Goal: Information Seeking & Learning: Learn about a topic

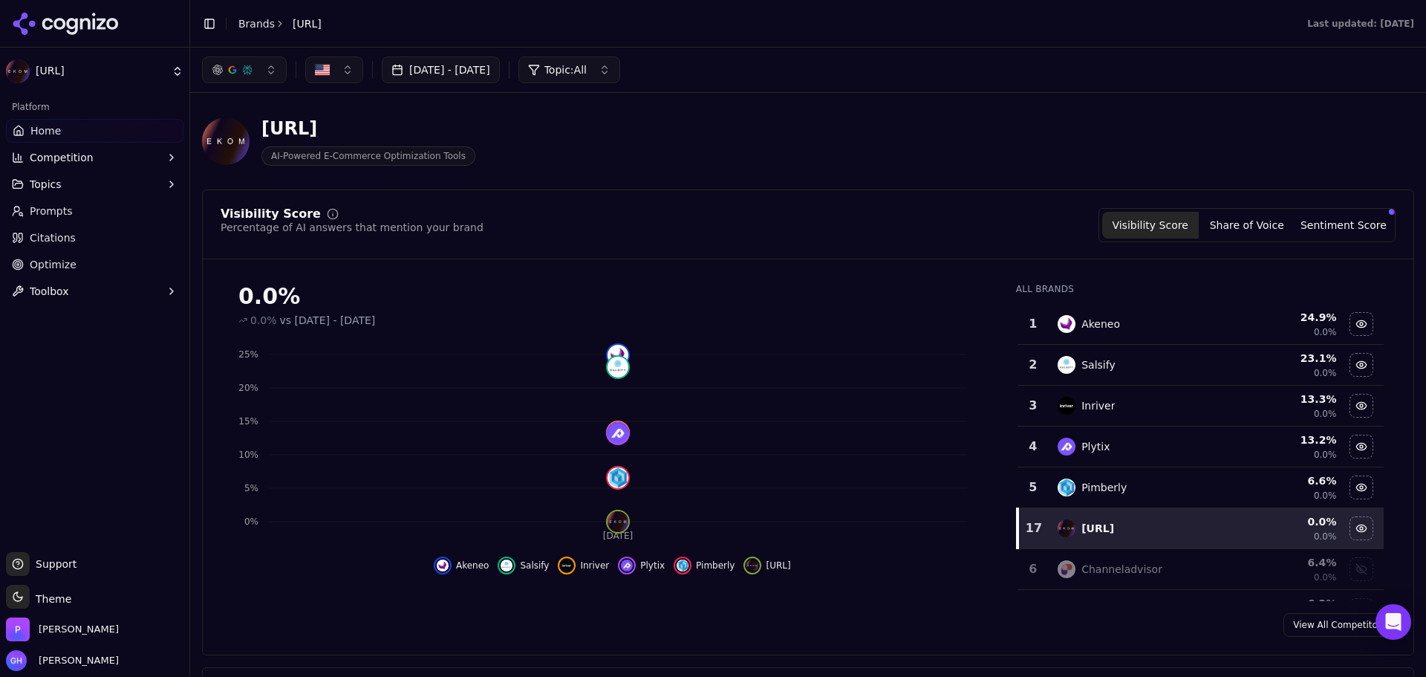
click at [87, 27] on icon at bounding box center [66, 24] width 108 height 22
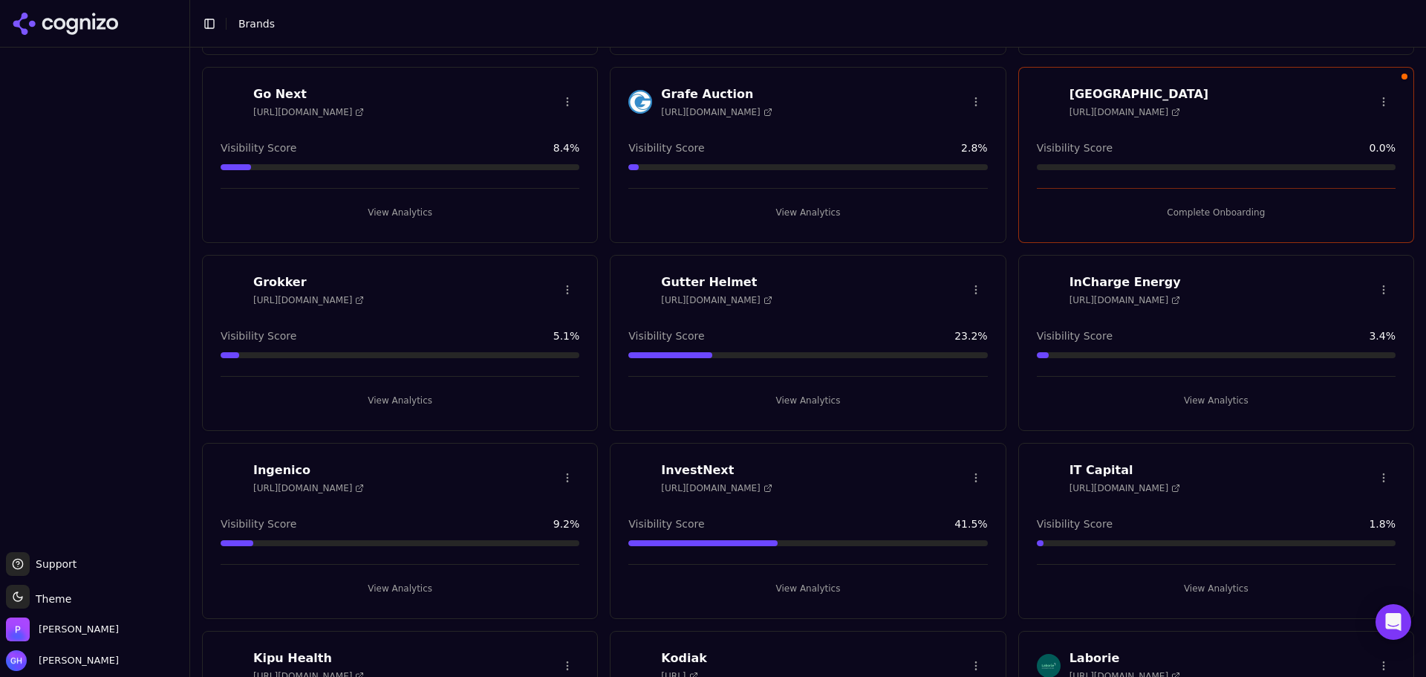
scroll to position [1634, 0]
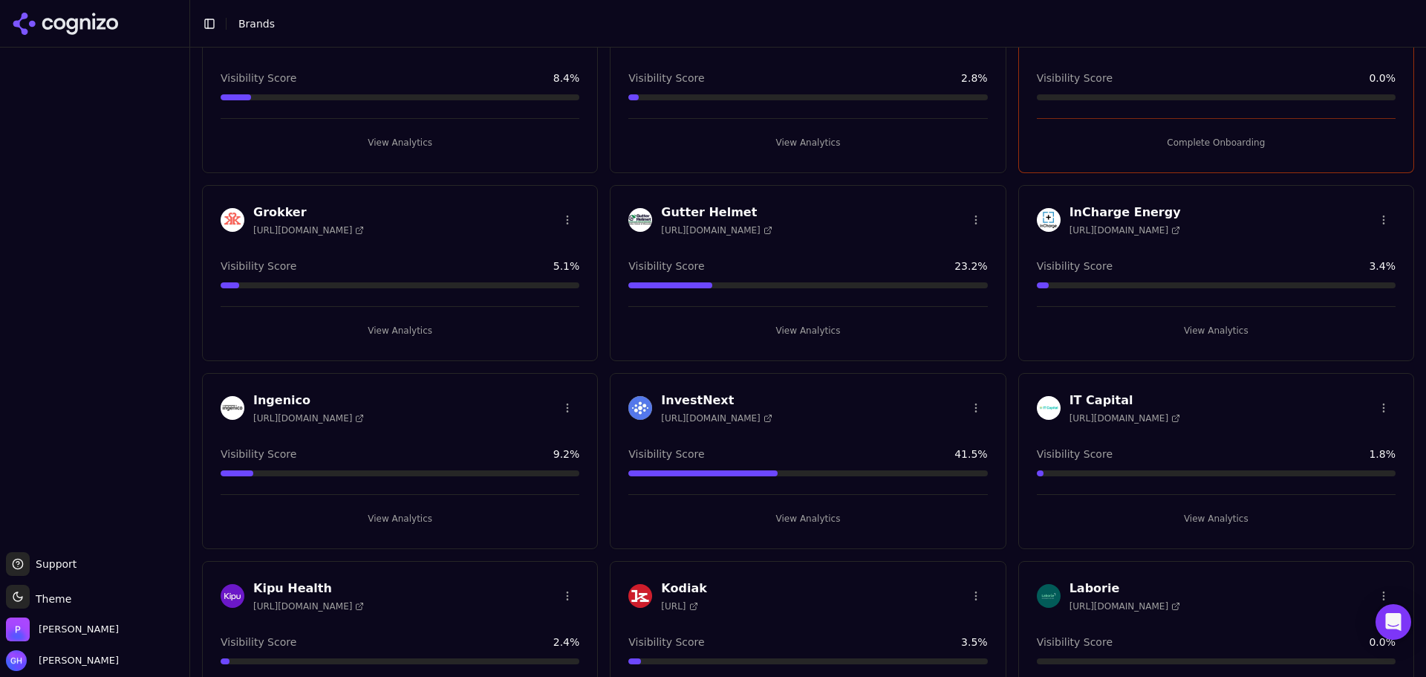
click at [1203, 331] on button "View Analytics" at bounding box center [1216, 331] width 359 height 24
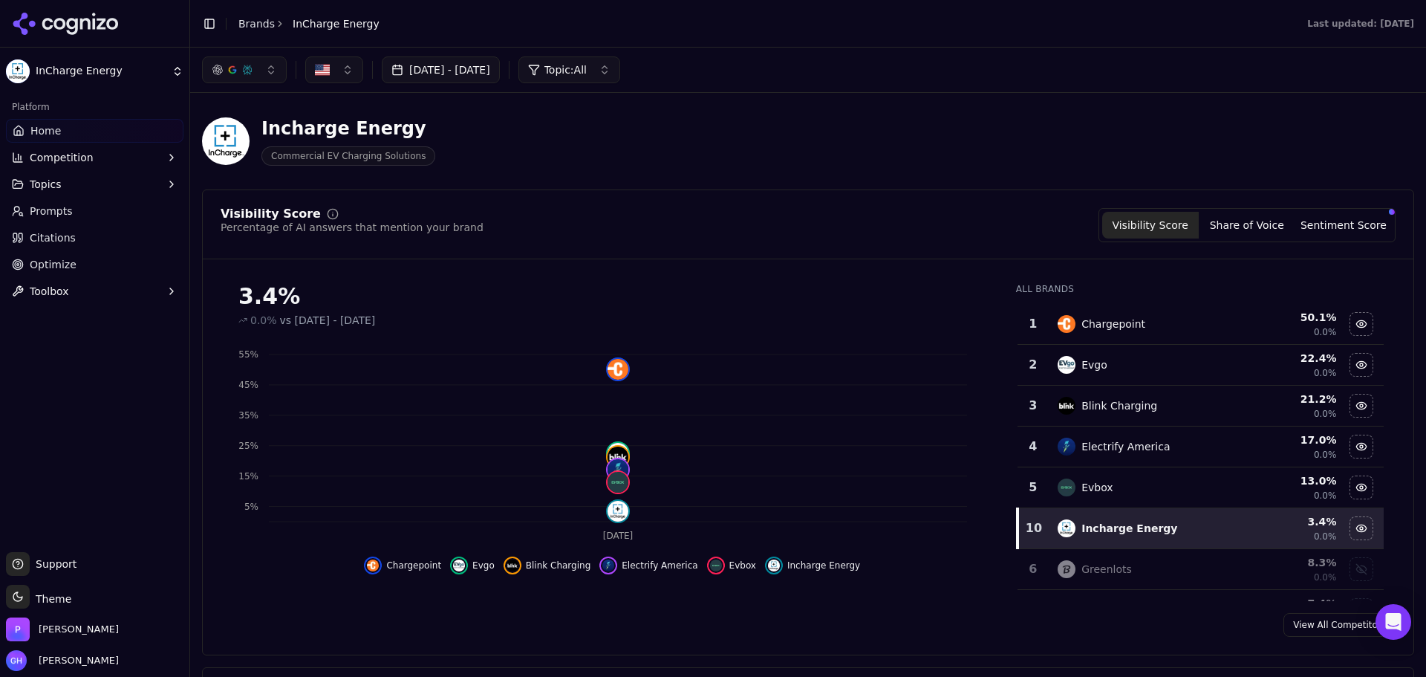
click at [96, 235] on link "Citations" at bounding box center [95, 238] width 178 height 24
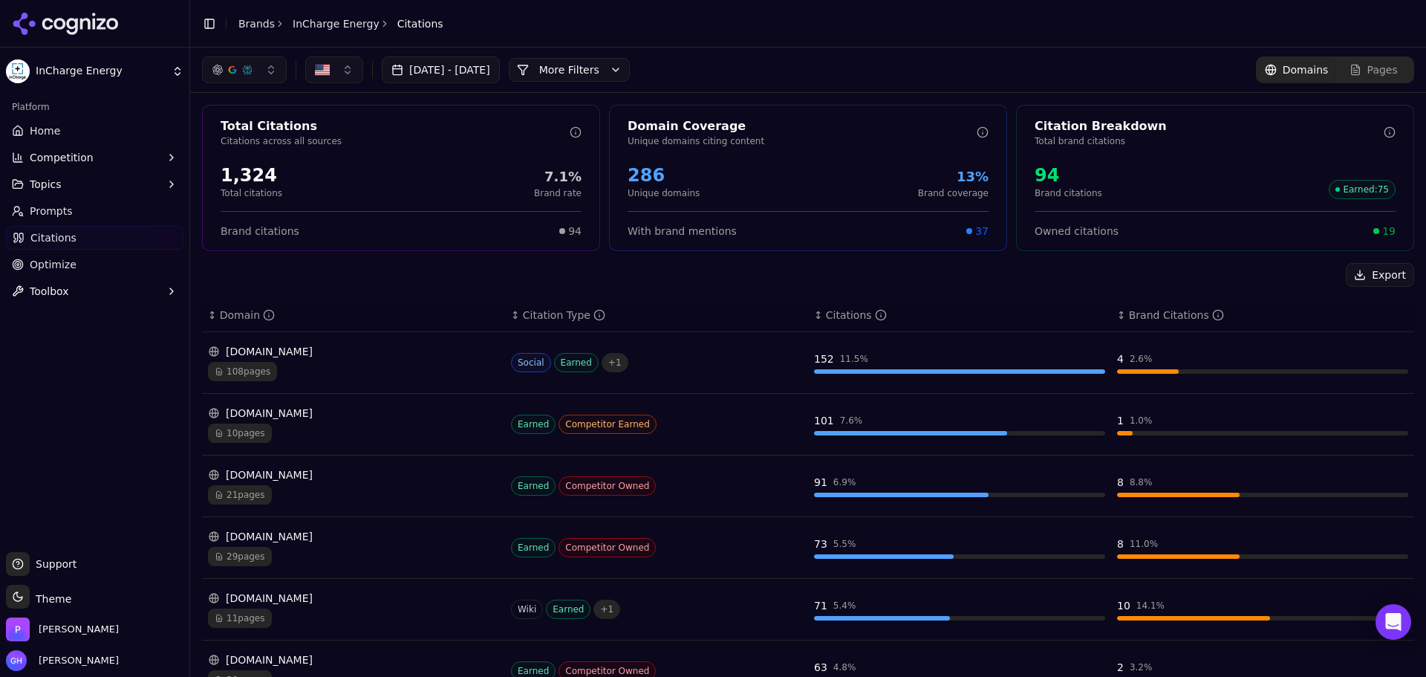
click at [614, 70] on button "More Filters" at bounding box center [569, 70] width 121 height 24
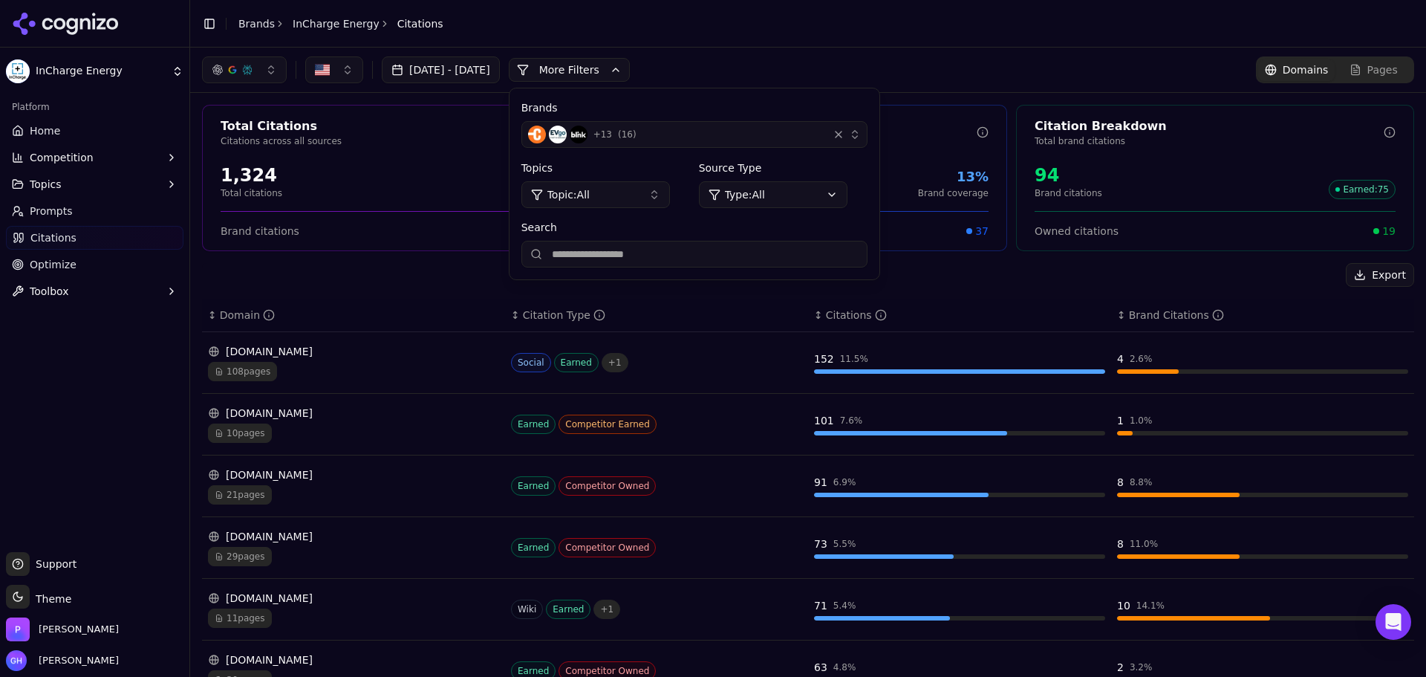
click at [846, 137] on div "button" at bounding box center [838, 134] width 15 height 15
click at [793, 134] on div "+ 13 ( 16 )" at bounding box center [675, 135] width 294 height 18
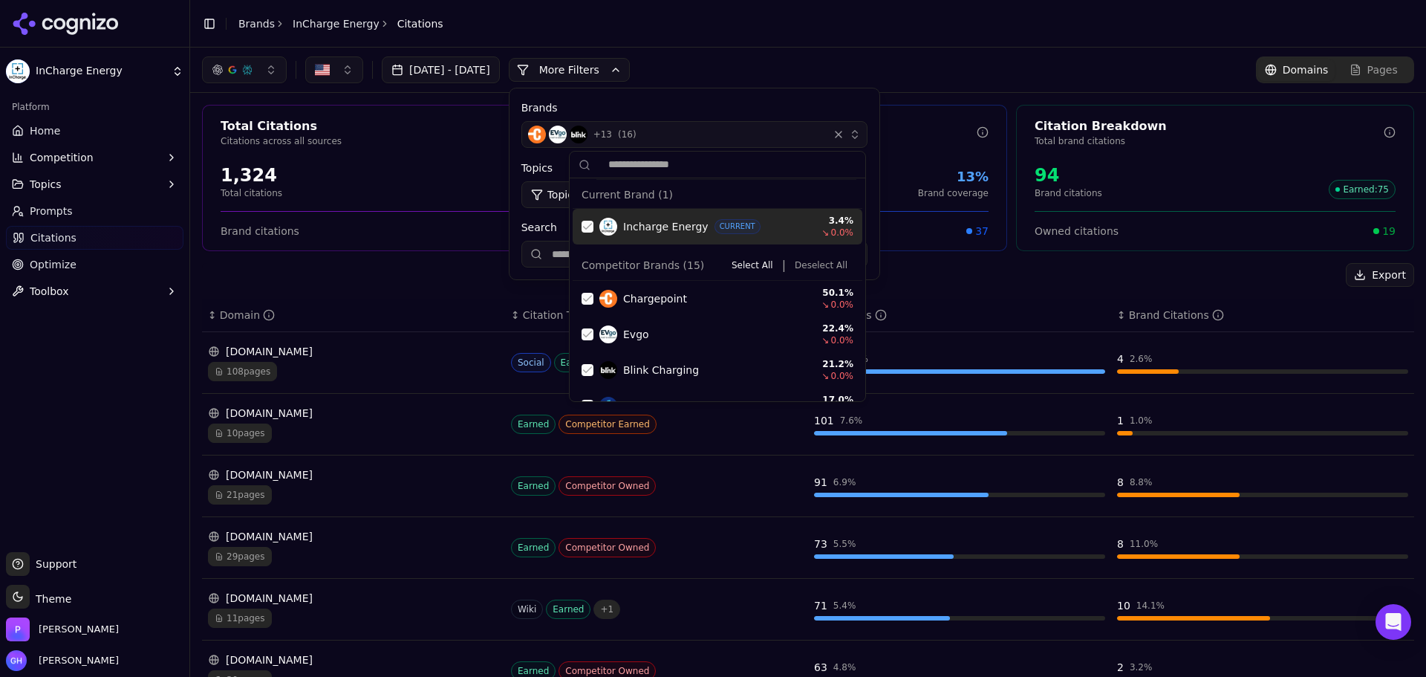
click at [581, 220] on div "Incharge Energy CURRENT 3.4 % ↘ 0.0 %" at bounding box center [718, 227] width 290 height 36
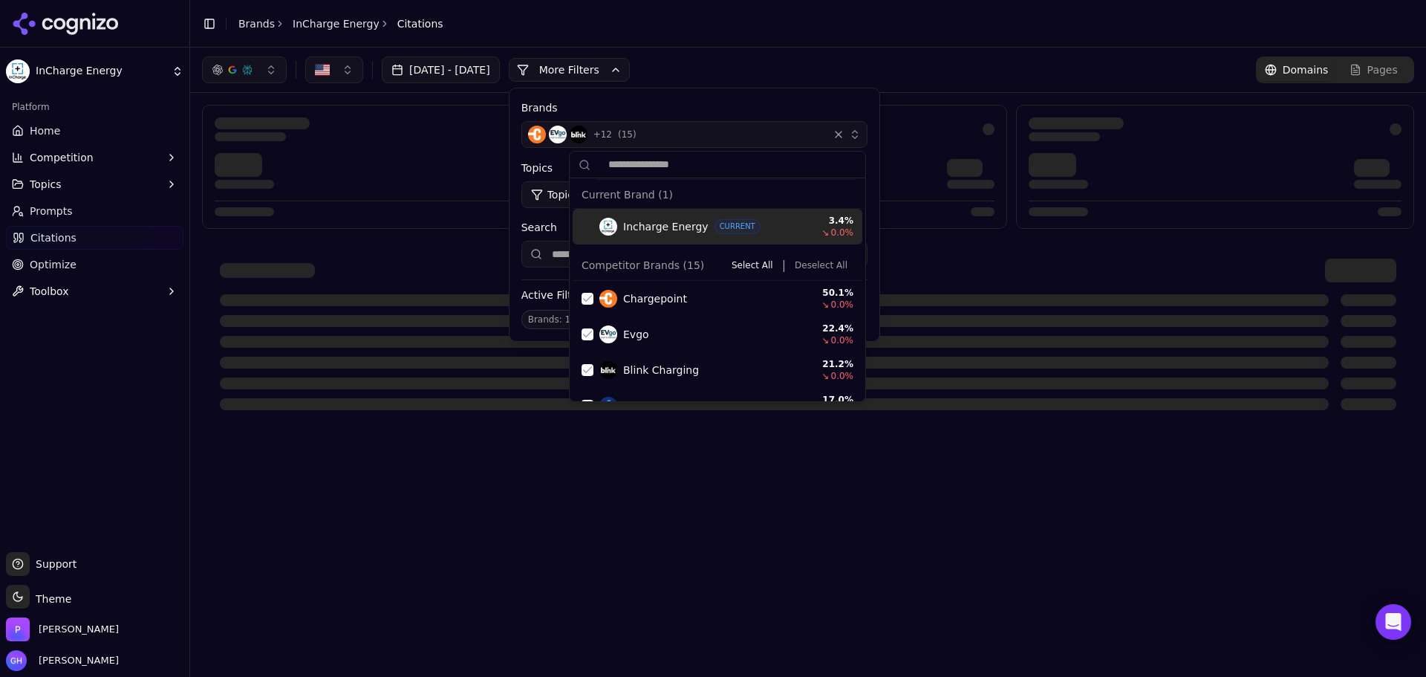
drag, startPoint x: 784, startPoint y: 267, endPoint x: 800, endPoint y: 260, distance: 18.0
click at [785, 267] on div "Select All | Deselect All" at bounding box center [790, 265] width 128 height 18
click at [801, 260] on button "Deselect All" at bounding box center [821, 265] width 65 height 18
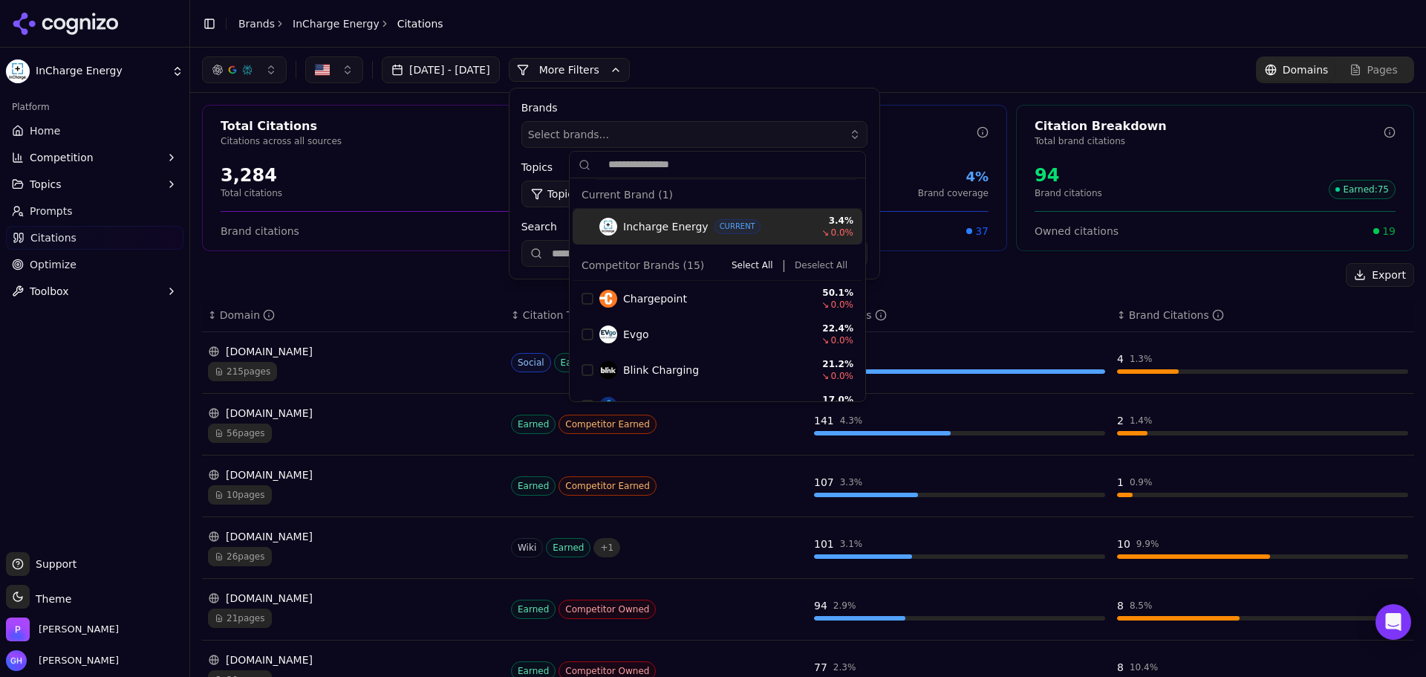
click at [791, 184] on div "Current Brand ( 1 )" at bounding box center [718, 194] width 290 height 27
click at [614, 123] on button "Select brands..." at bounding box center [694, 134] width 346 height 27
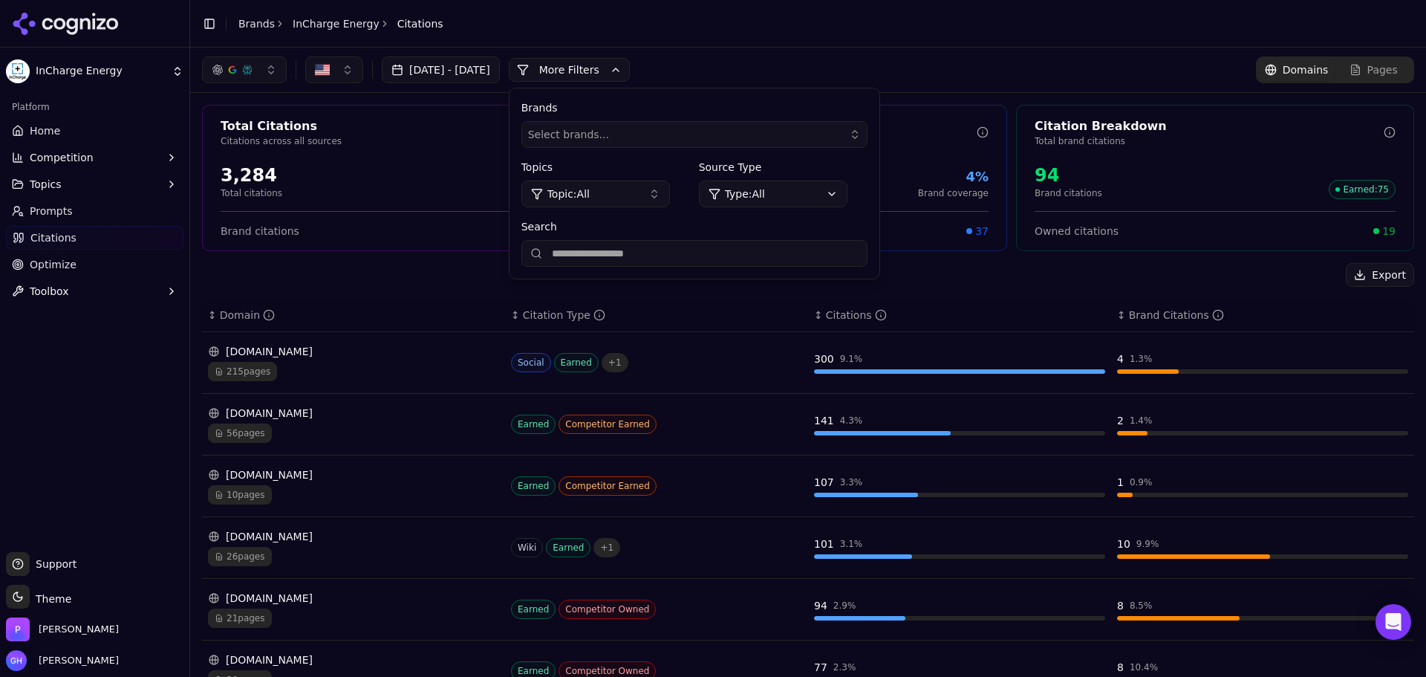
click at [647, 273] on div "Brands Select brands... Topics Topic: All Source Type Type: All Search" at bounding box center [695, 183] width 370 height 190
click at [652, 251] on input "Search" at bounding box center [694, 253] width 346 height 27
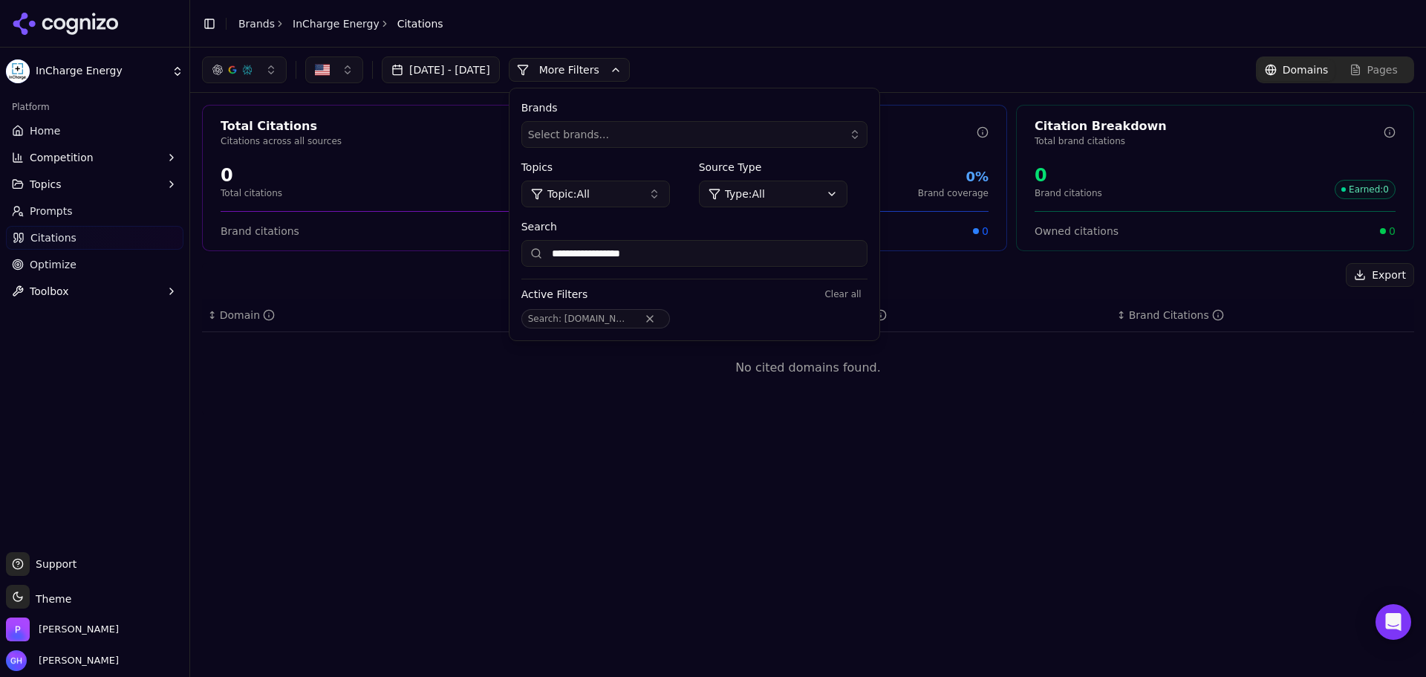
drag, startPoint x: 763, startPoint y: 259, endPoint x: 642, endPoint y: 251, distance: 121.4
click at [642, 251] on input "**********" at bounding box center [694, 253] width 346 height 27
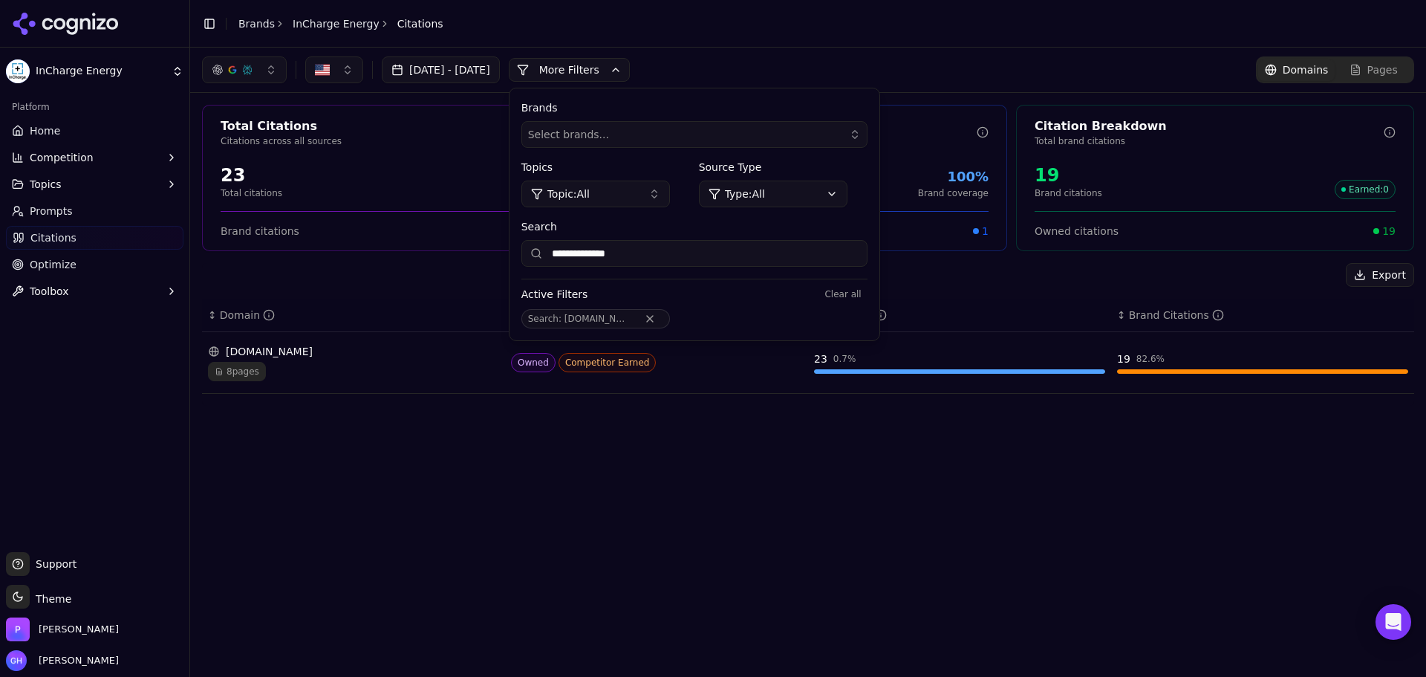
type input "**********"
click at [612, 57] on div "**********" at bounding box center [416, 69] width 428 height 27
click at [614, 71] on button "More Filters" at bounding box center [569, 70] width 121 height 24
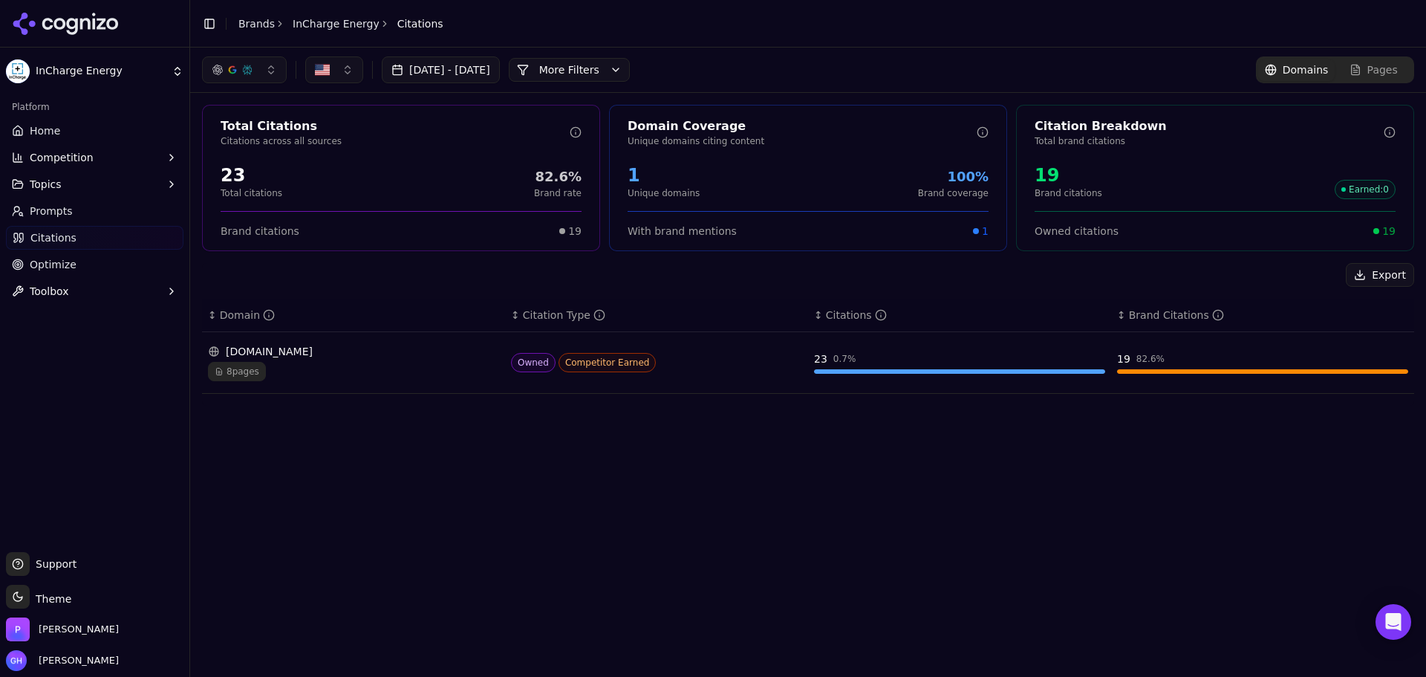
click at [638, 460] on div "Aug 06, 2025 - Sep 05, 2025 More More Filters Domains Pages Total Citations Cit…" at bounding box center [808, 362] width 1236 height 629
click at [256, 25] on link "Brands" at bounding box center [256, 24] width 36 height 12
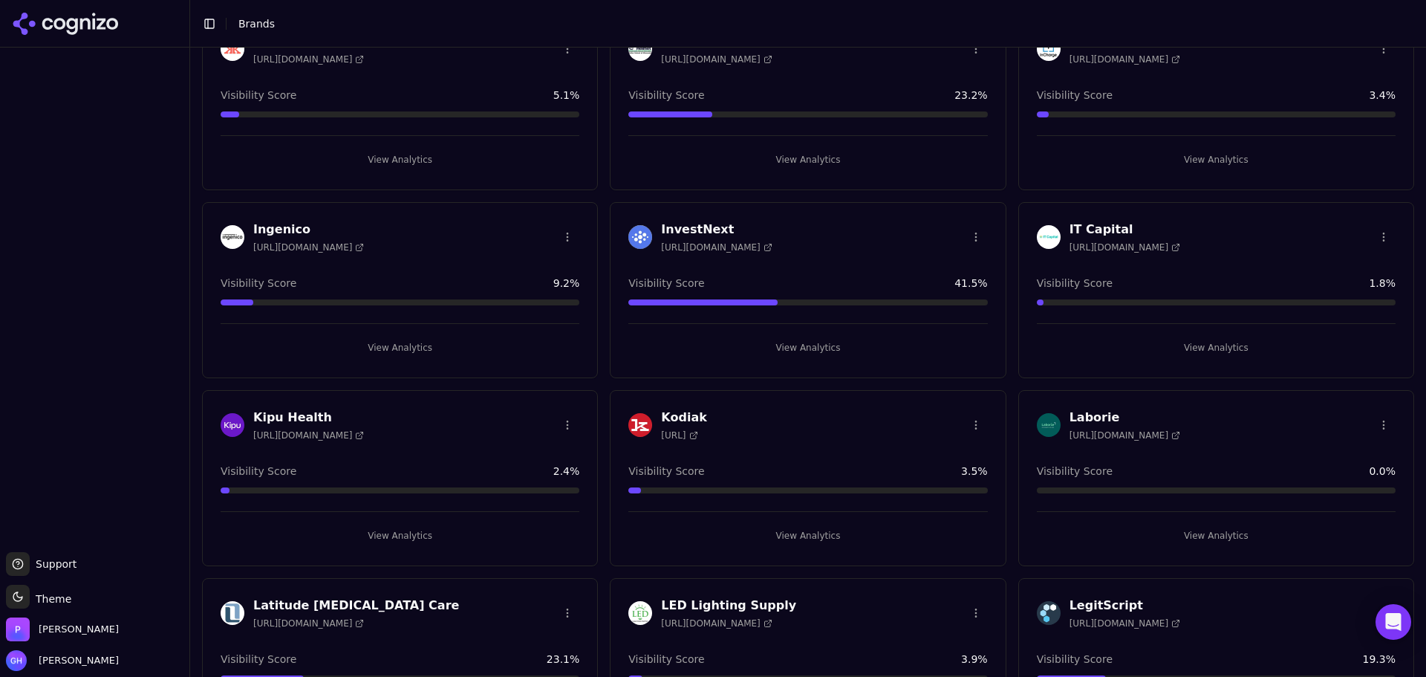
scroll to position [1783, 0]
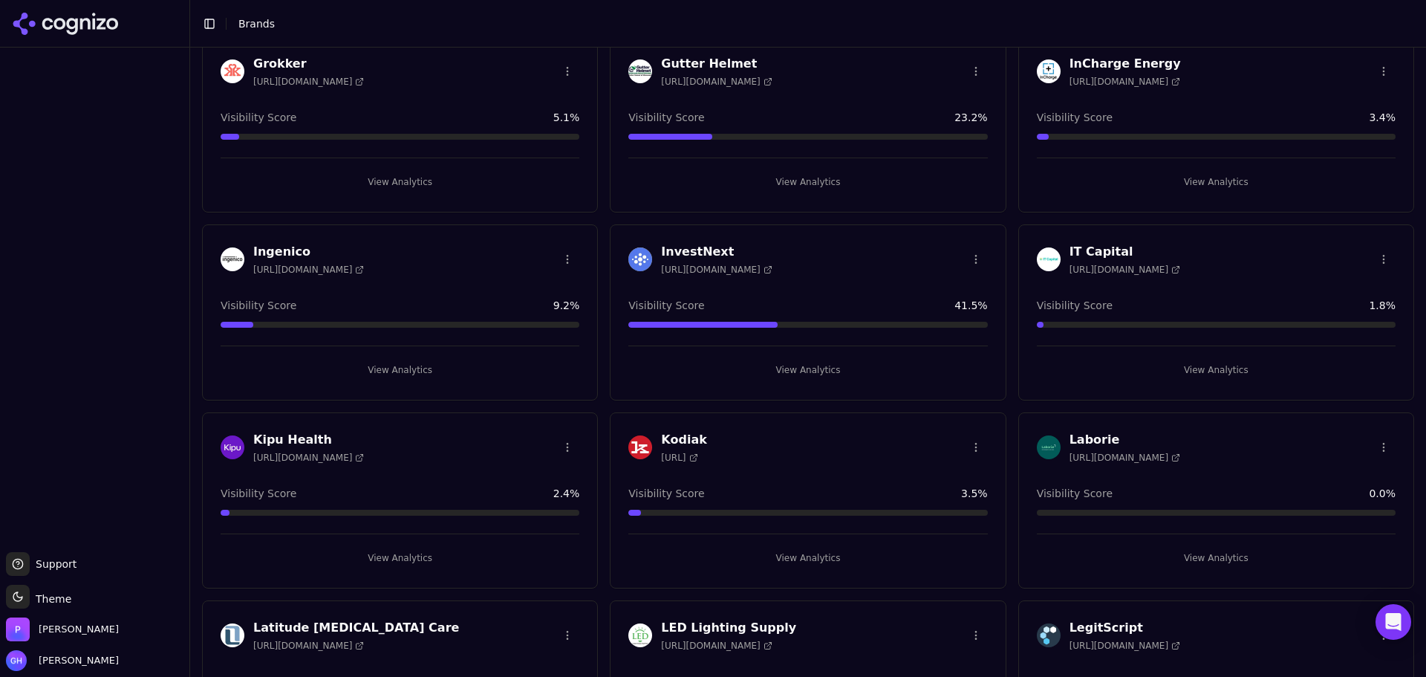
click at [1206, 178] on button "View Analytics" at bounding box center [1216, 182] width 359 height 24
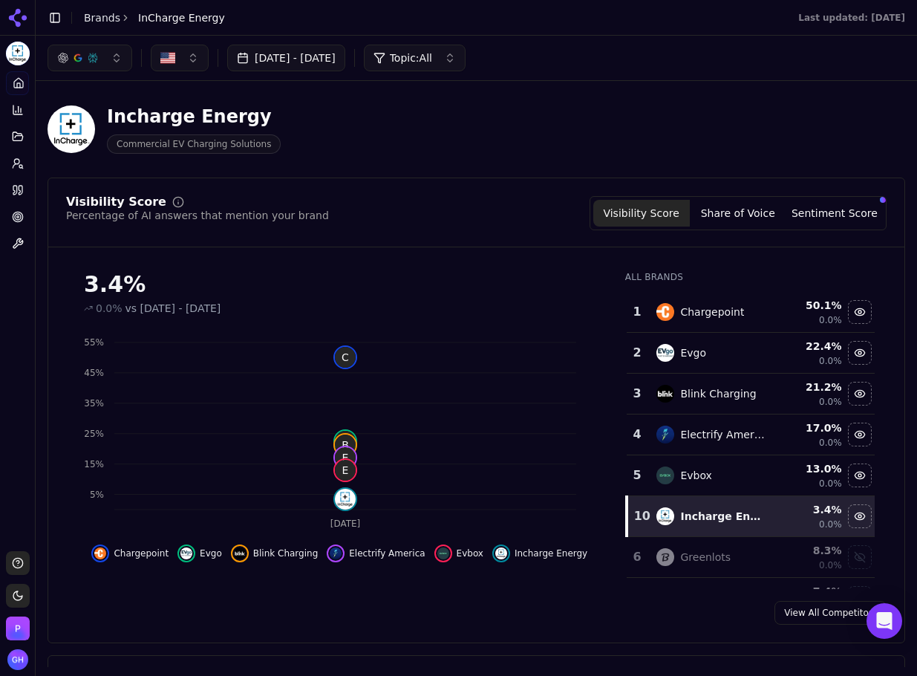
click at [686, 109] on div "Incharge Energy Commercial EV Charging Solutions" at bounding box center [381, 129] width 666 height 49
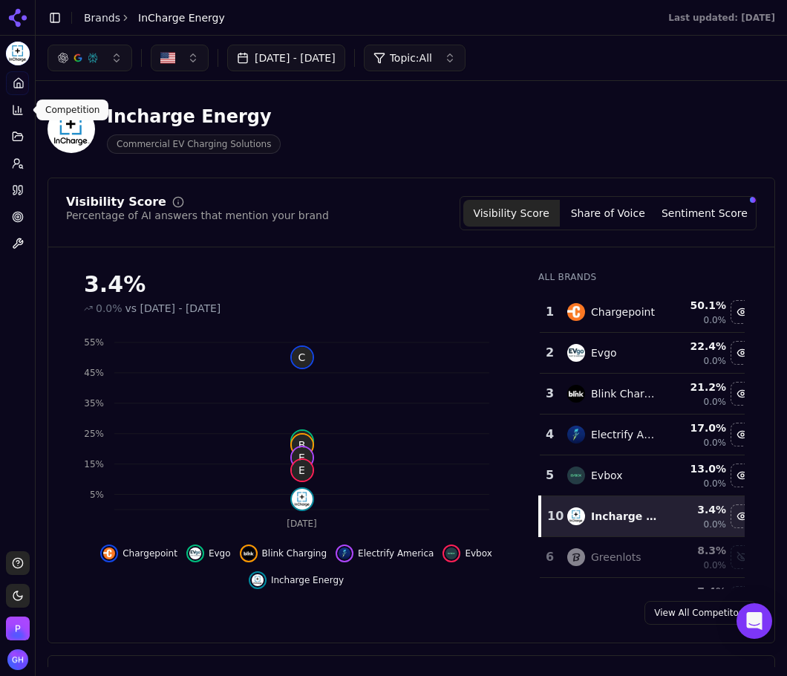
click at [14, 111] on icon at bounding box center [18, 110] width 12 height 12
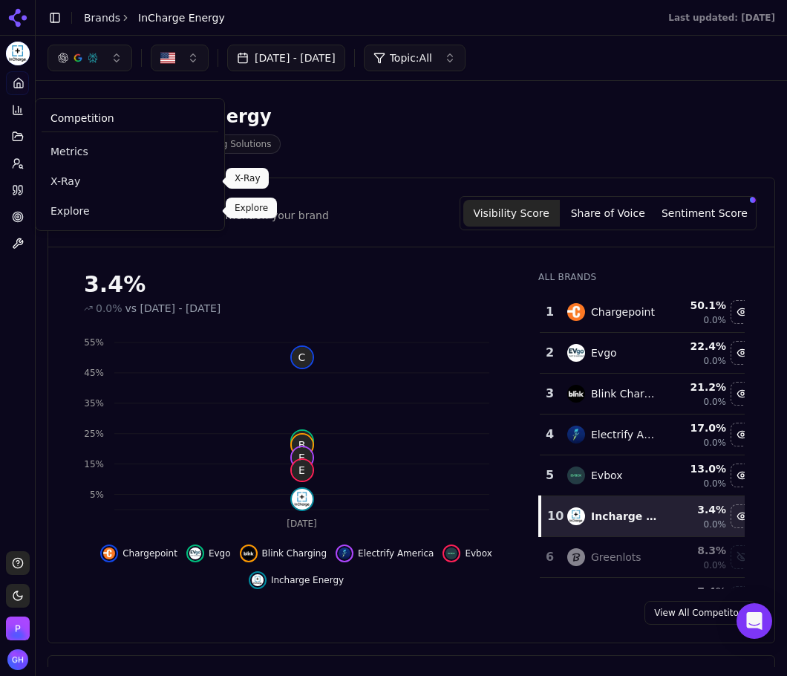
click at [80, 188] on span "X-Ray" at bounding box center [130, 181] width 159 height 15
click at [69, 211] on html "InCharge Energy Platform Home Competition Topics Prompts Citations Optimize Too…" at bounding box center [393, 338] width 787 height 676
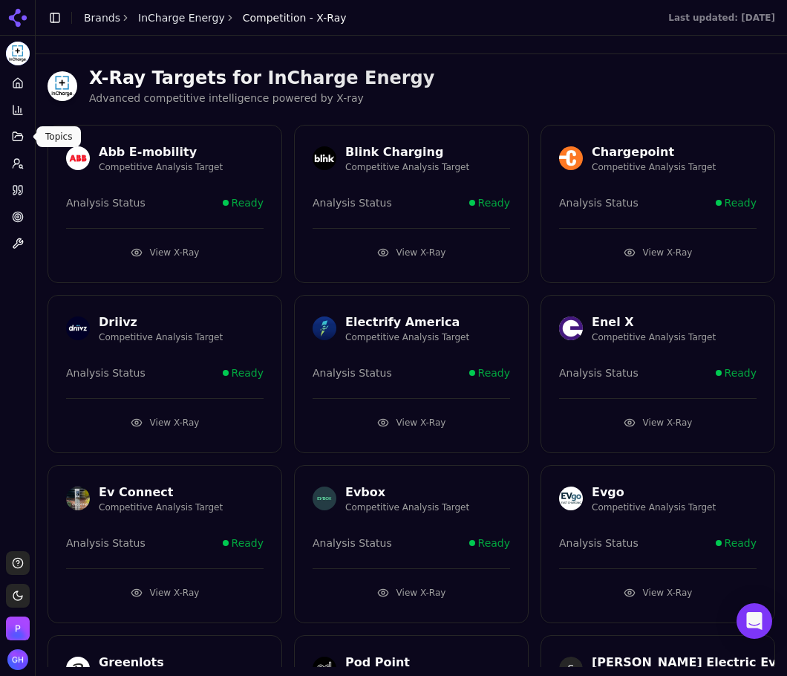
click at [22, 140] on icon at bounding box center [18, 136] width 10 height 8
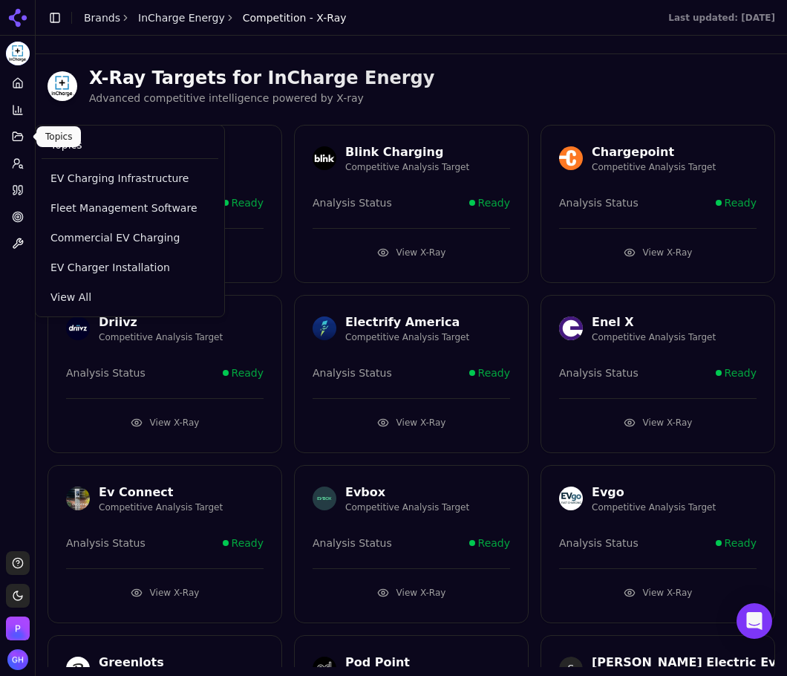
click at [10, 107] on button "Competition" at bounding box center [17, 110] width 23 height 24
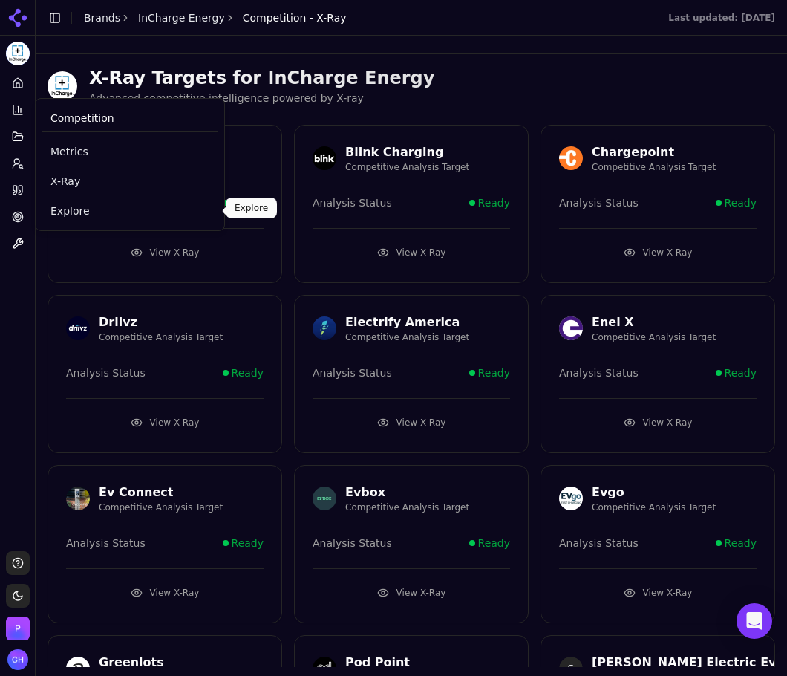
click at [51, 213] on span "Explore" at bounding box center [130, 211] width 159 height 15
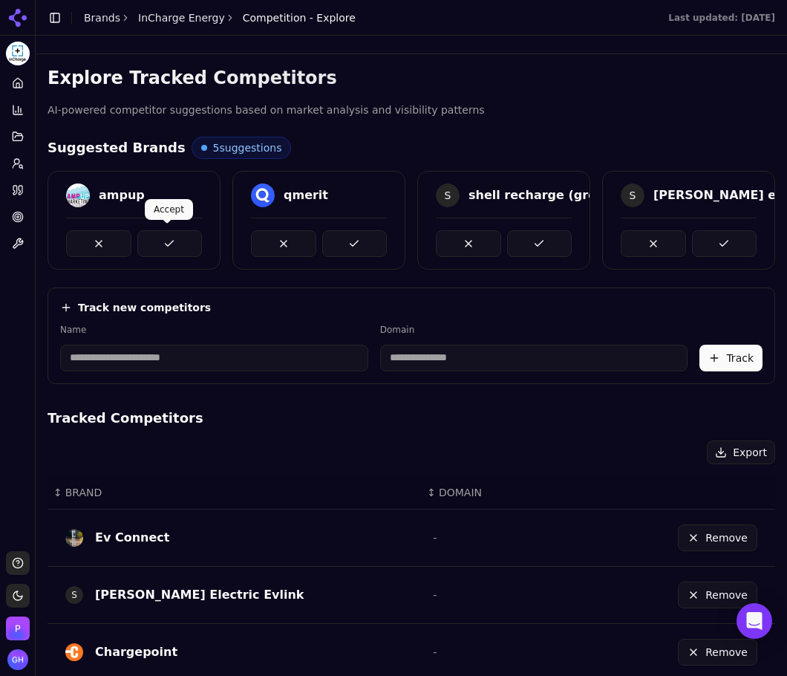
click at [161, 235] on button at bounding box center [169, 243] width 65 height 27
click at [363, 238] on button at bounding box center [354, 243] width 65 height 27
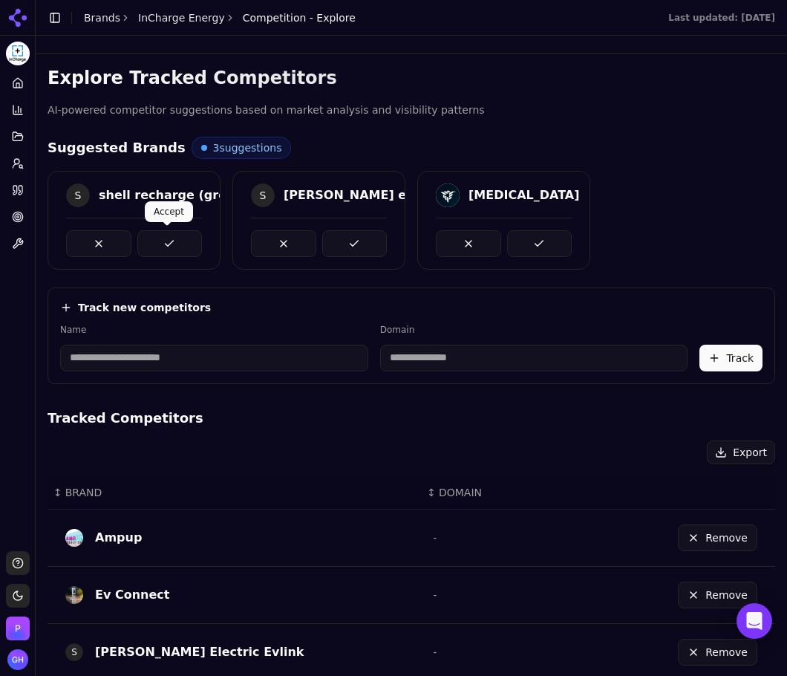
click at [160, 233] on button at bounding box center [169, 243] width 65 height 27
click at [351, 244] on button at bounding box center [354, 243] width 65 height 27
click at [507, 241] on button at bounding box center [539, 243] width 65 height 27
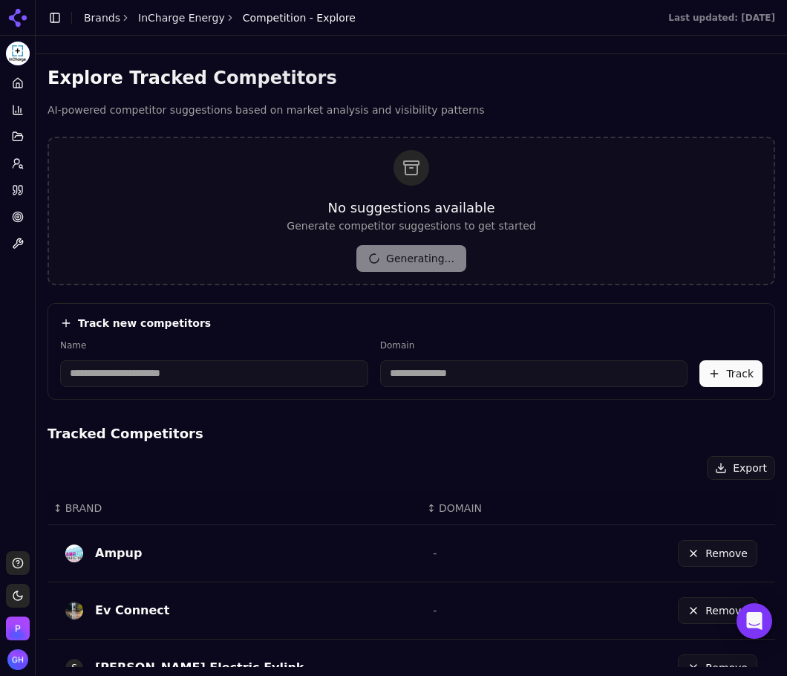
click at [458, 261] on div "No suggestions available Generate competitor suggestions to get started Generat…" at bounding box center [411, 211] width 249 height 122
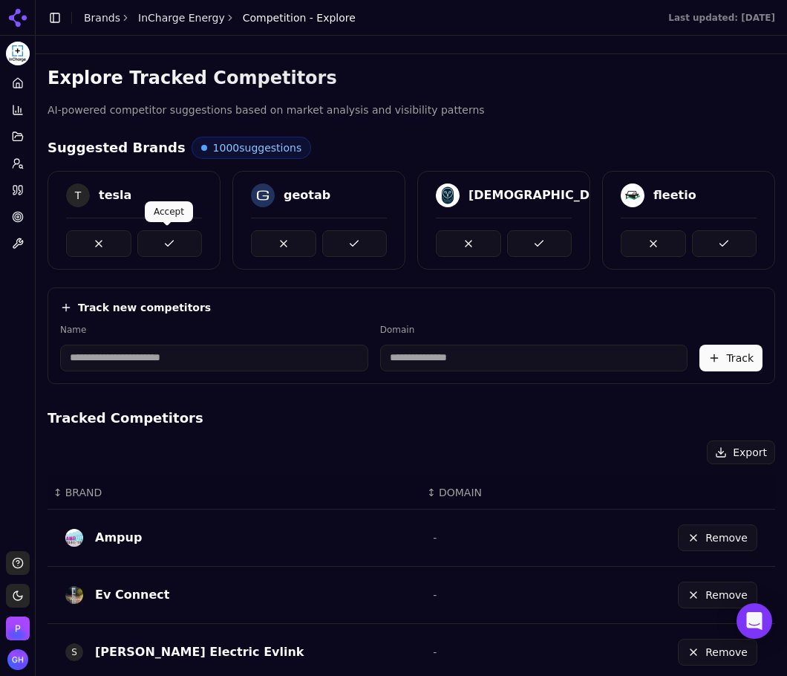
click at [176, 249] on button at bounding box center [169, 243] width 65 height 27
click at [373, 241] on button at bounding box center [354, 243] width 65 height 27
click at [516, 241] on button at bounding box center [539, 243] width 65 height 27
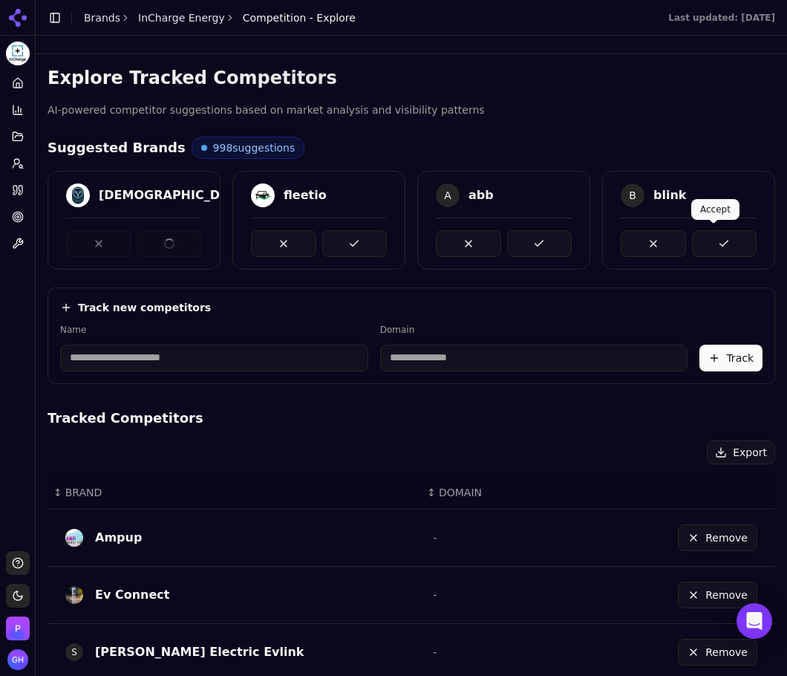
click at [703, 236] on button at bounding box center [724, 243] width 65 height 27
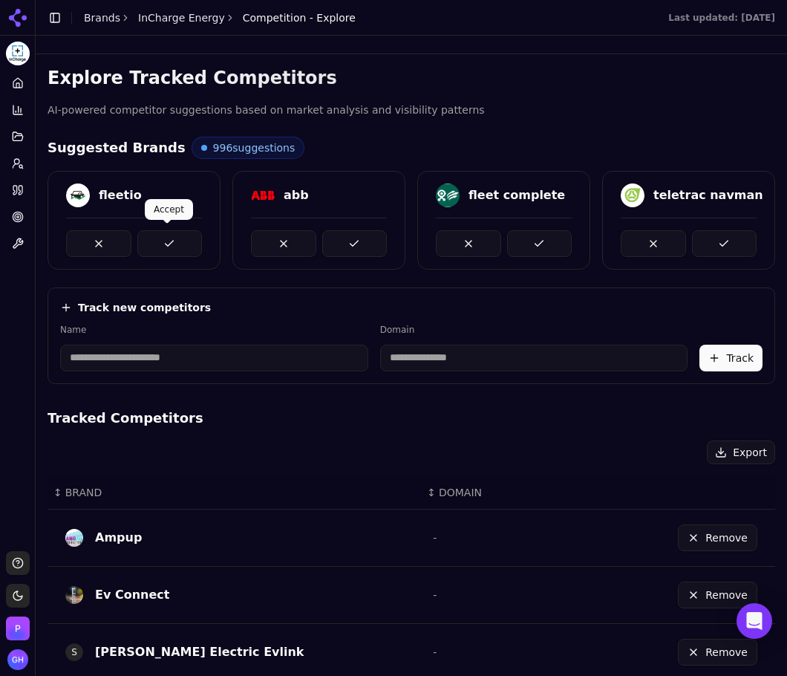
click at [189, 247] on button at bounding box center [169, 243] width 65 height 27
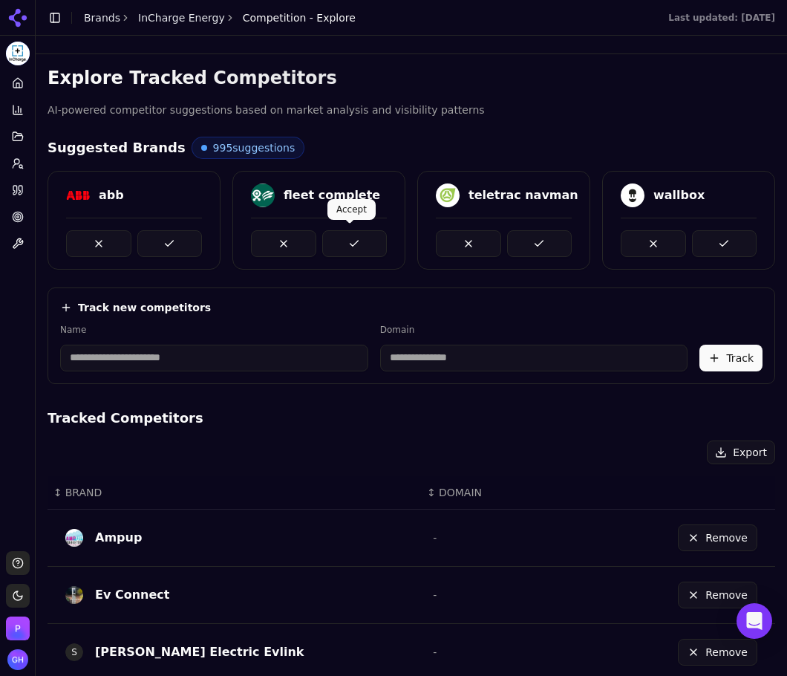
click at [390, 247] on div at bounding box center [319, 237] width 172 height 39
click at [345, 247] on button at bounding box center [354, 243] width 65 height 27
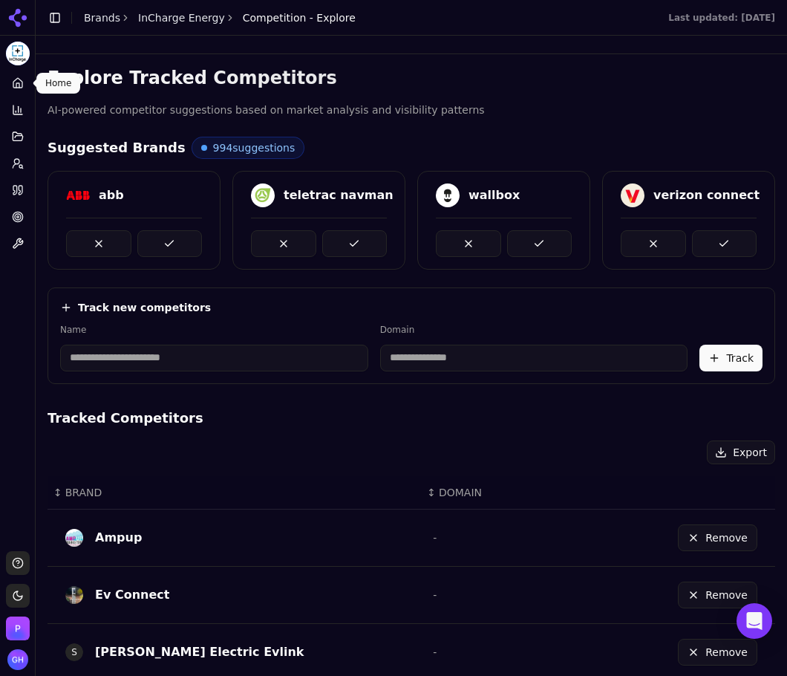
click at [15, 82] on icon at bounding box center [18, 83] width 12 height 12
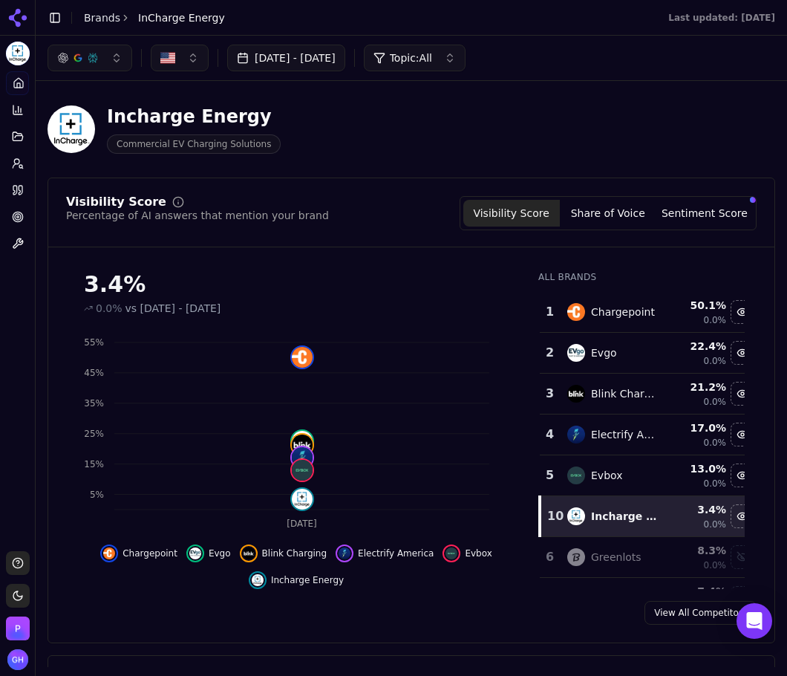
click at [88, 22] on link "Brands" at bounding box center [102, 18] width 36 height 12
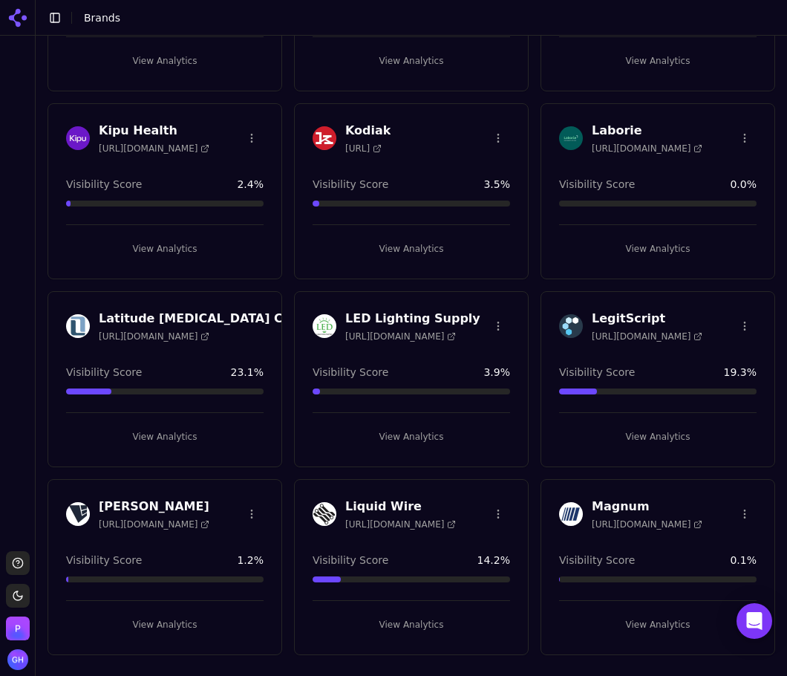
scroll to position [1857, 0]
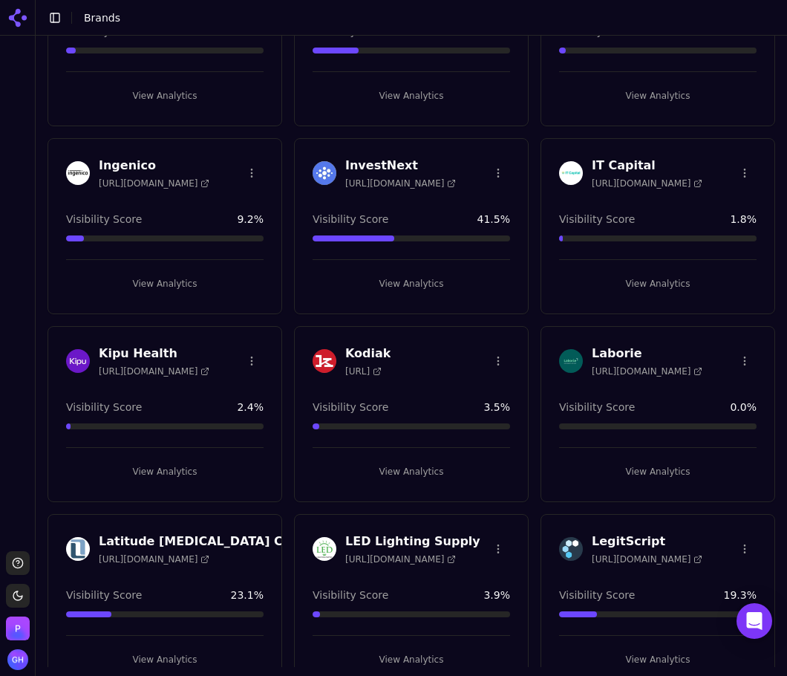
click at [634, 282] on button "View Analytics" at bounding box center [658, 284] width 198 height 24
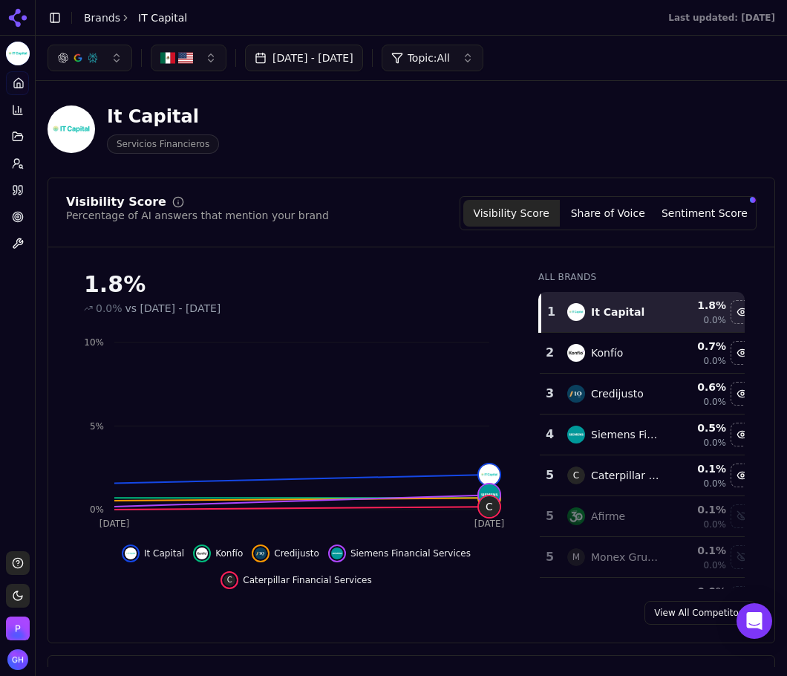
scroll to position [72, 0]
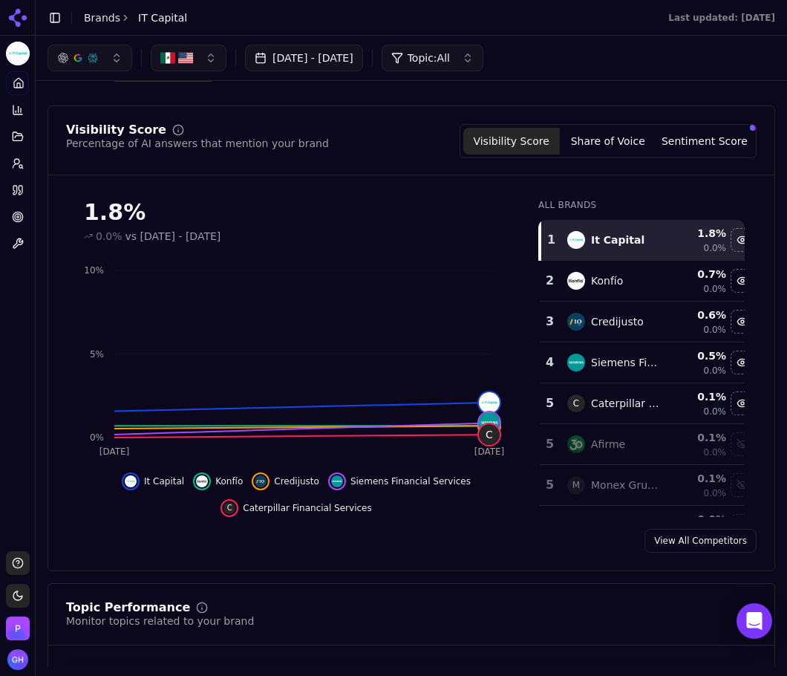
click at [608, 152] on button "Share of Voice" at bounding box center [608, 141] width 97 height 27
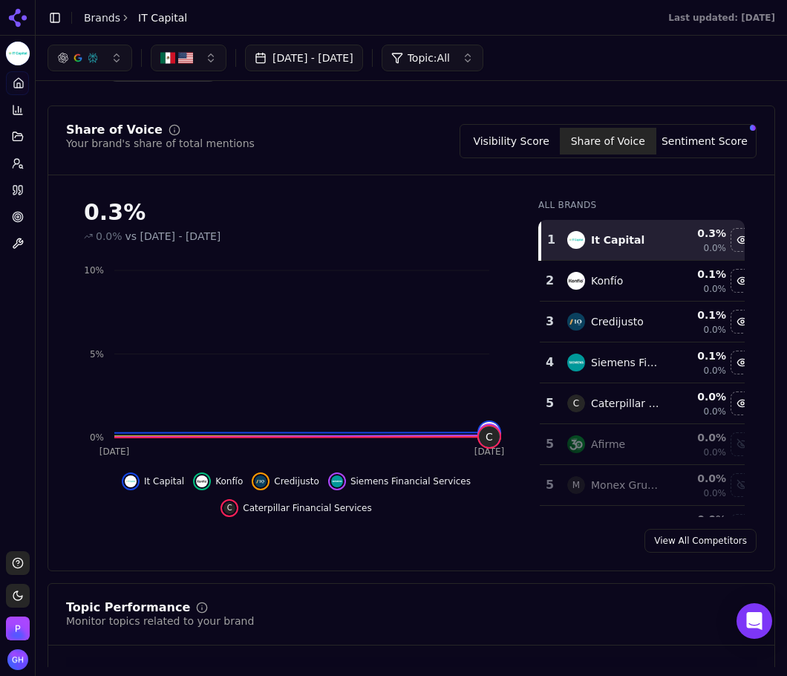
click at [698, 152] on button "Sentiment Score" at bounding box center [705, 141] width 97 height 27
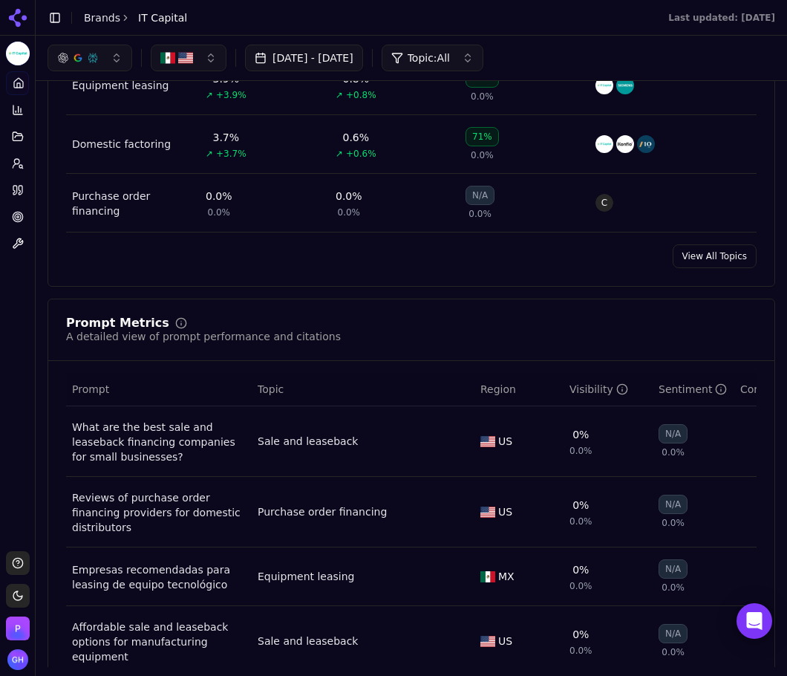
scroll to position [666, 0]
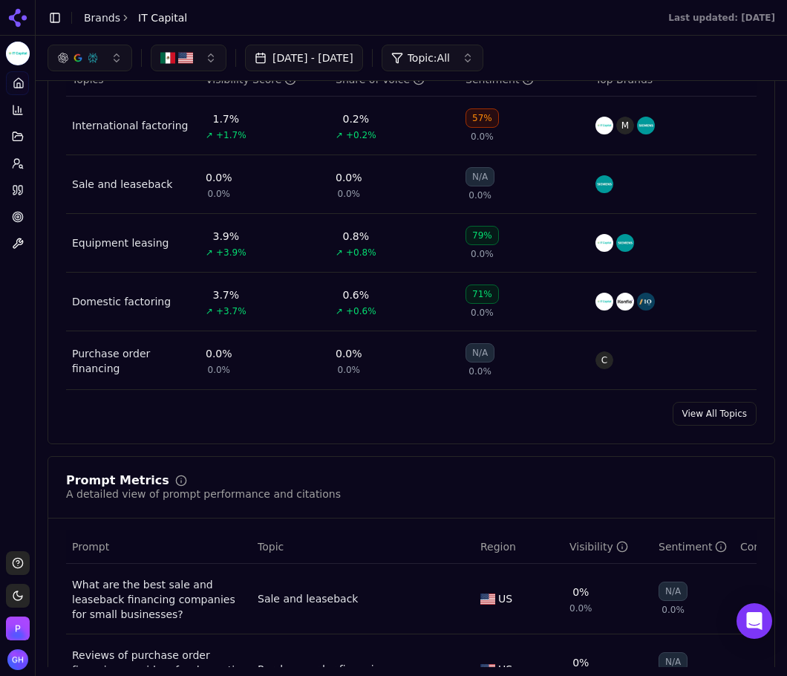
click at [536, 586] on td "US" at bounding box center [519, 599] width 89 height 71
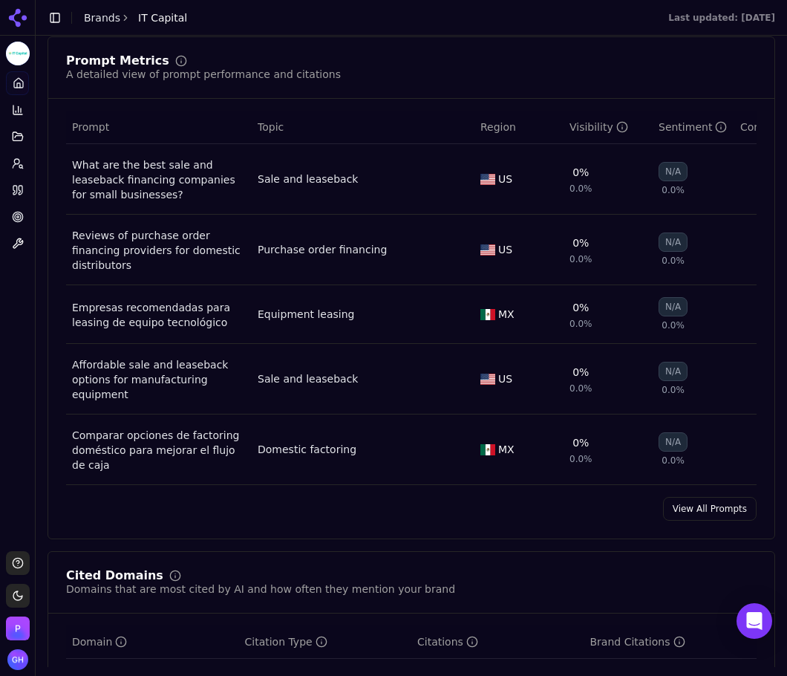
scroll to position [1112, 0]
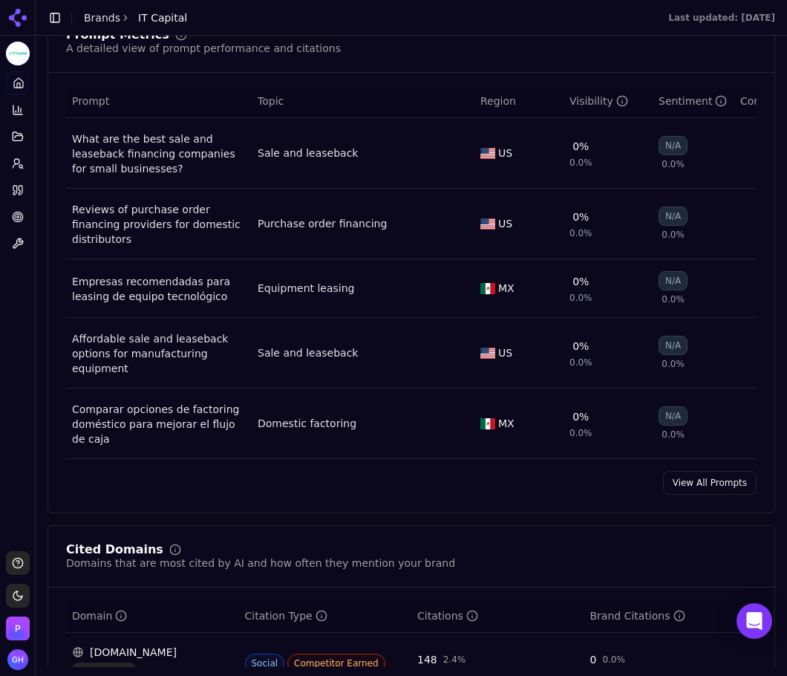
click at [699, 490] on link "View All Prompts" at bounding box center [710, 483] width 94 height 24
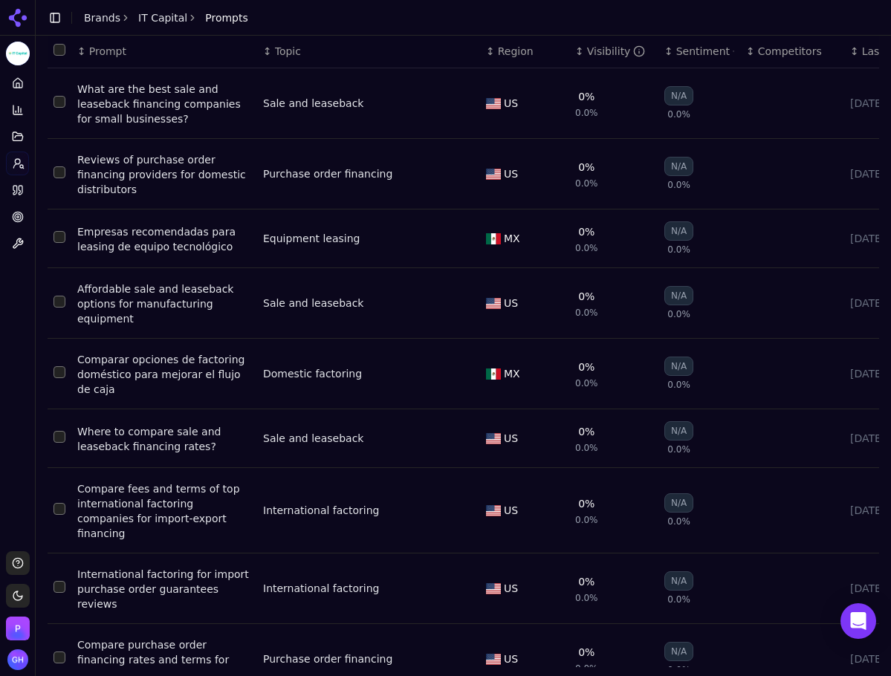
scroll to position [91, 0]
click at [24, 189] on link "Citations" at bounding box center [17, 190] width 23 height 24
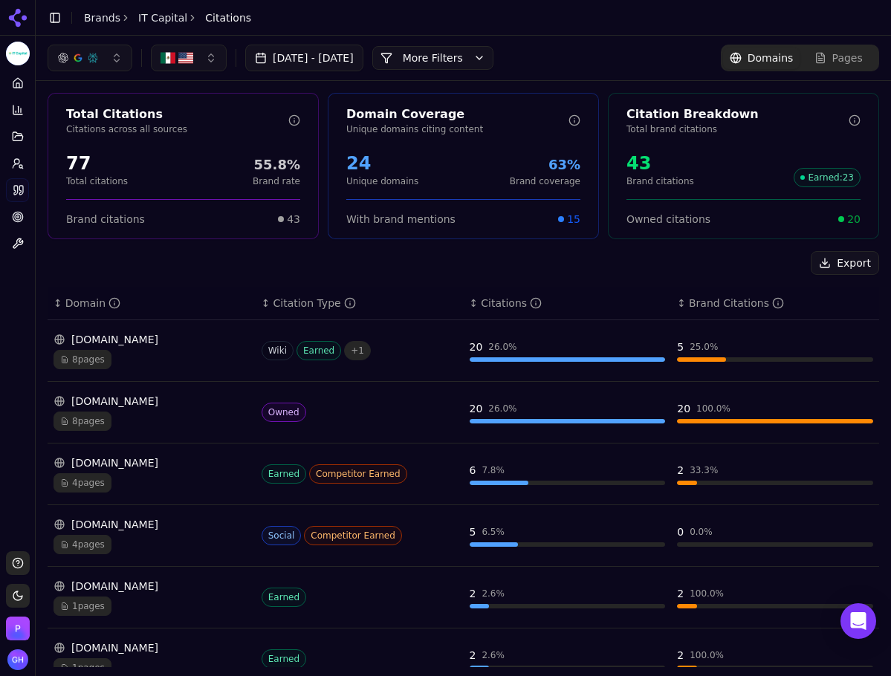
click at [468, 59] on button "More Filters" at bounding box center [432, 58] width 121 height 24
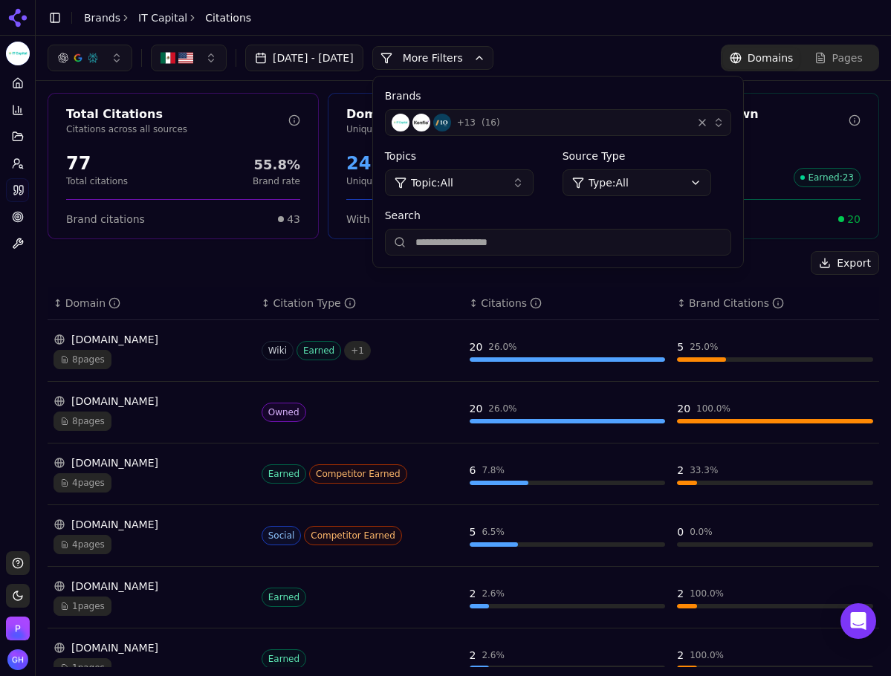
click at [709, 121] on div "button" at bounding box center [702, 122] width 15 height 15
click at [686, 123] on div "+ 13 ( 16 )" at bounding box center [538, 123] width 294 height 18
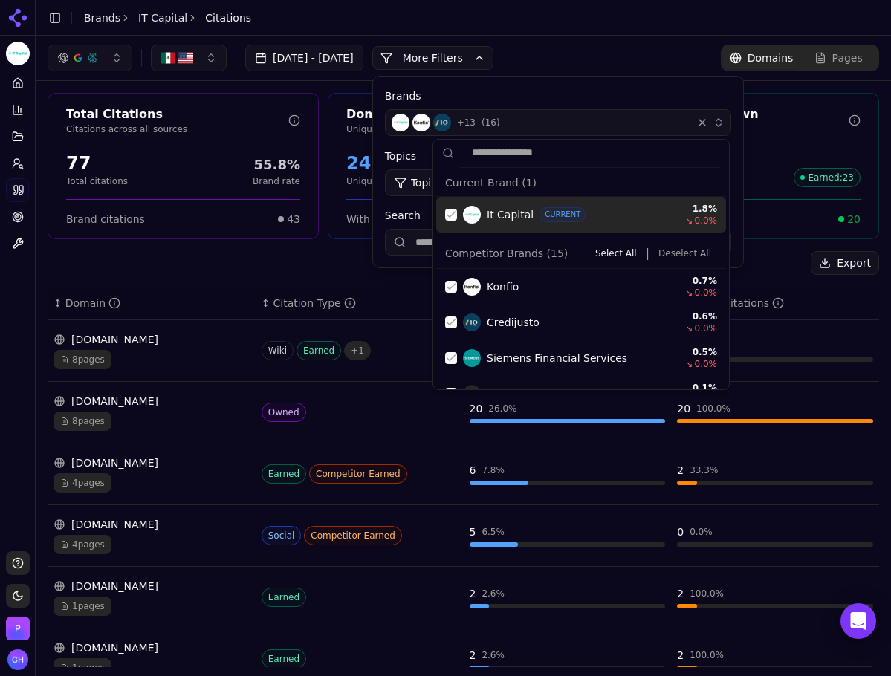
click at [448, 215] on div "Suggestions" at bounding box center [451, 215] width 12 height 12
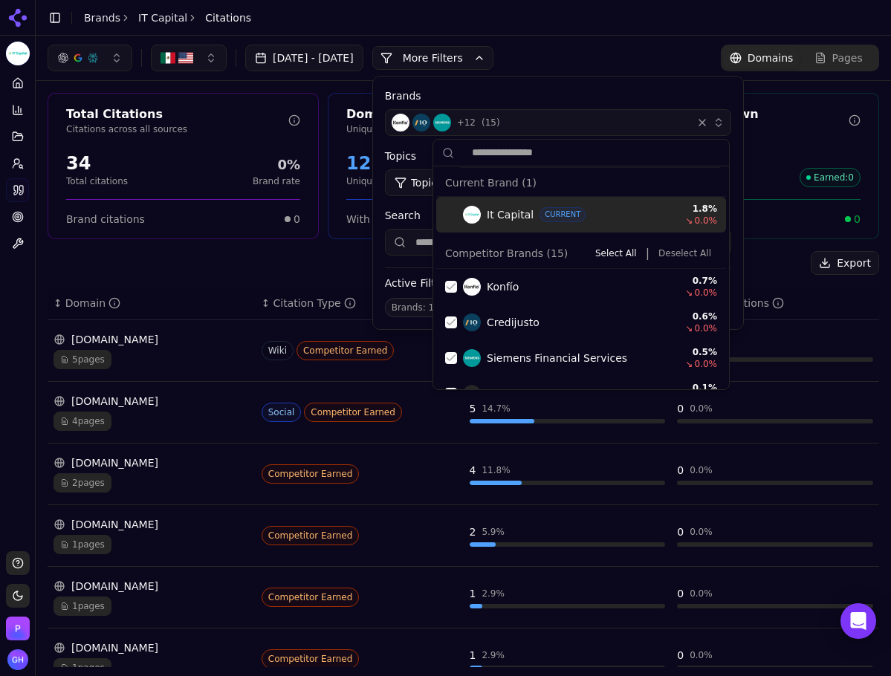
click at [670, 253] on button "Deselect All" at bounding box center [684, 253] width 65 height 18
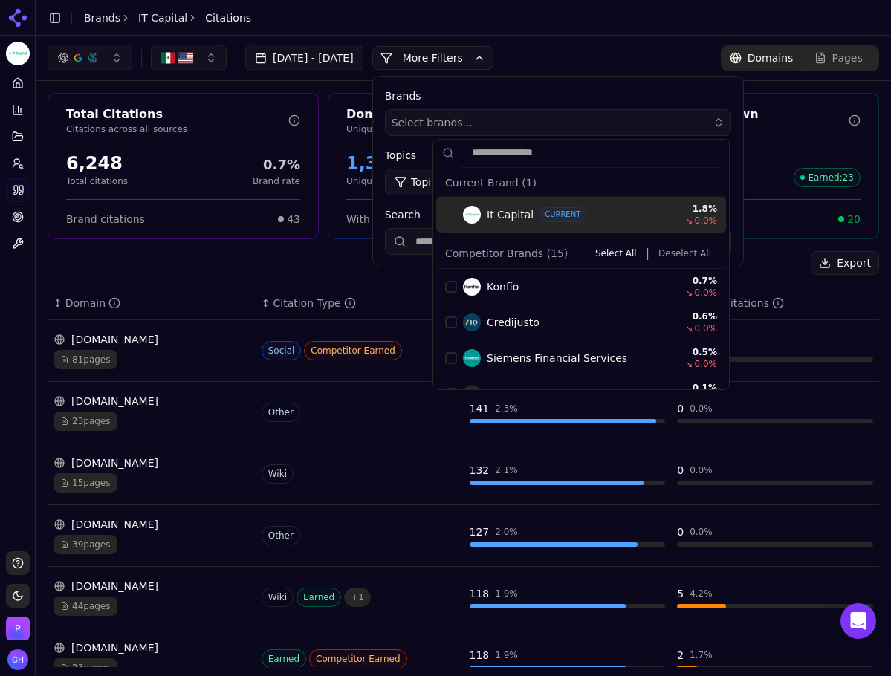
click at [492, 64] on button "More Filters" at bounding box center [432, 58] width 121 height 24
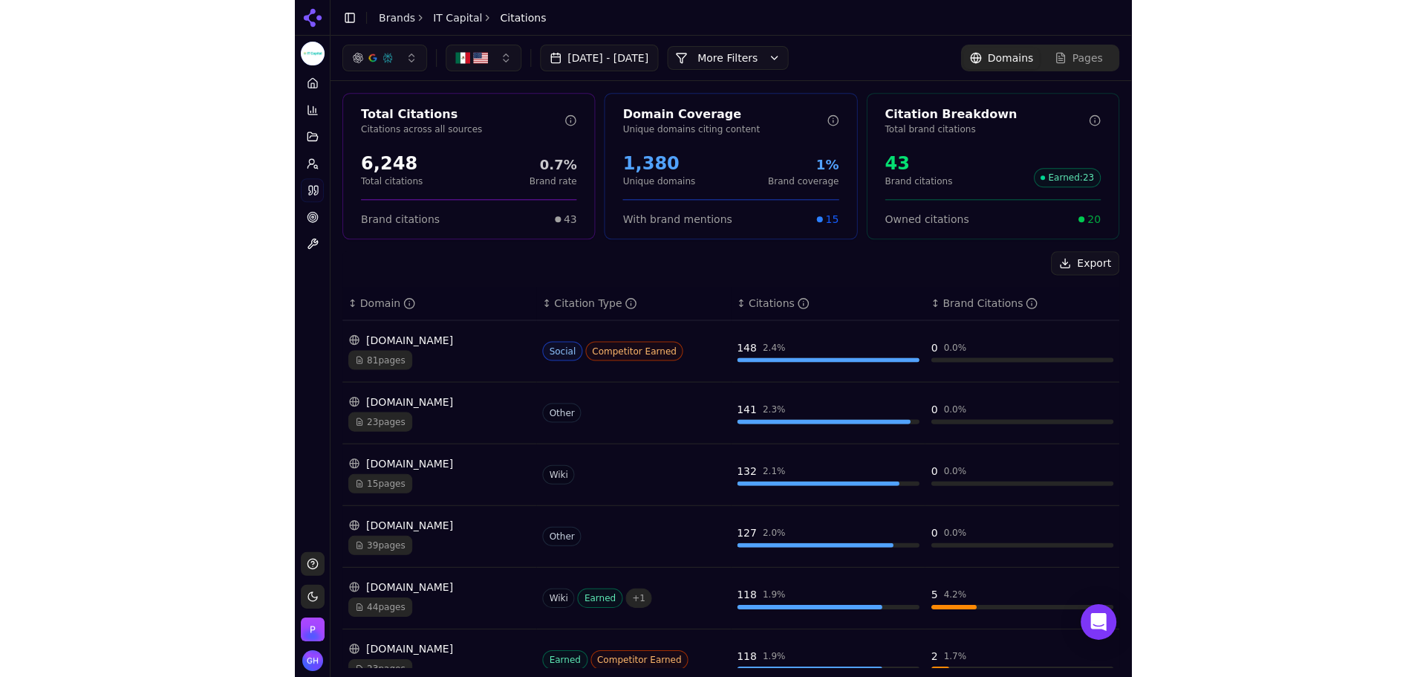
scroll to position [149, 0]
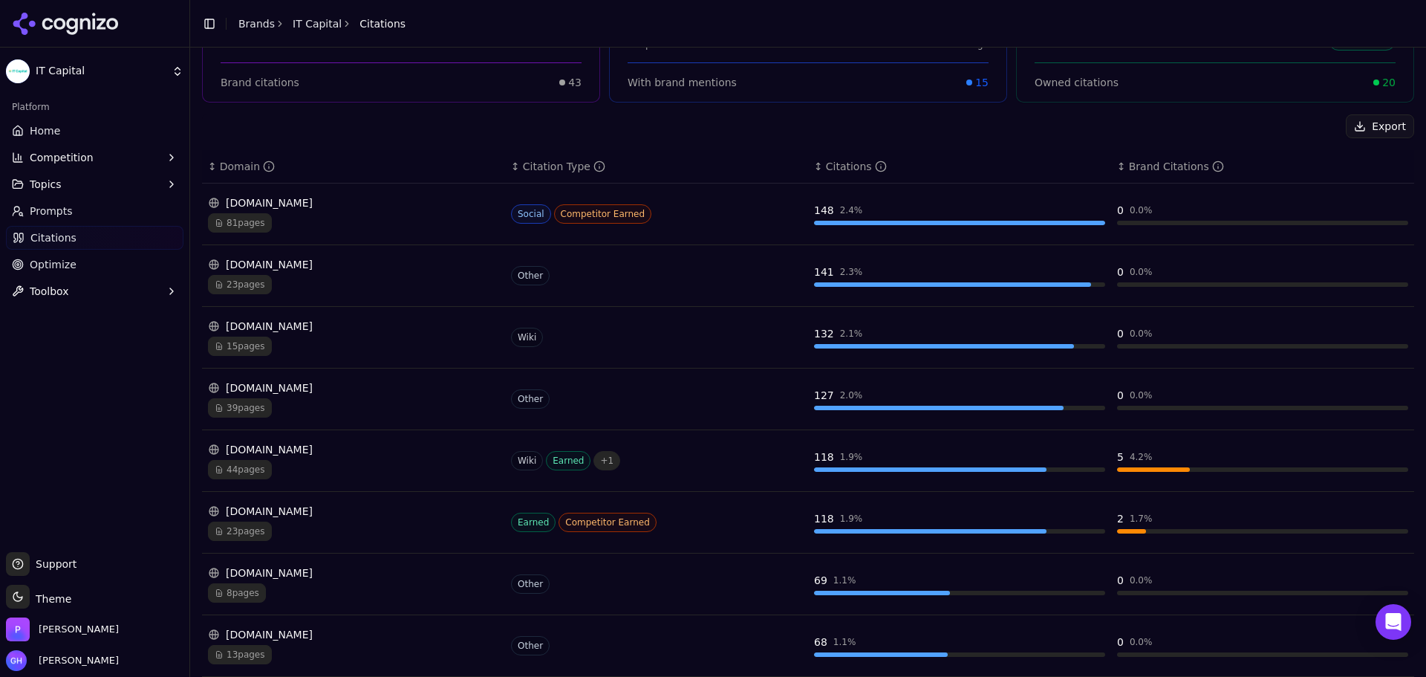
click at [356, 229] on div "81 pages" at bounding box center [353, 222] width 291 height 19
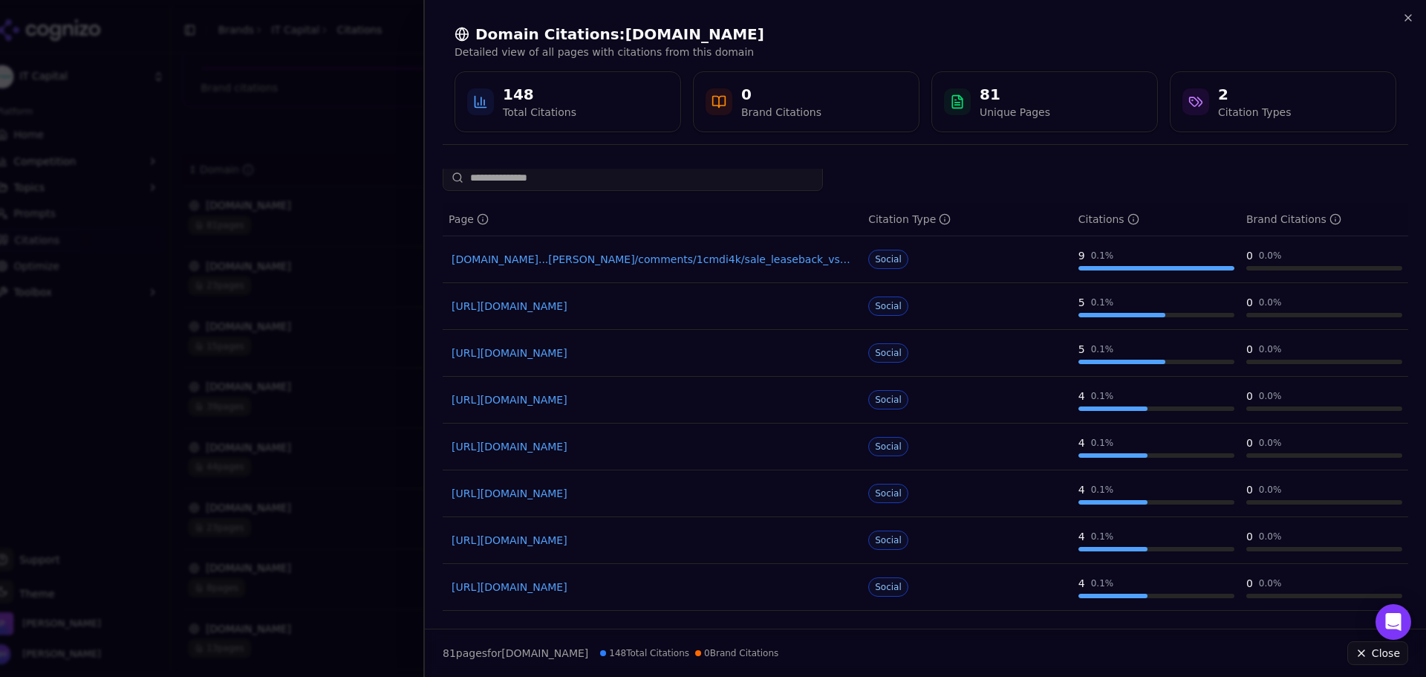
scroll to position [0, 0]
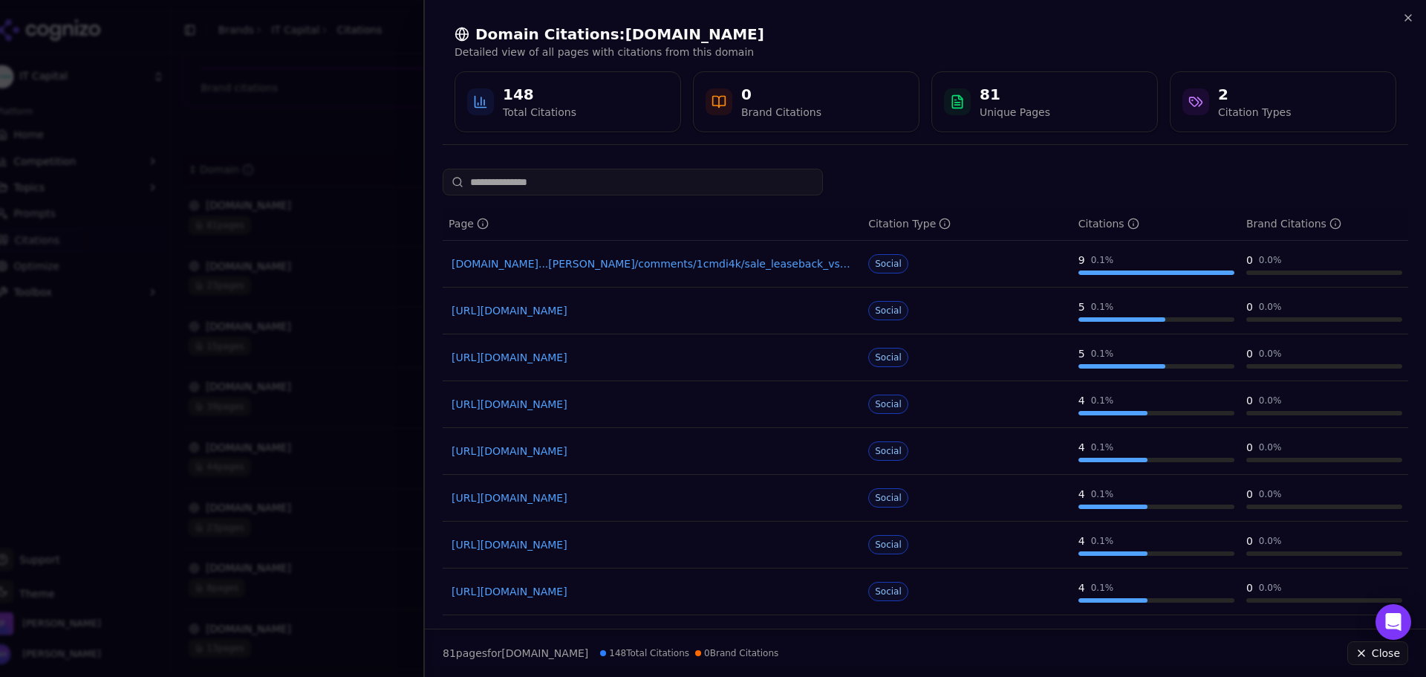
click at [254, 323] on div at bounding box center [713, 338] width 1426 height 677
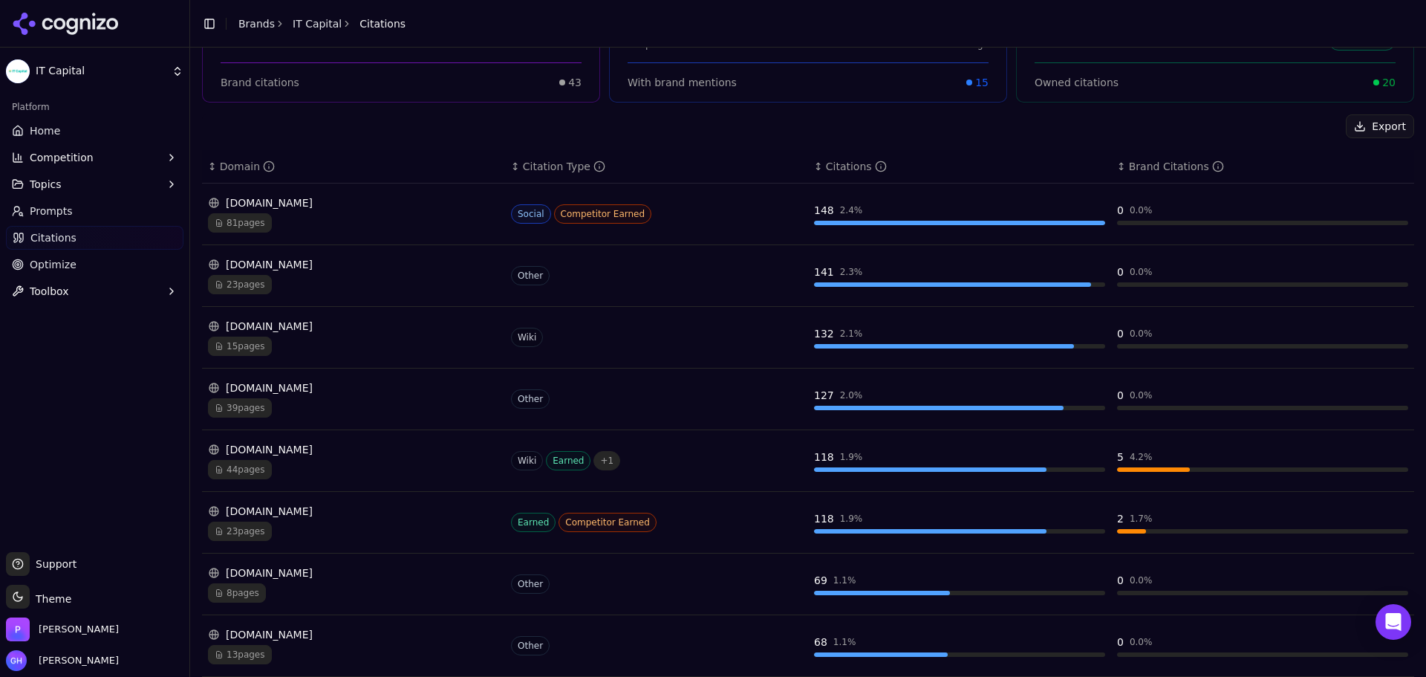
click at [354, 329] on div "[DOMAIN_NAME]" at bounding box center [353, 326] width 291 height 15
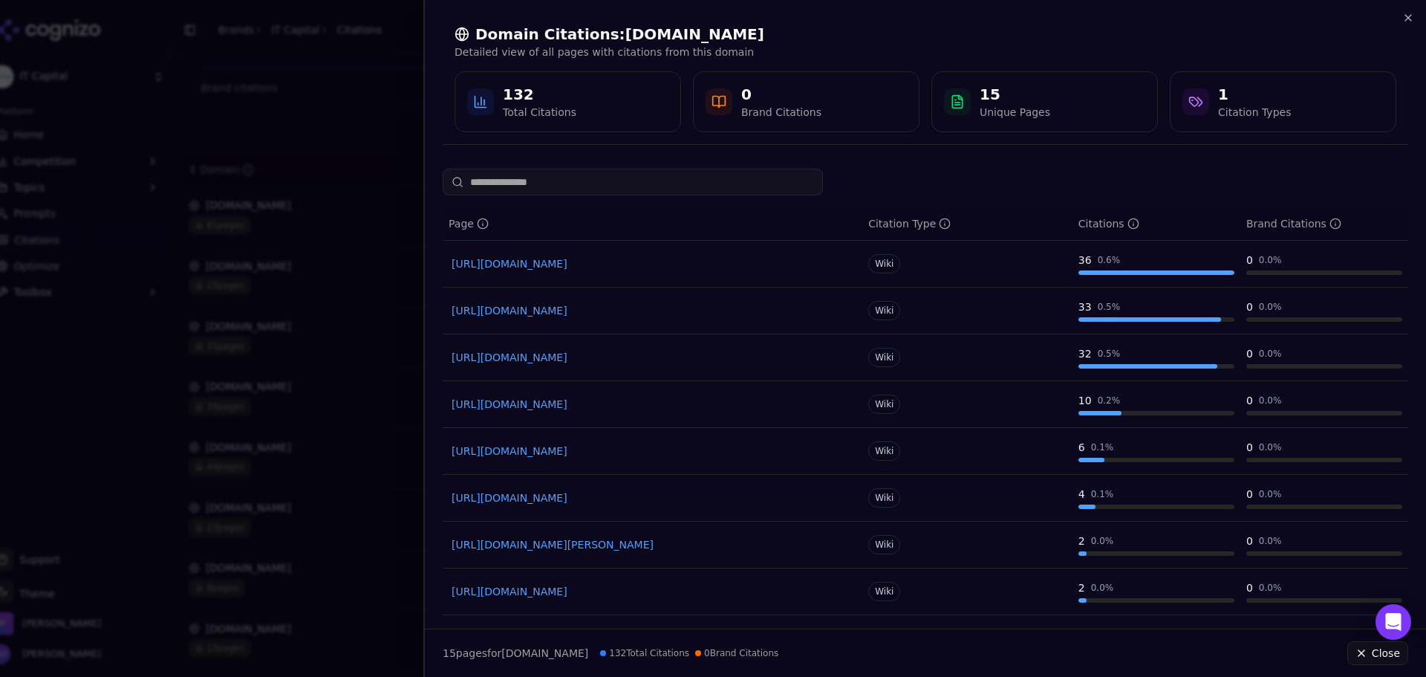
click at [247, 325] on div at bounding box center [713, 338] width 1426 height 677
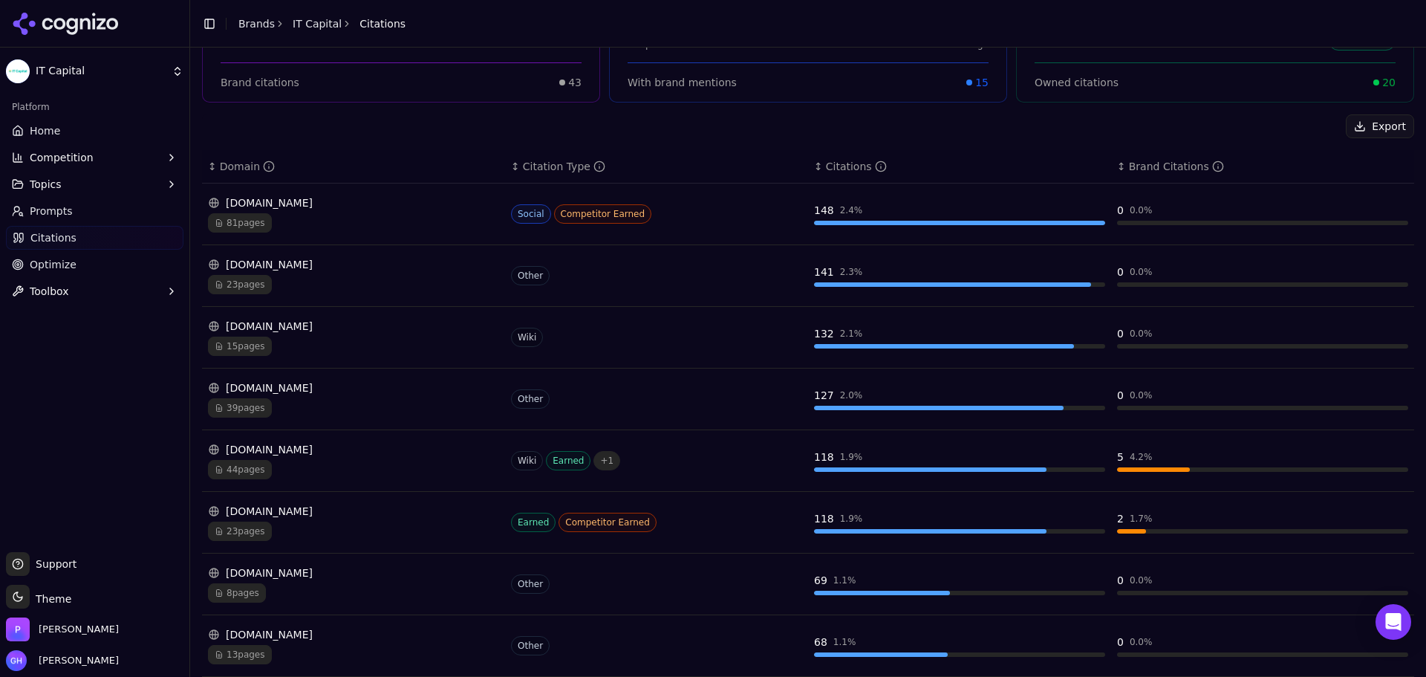
click at [401, 443] on div "[DOMAIN_NAME]" at bounding box center [353, 449] width 291 height 15
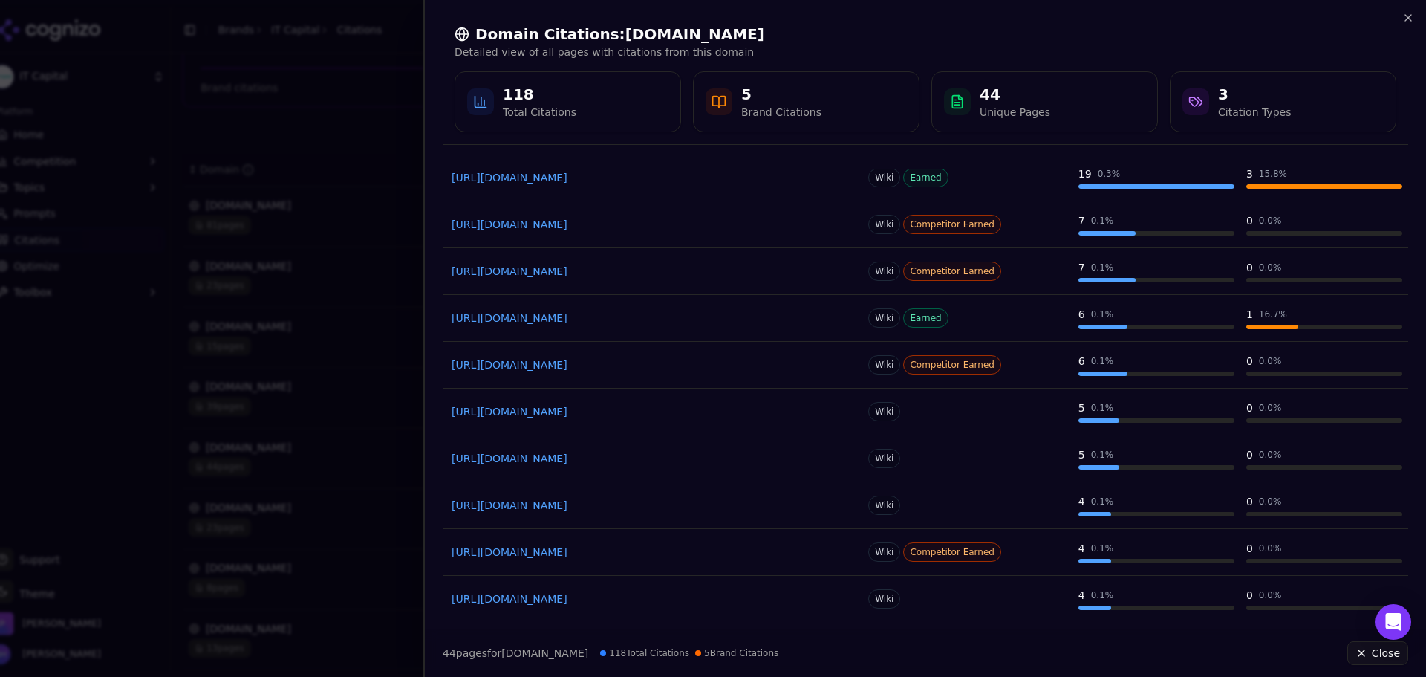
scroll to position [140, 0]
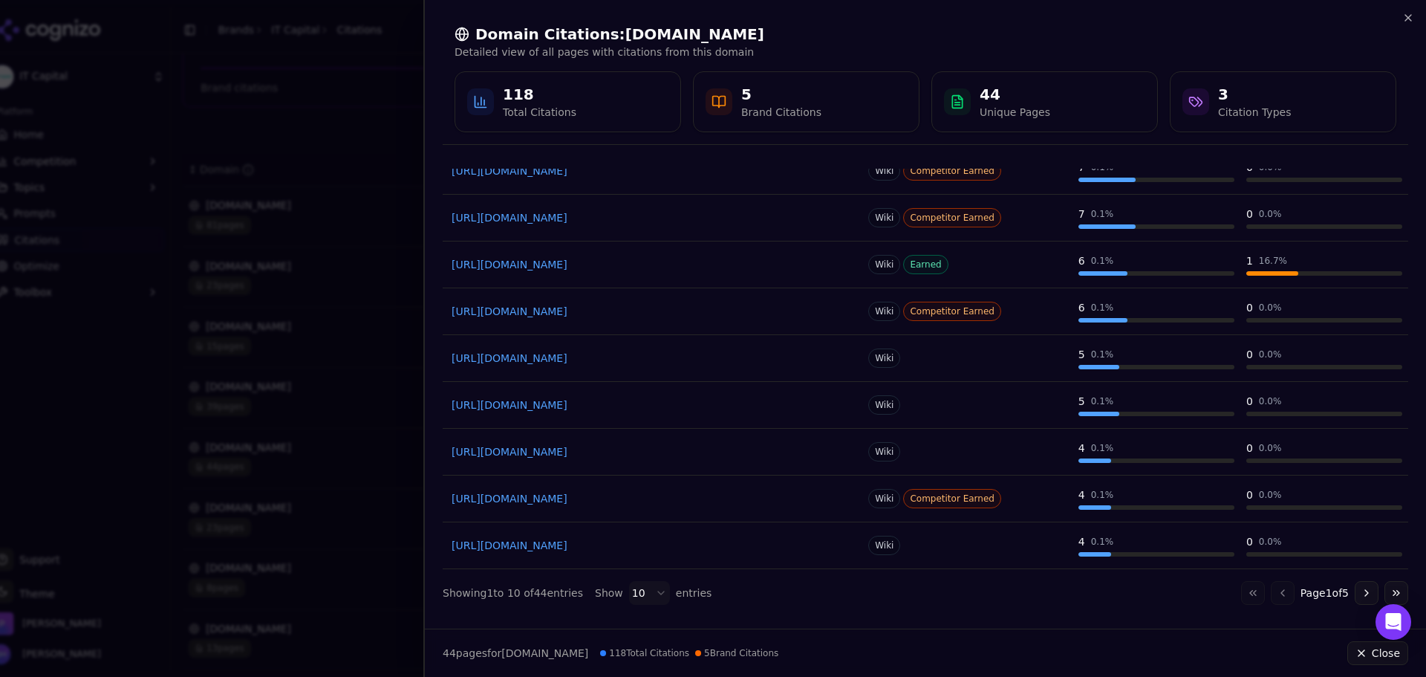
click at [787, 587] on div "Go to first page Go to previous page Page 1 of 5 Go to next page Go to last page" at bounding box center [1324, 593] width 167 height 24
click at [787, 587] on button "Go to next page" at bounding box center [1367, 593] width 24 height 24
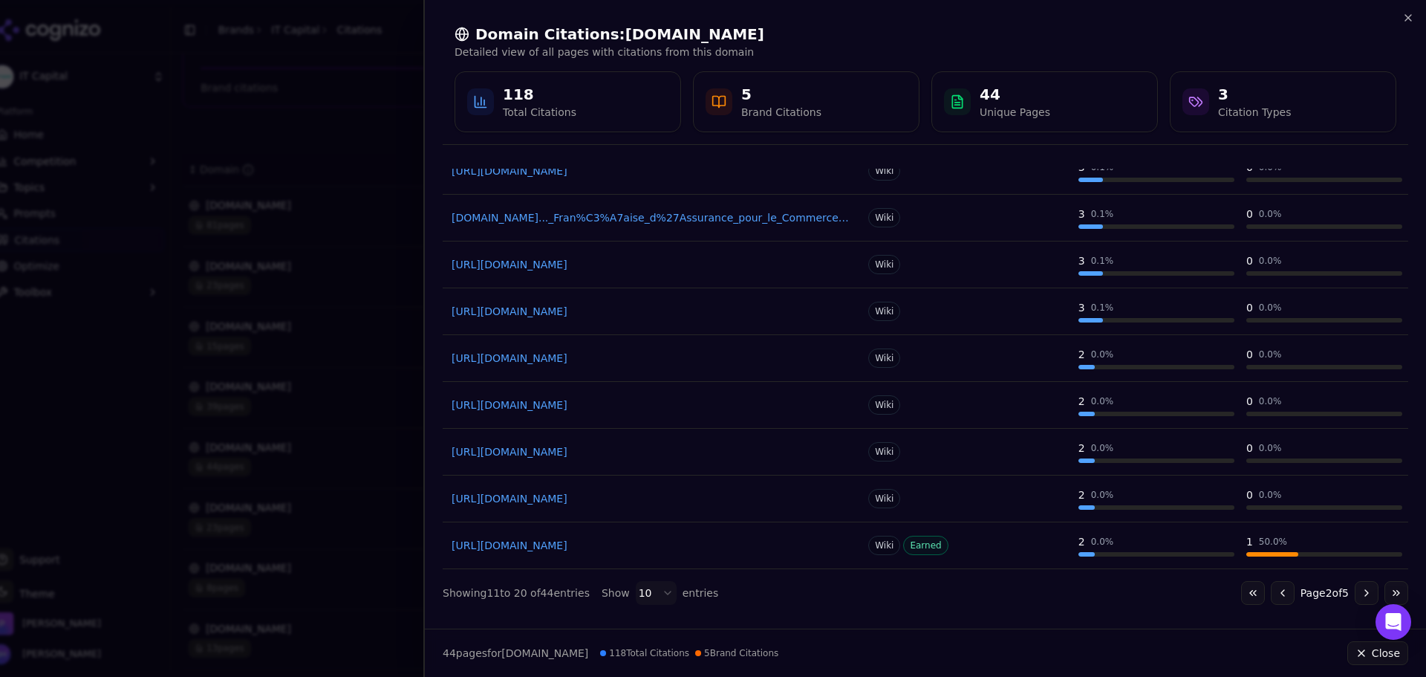
click at [787, 599] on button "Go to next page" at bounding box center [1367, 593] width 24 height 24
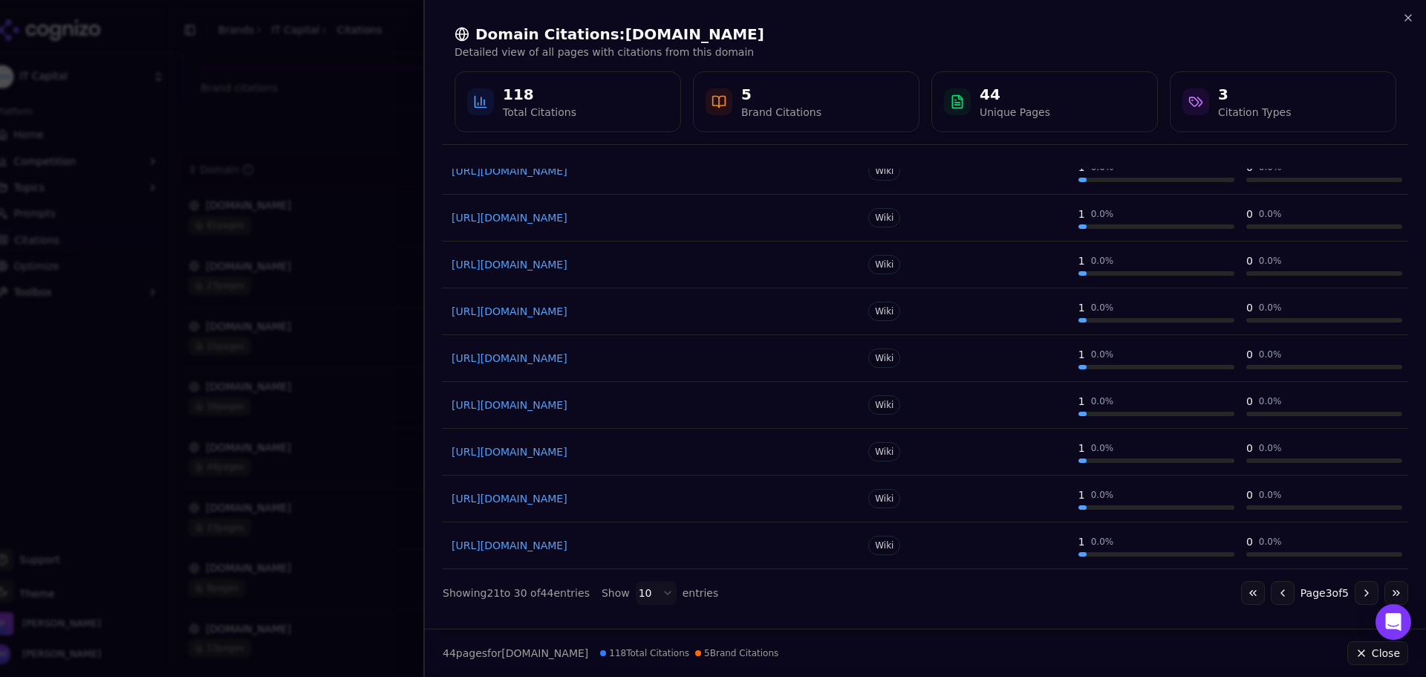
click at [787, 589] on button "Go to next page" at bounding box center [1367, 593] width 24 height 24
click at [787, 588] on button "Go to next page" at bounding box center [1367, 593] width 24 height 24
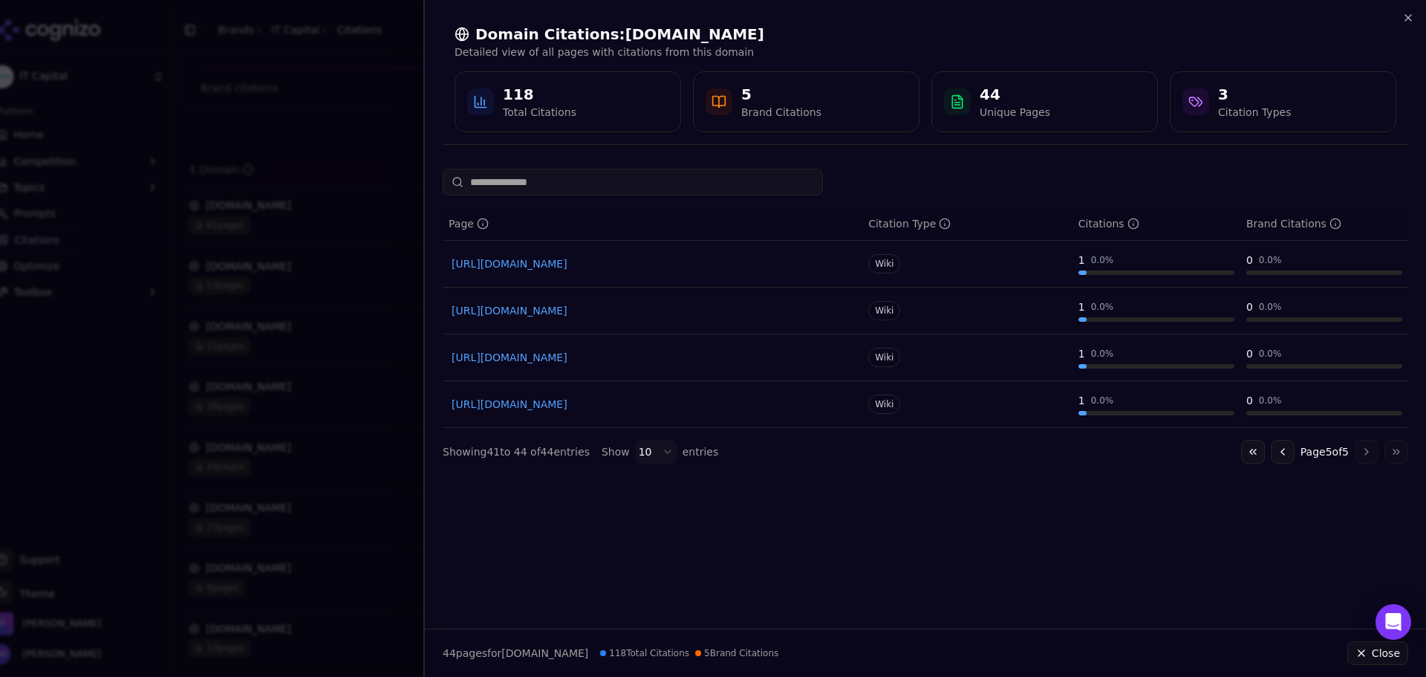
scroll to position [0, 0]
click at [312, 209] on div at bounding box center [713, 338] width 1426 height 677
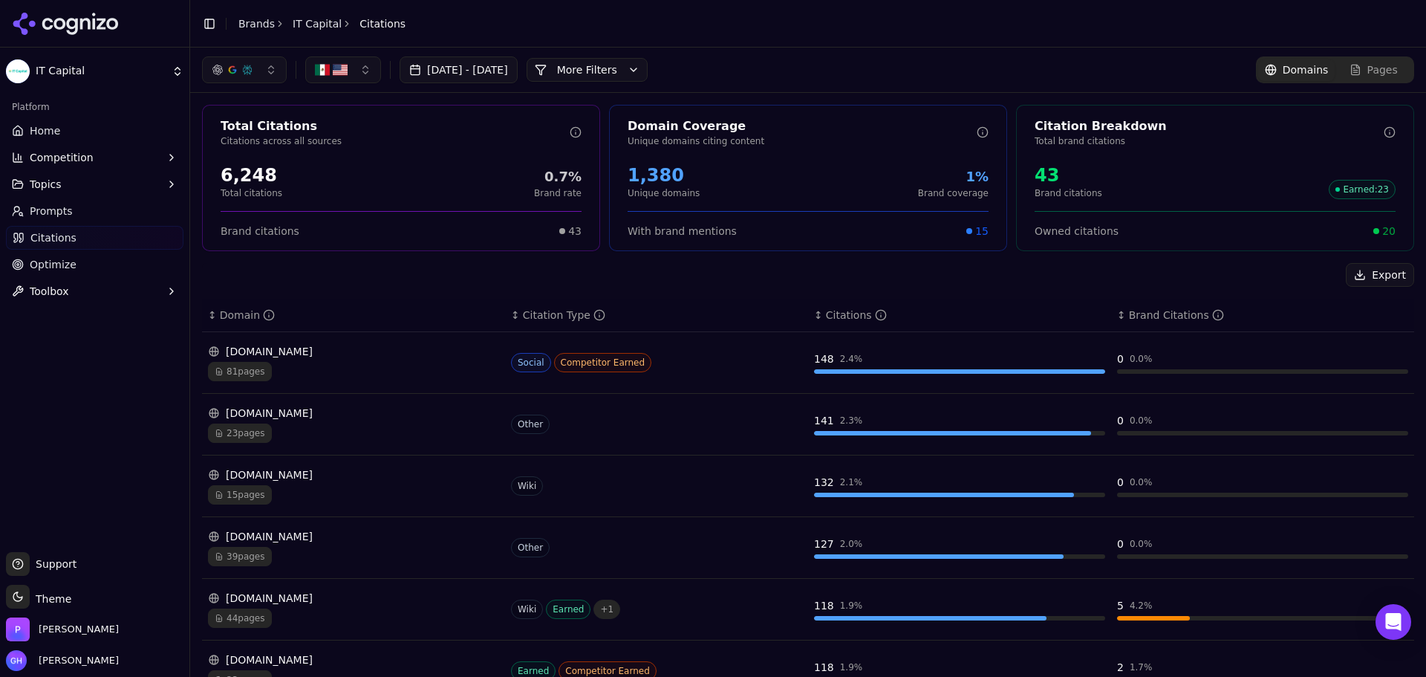
click at [787, 74] on span "Pages" at bounding box center [1383, 69] width 30 height 15
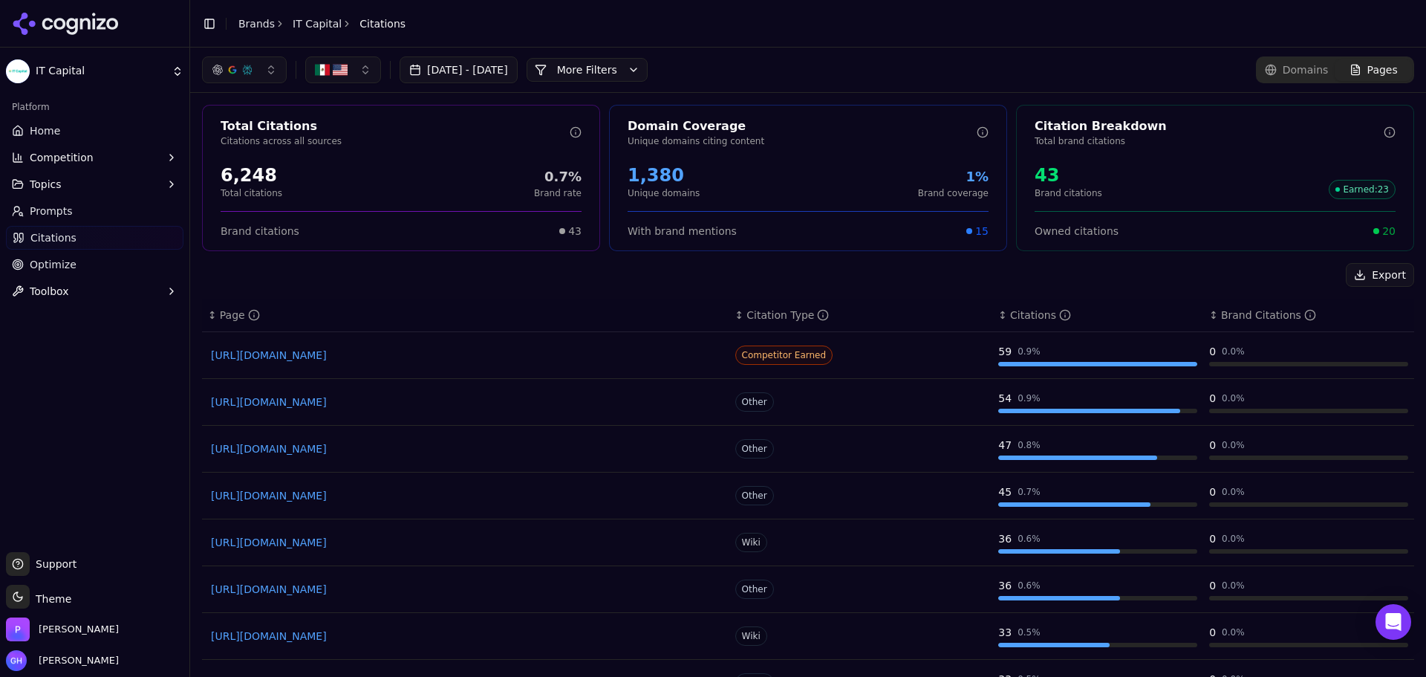
click at [583, 45] on header "Toggle Sidebar Brands IT Capital Citations" at bounding box center [808, 24] width 1236 height 48
click at [622, 54] on div "Aug 06, 2025 - Sep 05, 2025 More More Filters Domains Pages" at bounding box center [808, 70] width 1236 height 45
click at [626, 62] on button "More Filters" at bounding box center [587, 70] width 121 height 24
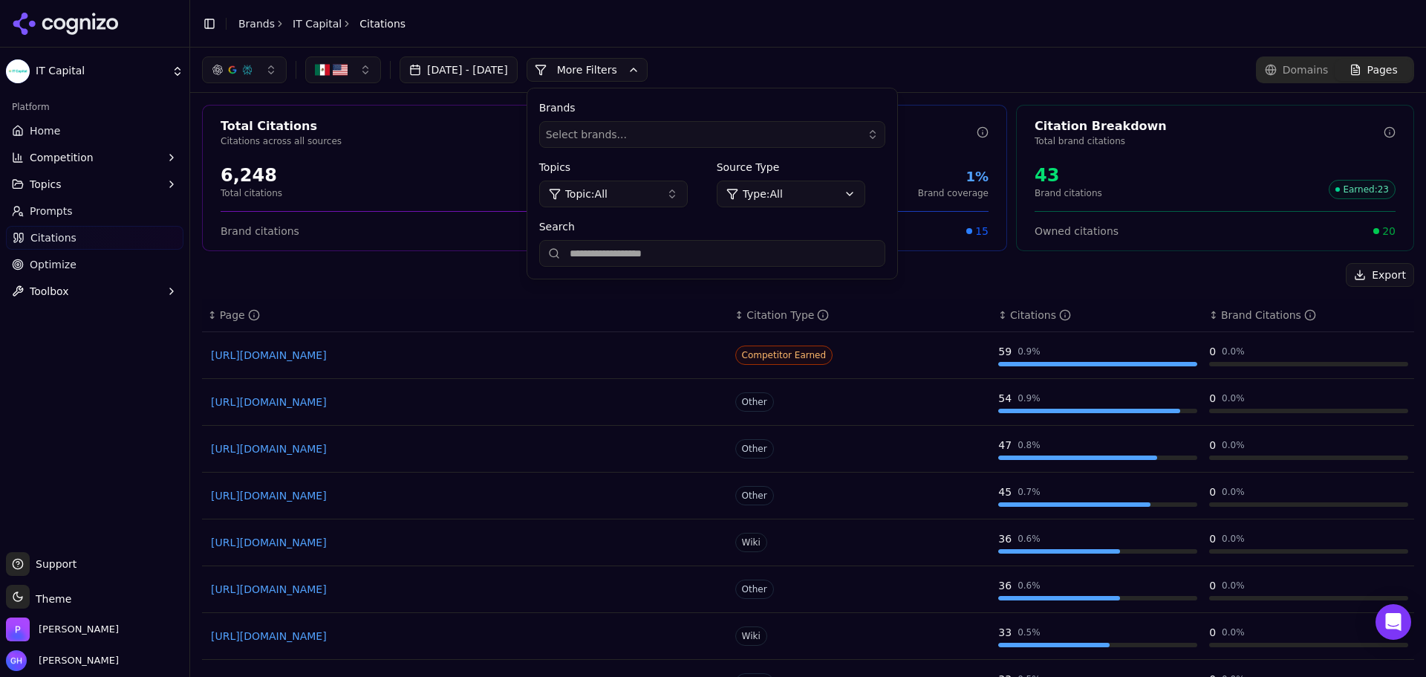
click at [626, 62] on button "More Filters" at bounding box center [587, 70] width 121 height 24
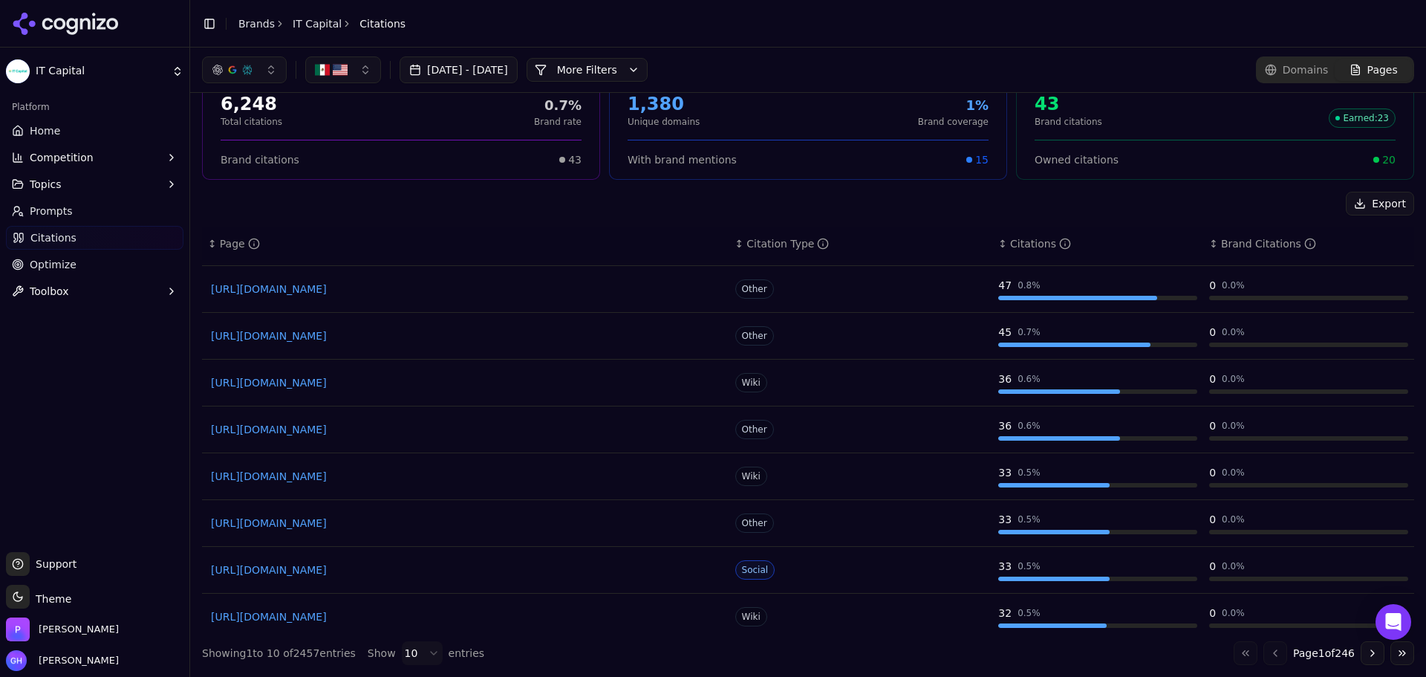
scroll to position [100, 0]
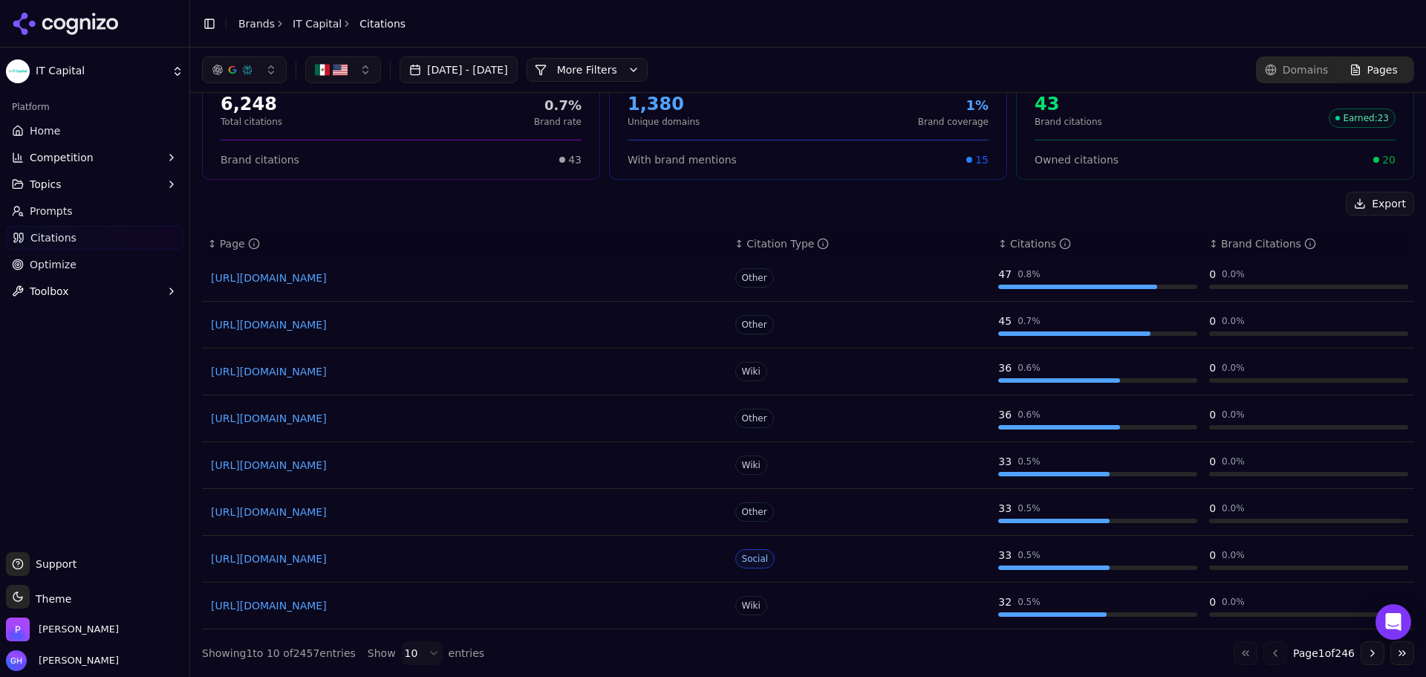
click at [787, 649] on button "Go to next page" at bounding box center [1373, 653] width 24 height 24
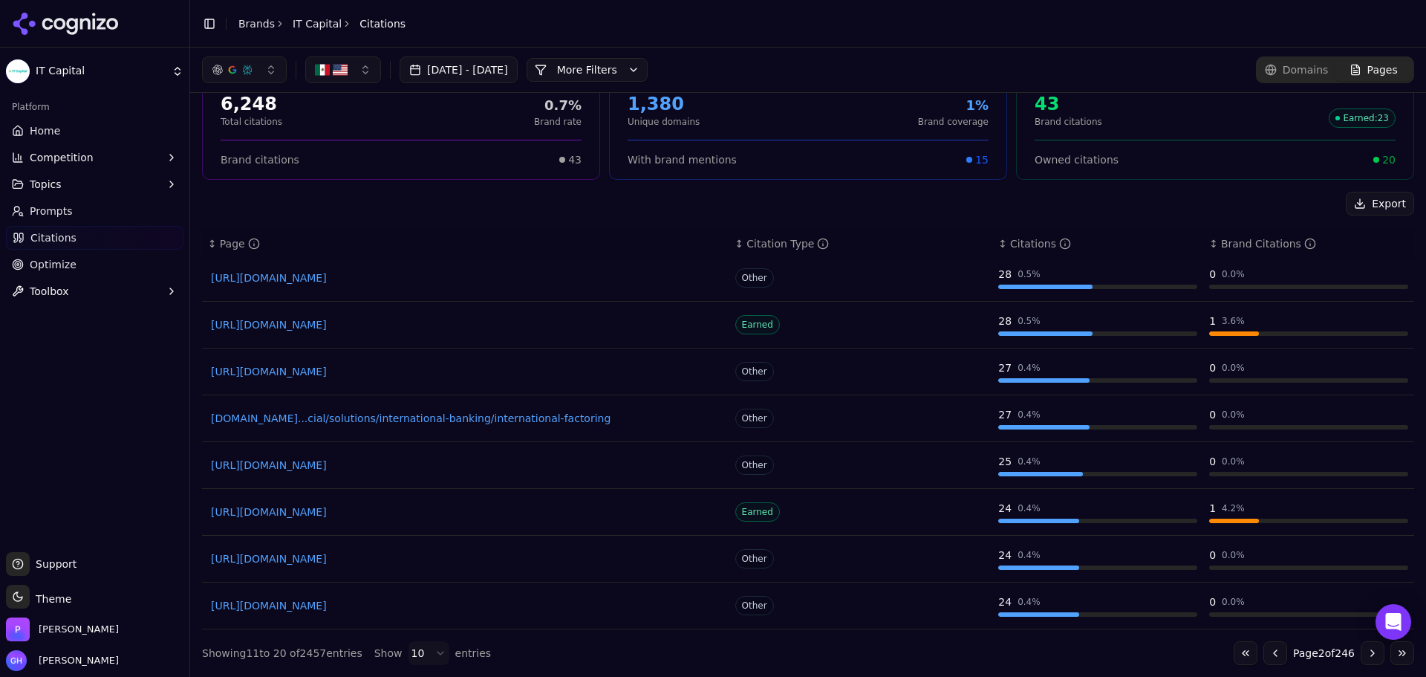
click at [787, 650] on button "Go to next page" at bounding box center [1373, 653] width 24 height 24
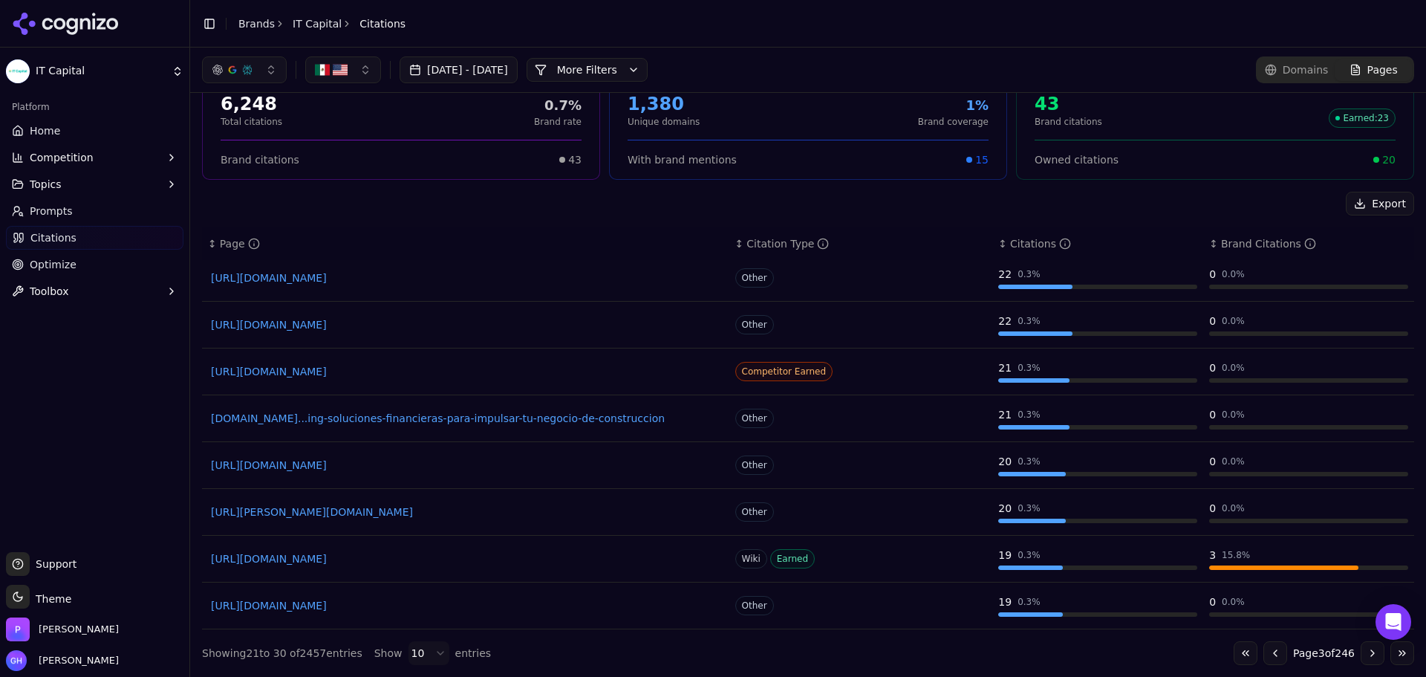
click at [787, 655] on button "Go to next page" at bounding box center [1373, 653] width 24 height 24
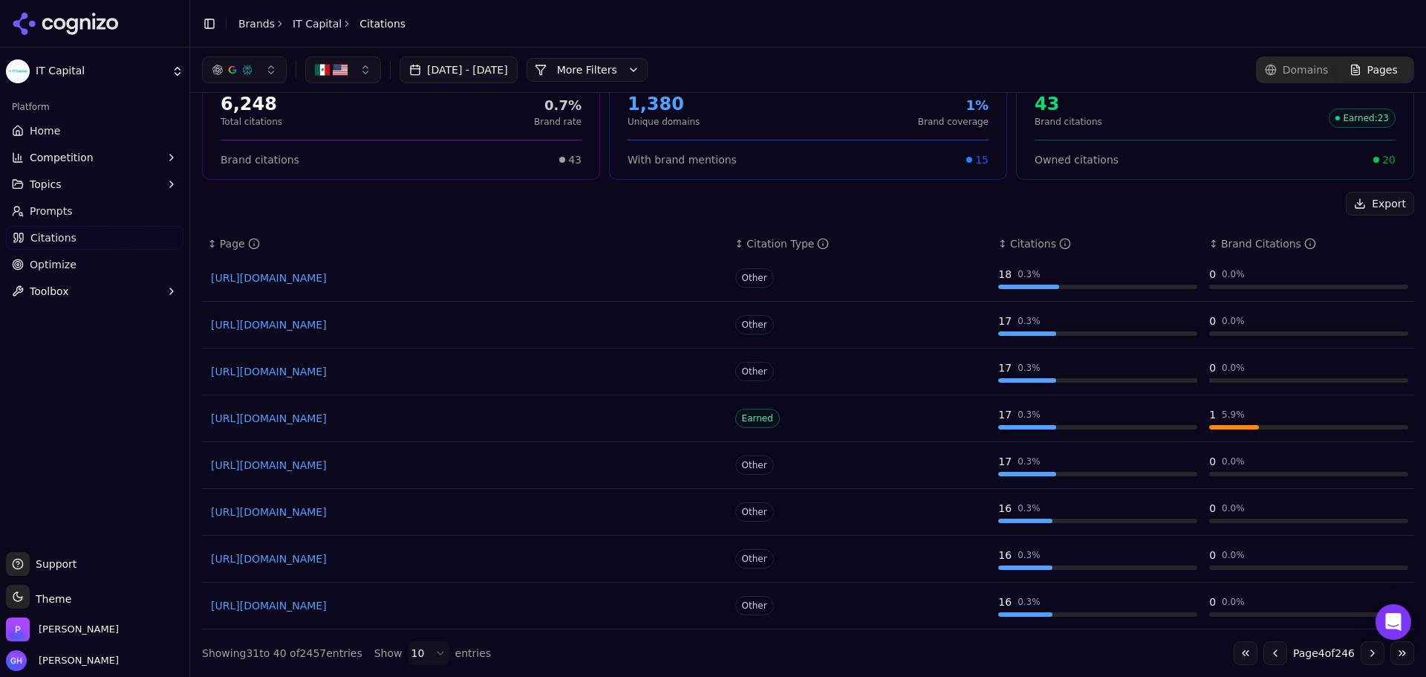
click at [787, 651] on button "Go to first page" at bounding box center [1246, 653] width 24 height 24
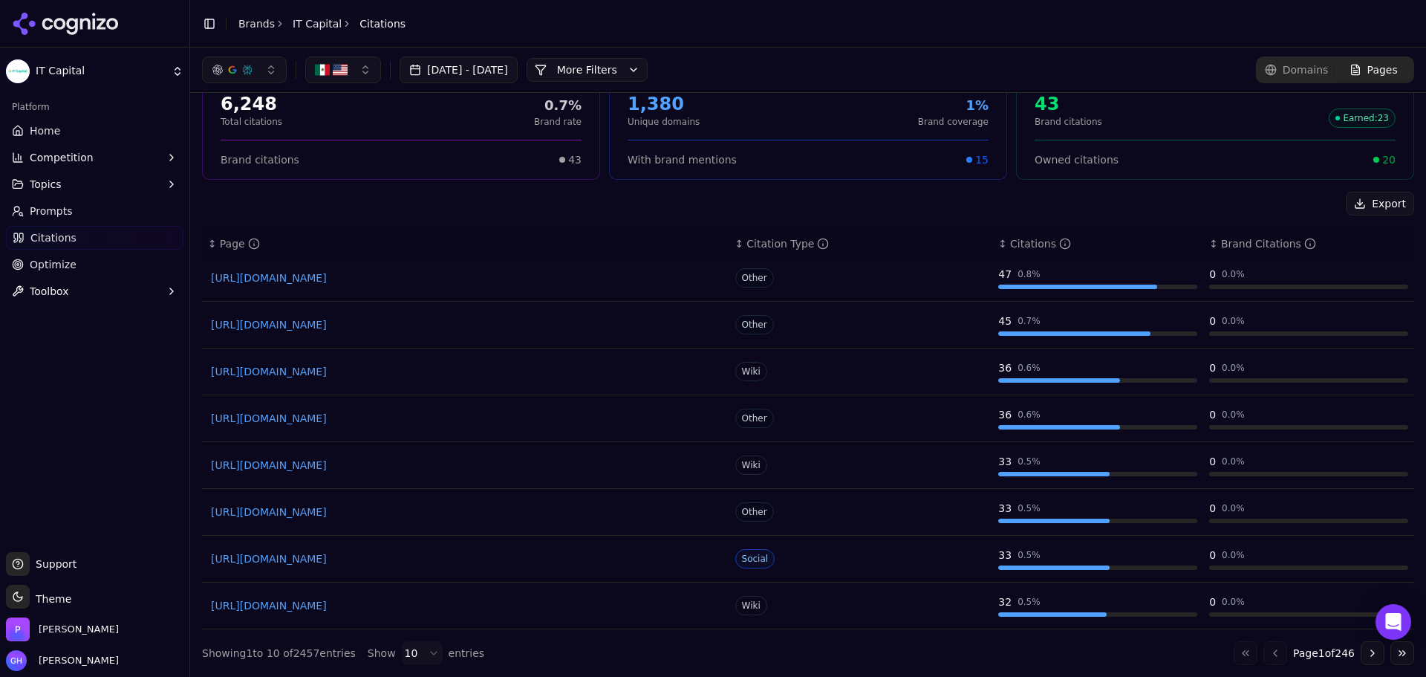
drag, startPoint x: 503, startPoint y: 538, endPoint x: 109, endPoint y: 438, distance: 406.3
click at [91, 438] on div "Platform Home Competition Topics Prompts Citations Optimize Toolbox" at bounding box center [94, 317] width 189 height 457
click at [787, 657] on button "Go to next page" at bounding box center [1373, 653] width 24 height 24
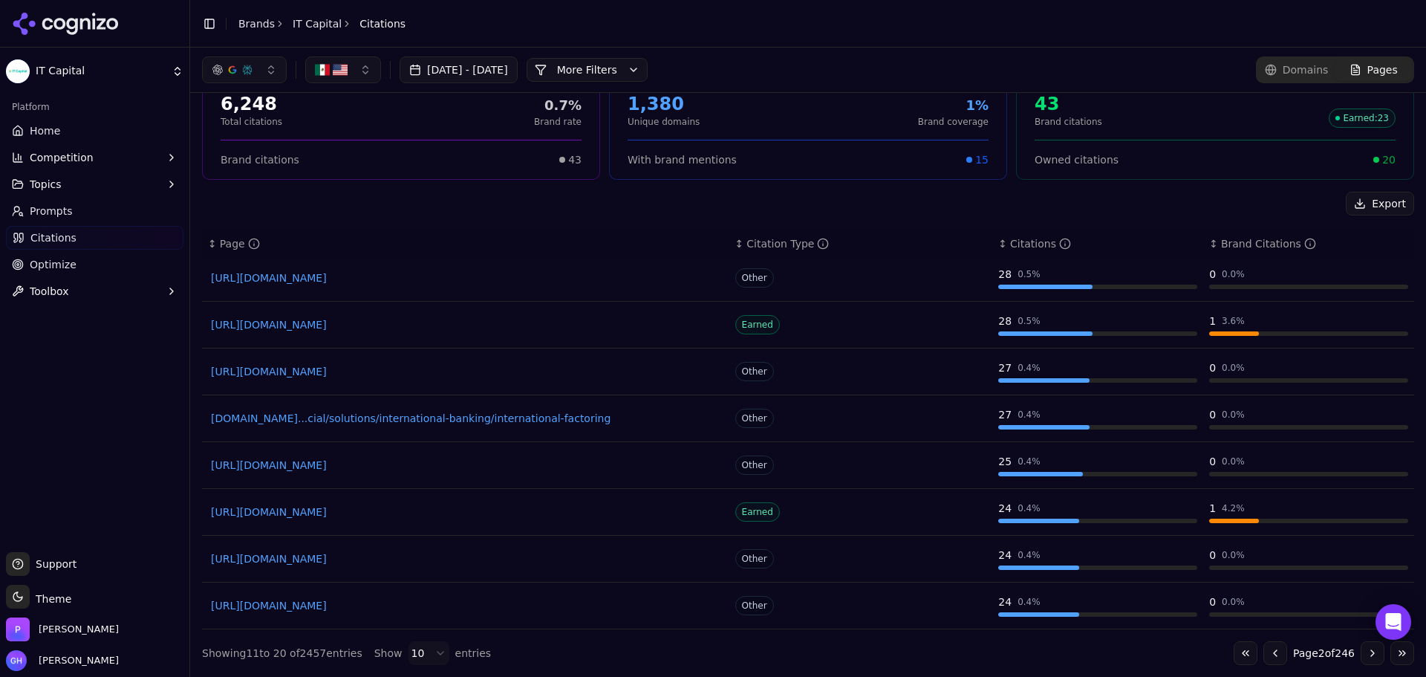
click at [787, 641] on button "Go to previous page" at bounding box center [1276, 653] width 24 height 24
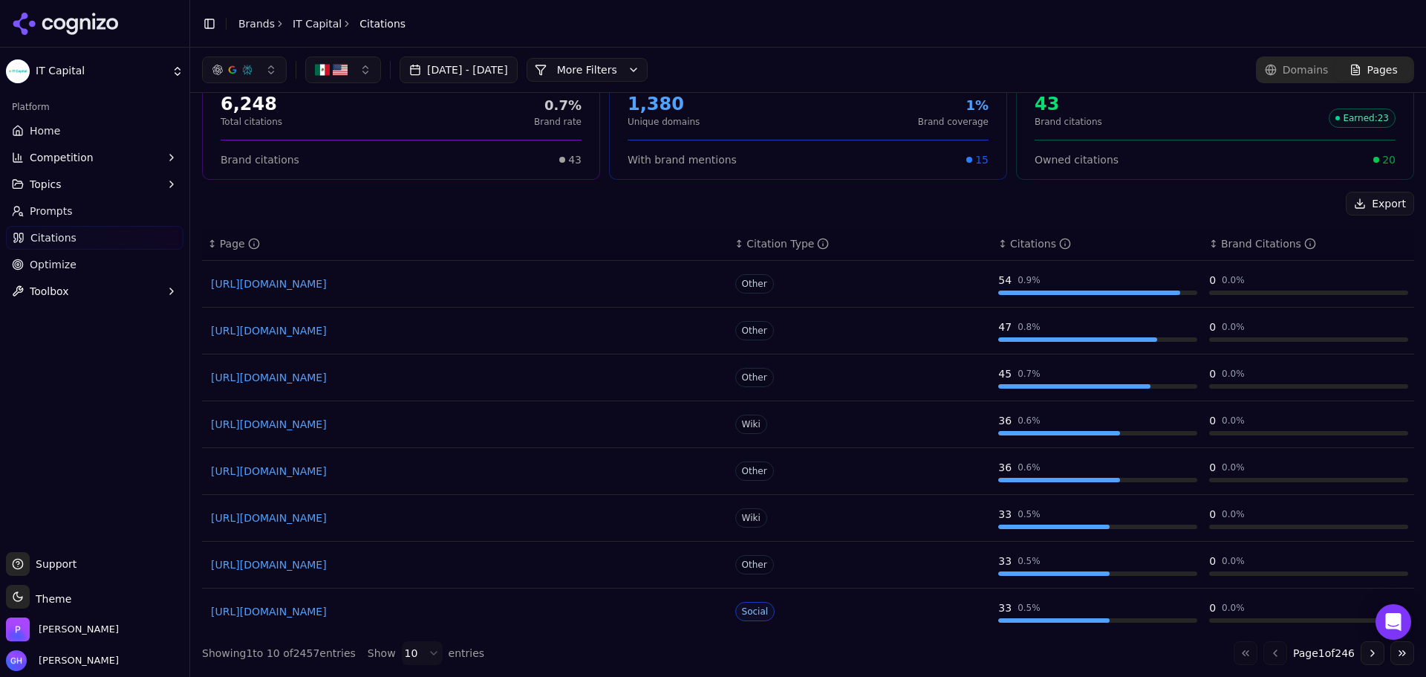
scroll to position [0, 0]
click at [787, 657] on button "Go to next page" at bounding box center [1373, 653] width 24 height 24
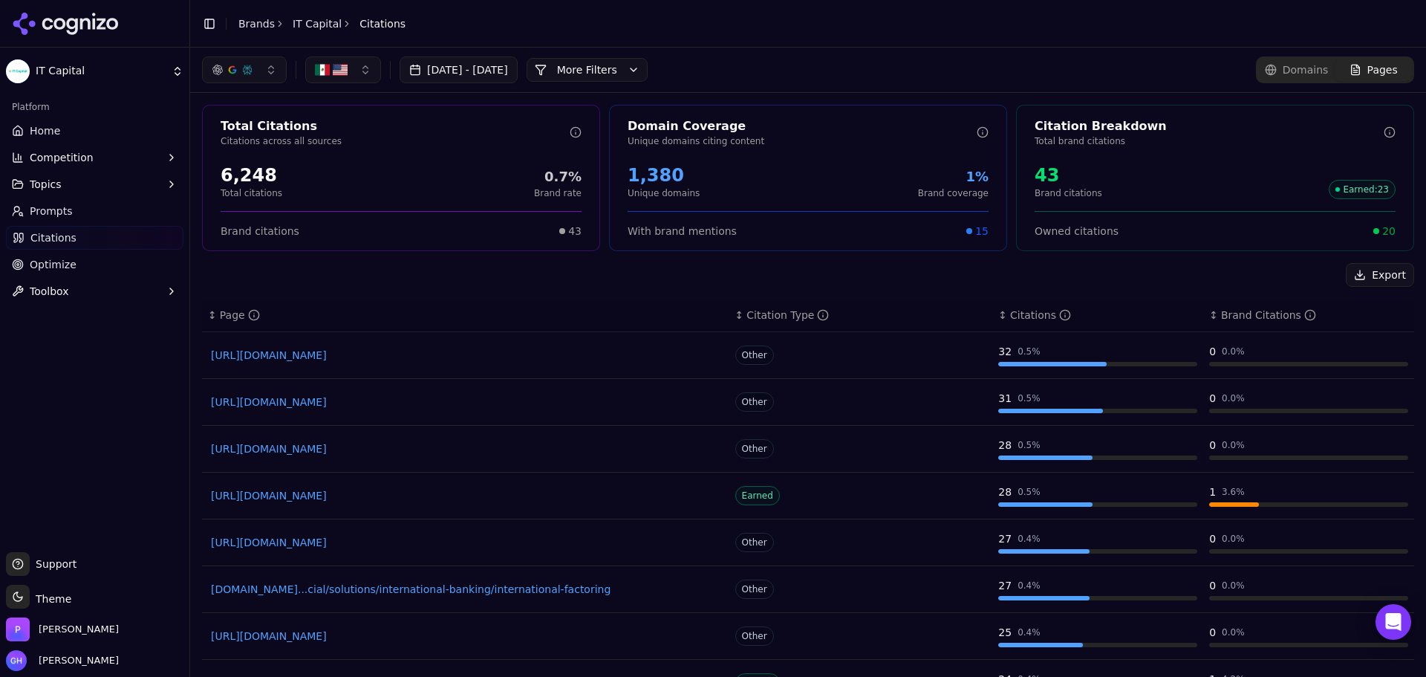
click at [68, 209] on span "Prompts" at bounding box center [51, 211] width 43 height 15
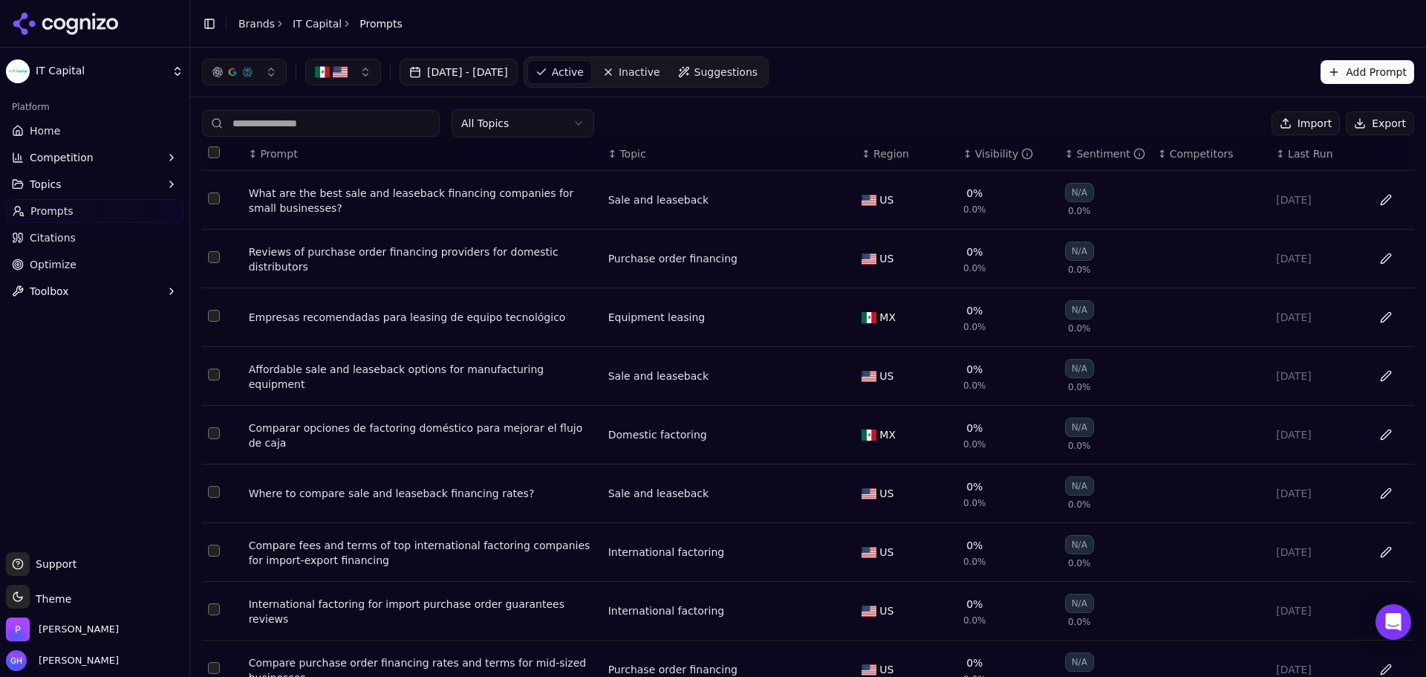
click at [787, 125] on button "Export" at bounding box center [1380, 123] width 68 height 24
click at [787, 19] on header "Toggle Sidebar Brands IT Capital Prompts" at bounding box center [808, 24] width 1236 height 48
click at [61, 165] on button "Competition" at bounding box center [95, 158] width 178 height 24
click at [48, 178] on span "Metrics" at bounding box center [94, 181] width 129 height 15
click at [67, 156] on html "IT Capital Platform Home Competition Metrics X-Ray Explore Topics Prompts Citat…" at bounding box center [713, 338] width 1426 height 677
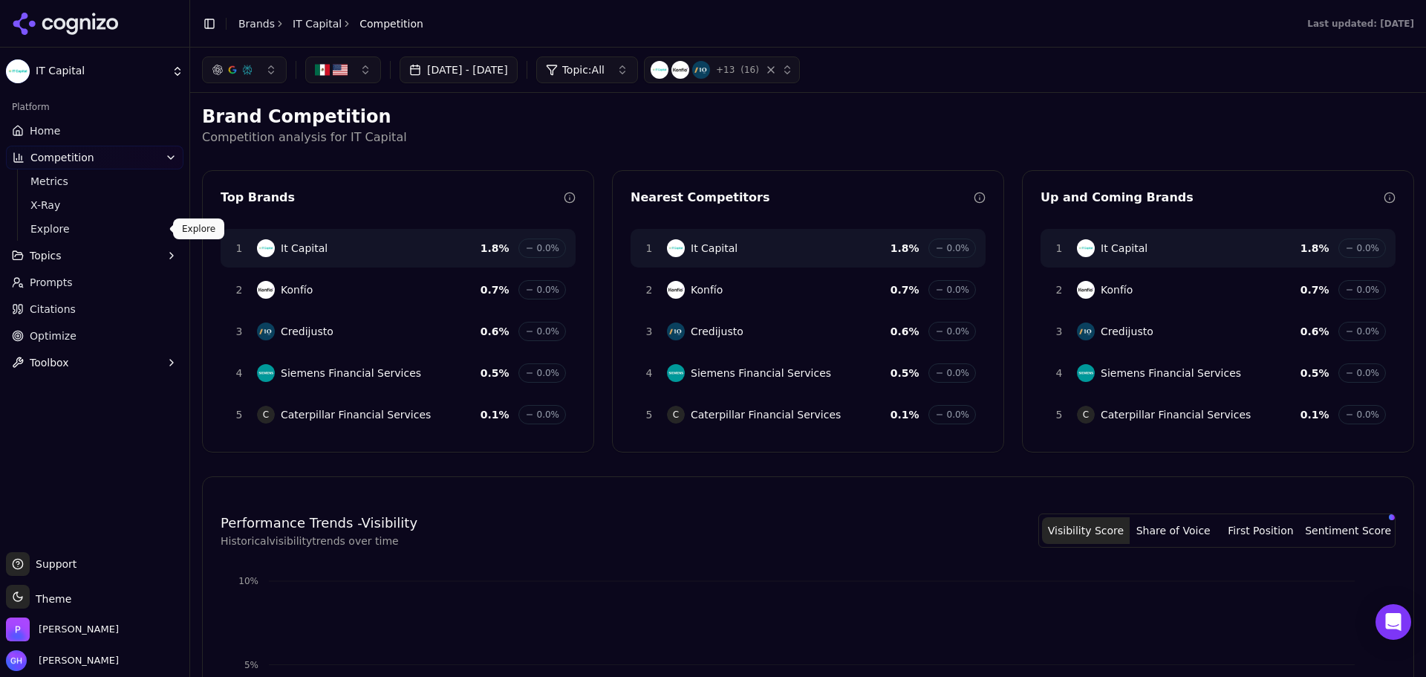
click at [53, 232] on span "Explore" at bounding box center [94, 228] width 129 height 15
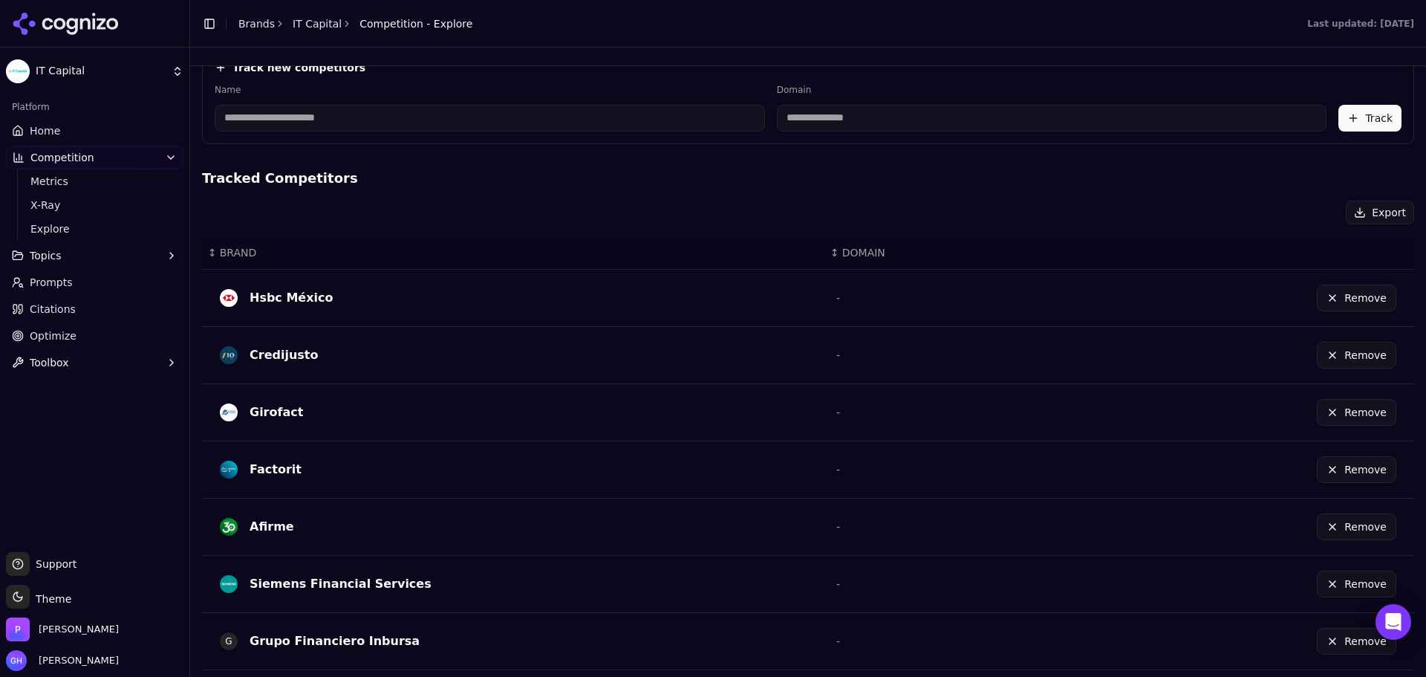
scroll to position [464, 0]
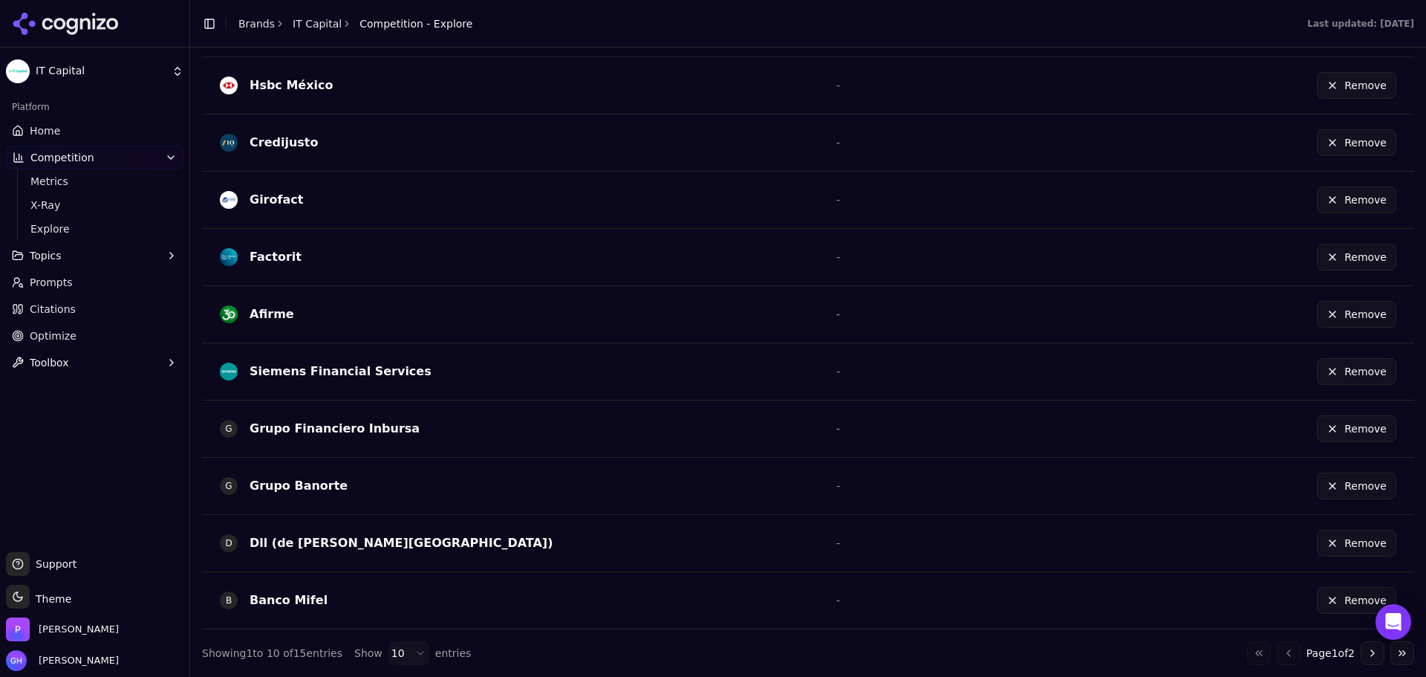
click at [787, 659] on button "Go to next page" at bounding box center [1373, 653] width 24 height 24
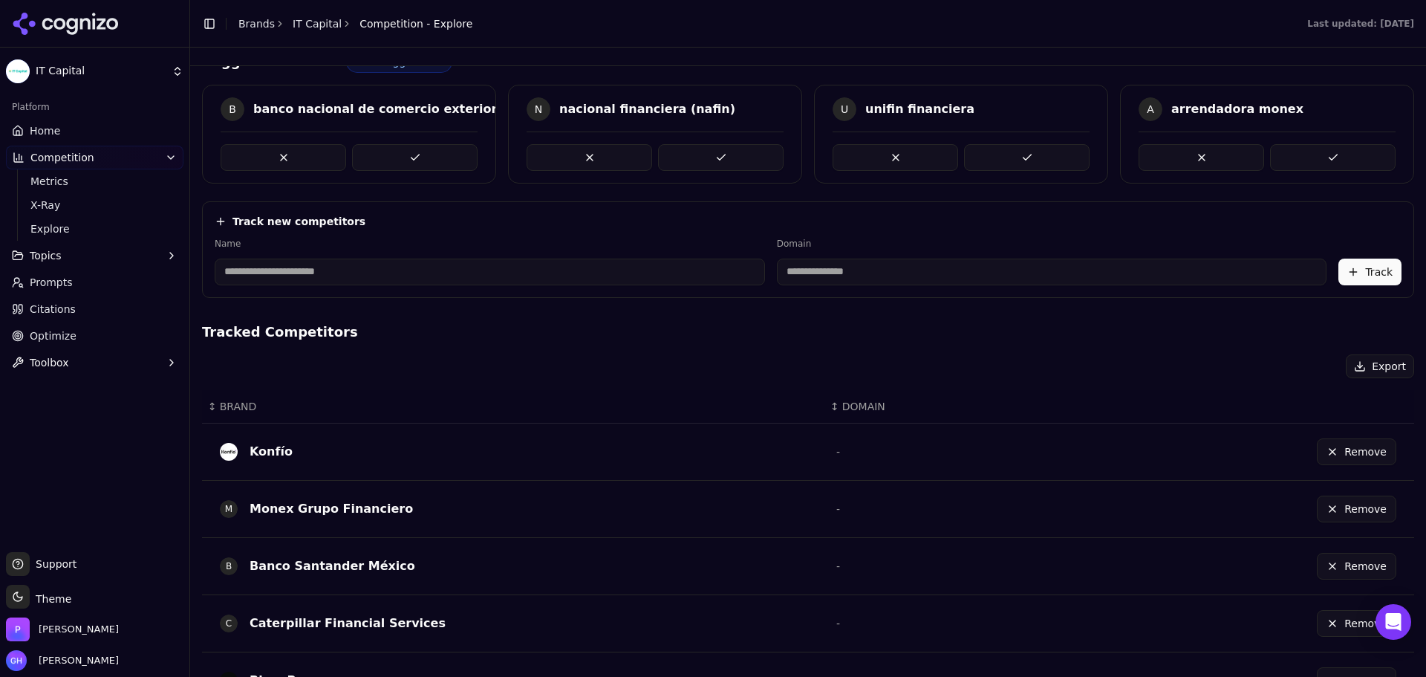
scroll to position [0, 0]
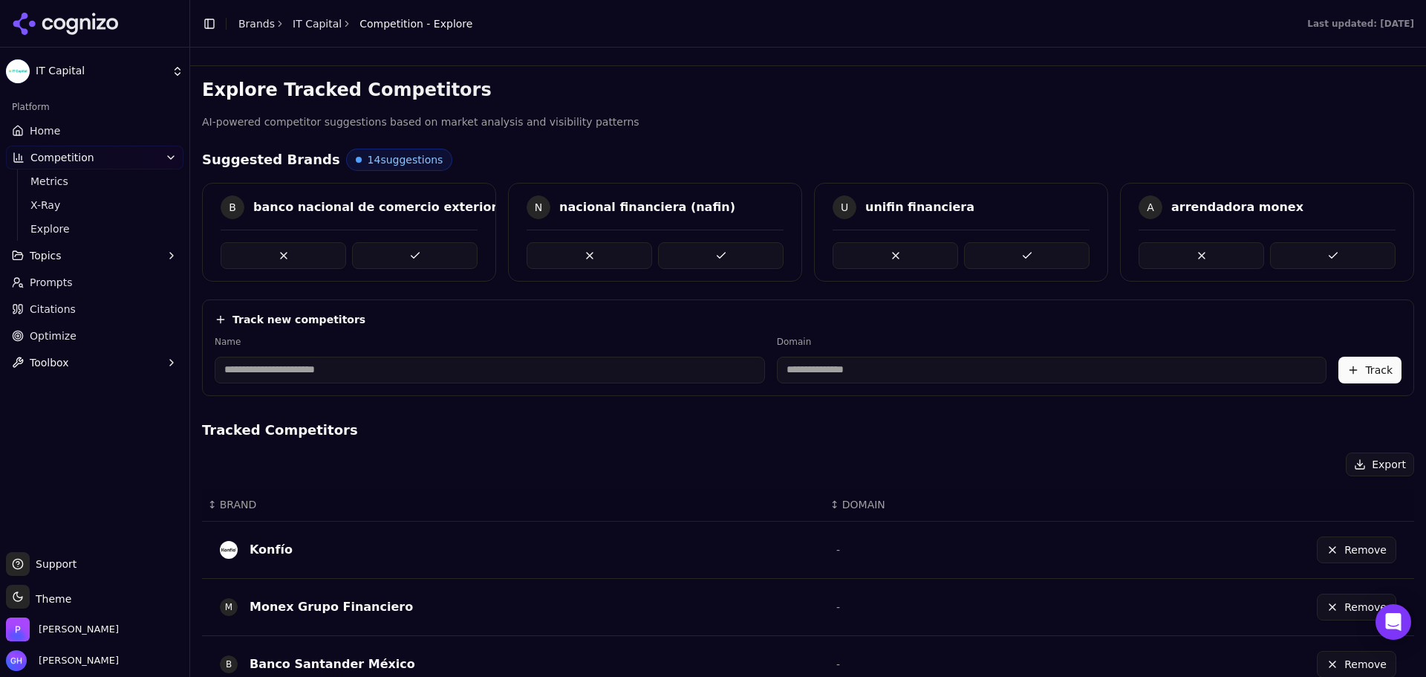
click at [313, 379] on input at bounding box center [490, 370] width 550 height 27
type input "*********"
click at [381, 343] on label "Name" at bounding box center [458, 342] width 486 height 12
click at [787, 368] on input "**********" at bounding box center [923, 370] width 464 height 27
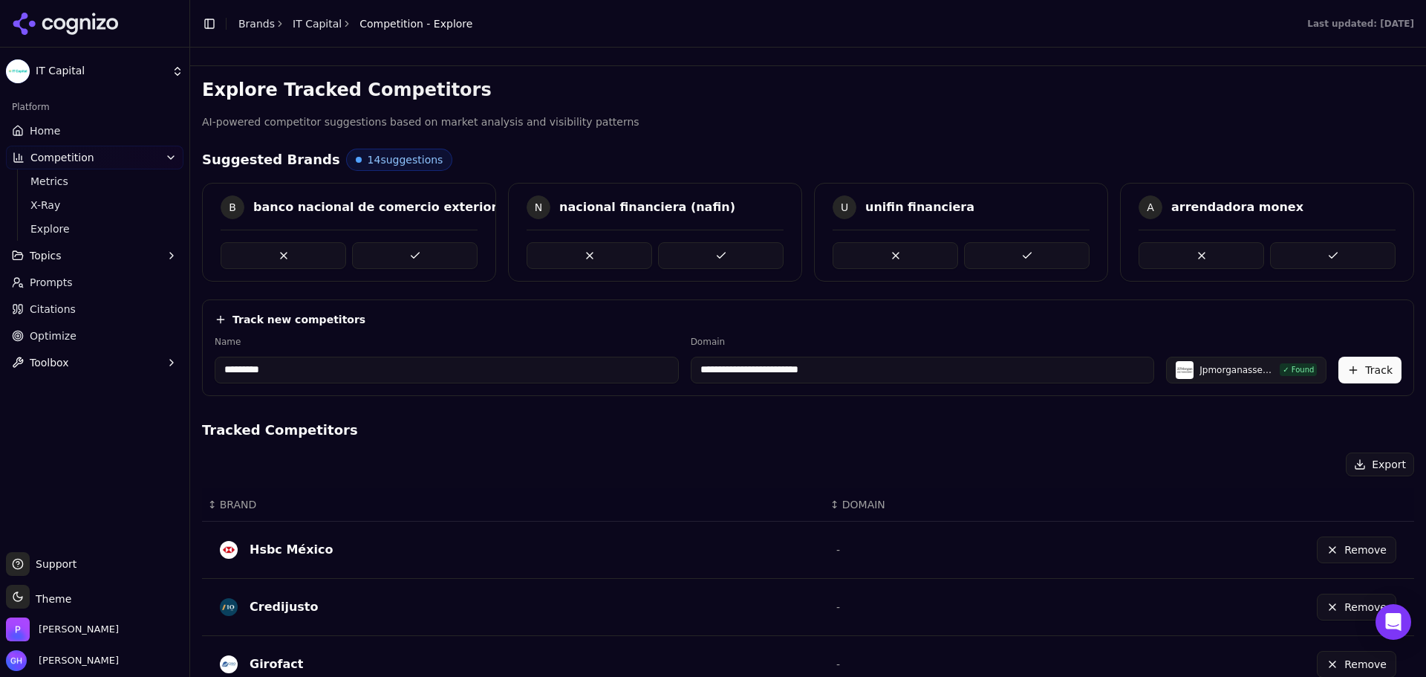
drag, startPoint x: 868, startPoint y: 365, endPoint x: 739, endPoint y: 371, distance: 129.4
click at [739, 371] on input "**********" at bounding box center [923, 370] width 464 height 27
type input "**********"
click at [787, 394] on div "**********" at bounding box center [808, 347] width 1212 height 97
click at [787, 362] on button "Track" at bounding box center [1370, 370] width 63 height 27
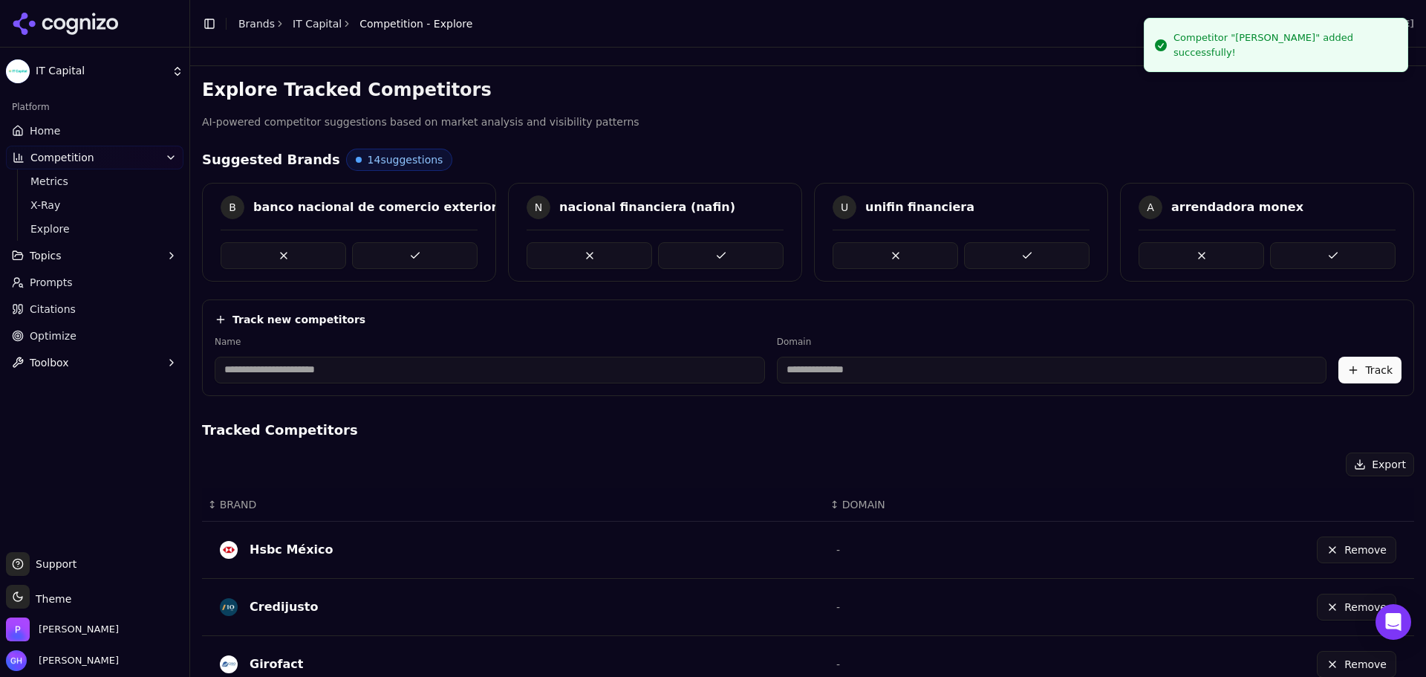
click at [374, 361] on input at bounding box center [490, 370] width 550 height 27
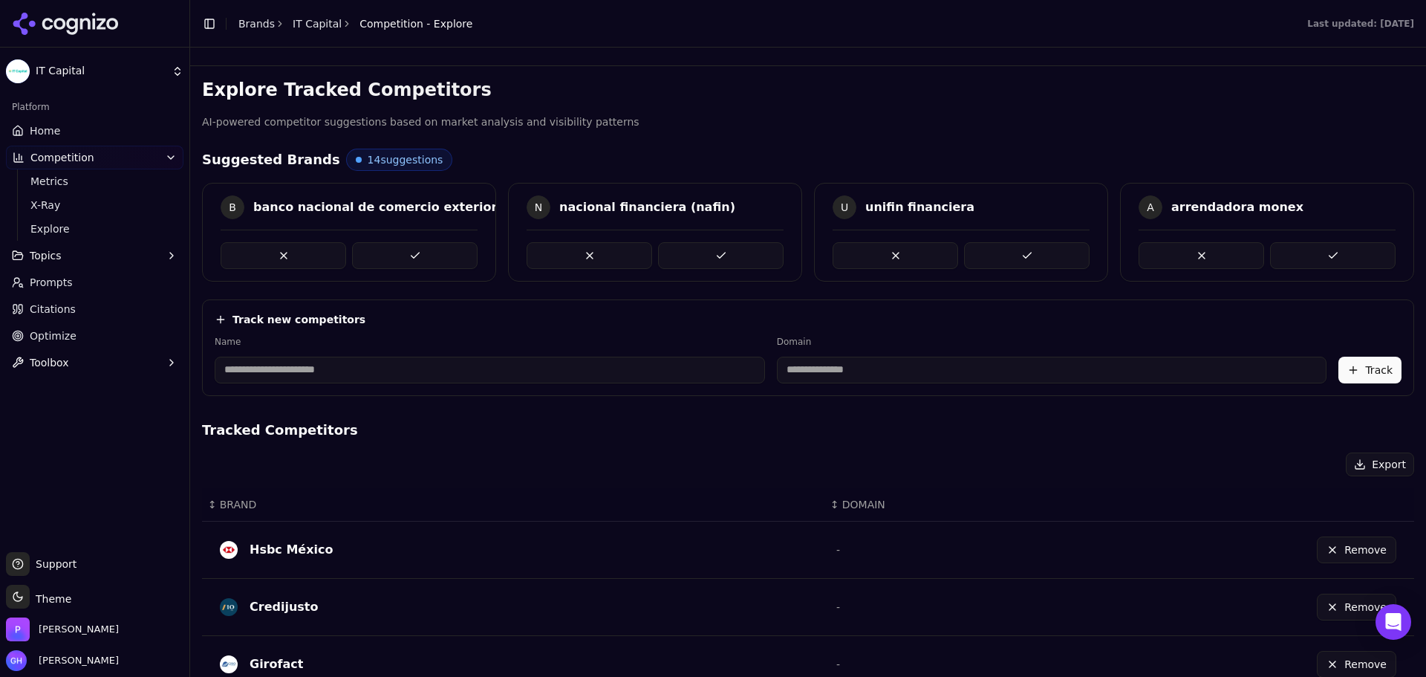
click at [283, 368] on input at bounding box center [490, 370] width 550 height 27
type input "*****"
click at [410, 322] on div "Track new competitors" at bounding box center [808, 319] width 1187 height 15
type input "*********"
click at [787, 365] on button "Track" at bounding box center [1370, 370] width 63 height 27
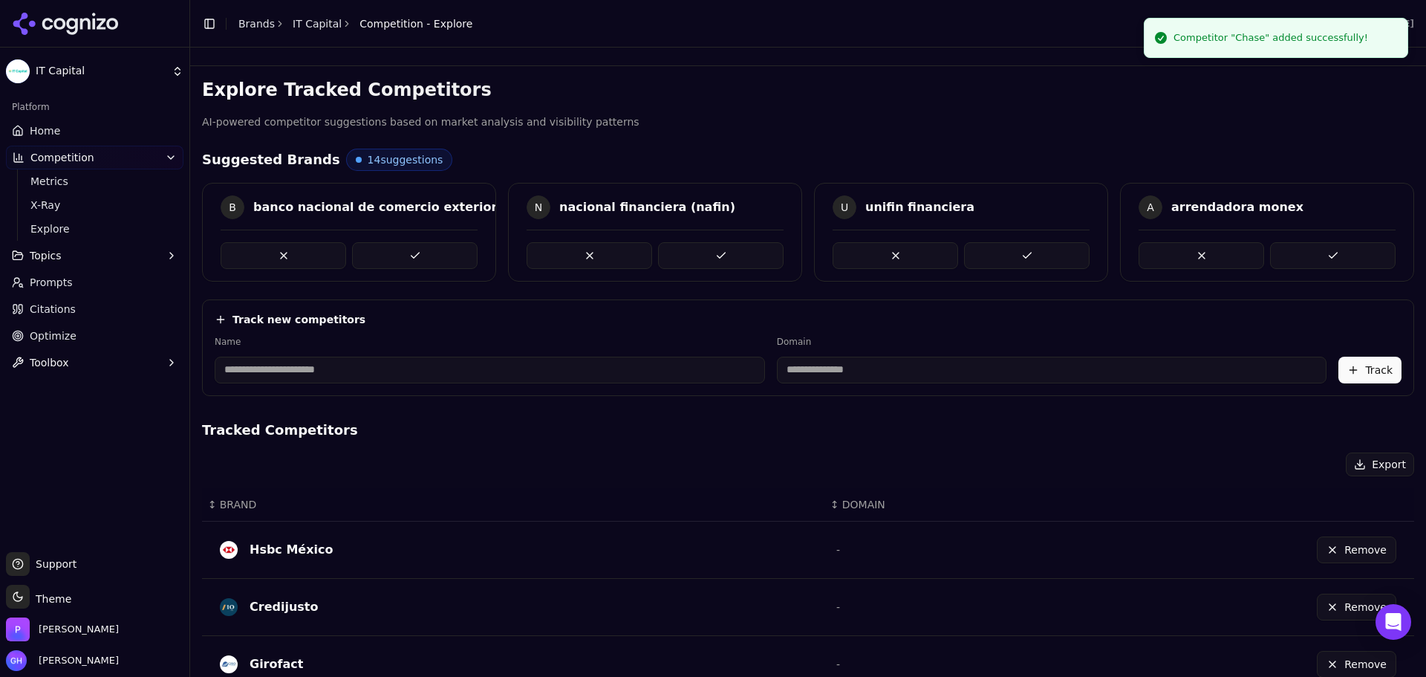
click at [382, 374] on input at bounding box center [490, 370] width 550 height 27
type input "**********"
click at [470, 338] on label "Name" at bounding box center [463, 342] width 497 height 12
type input "**********"
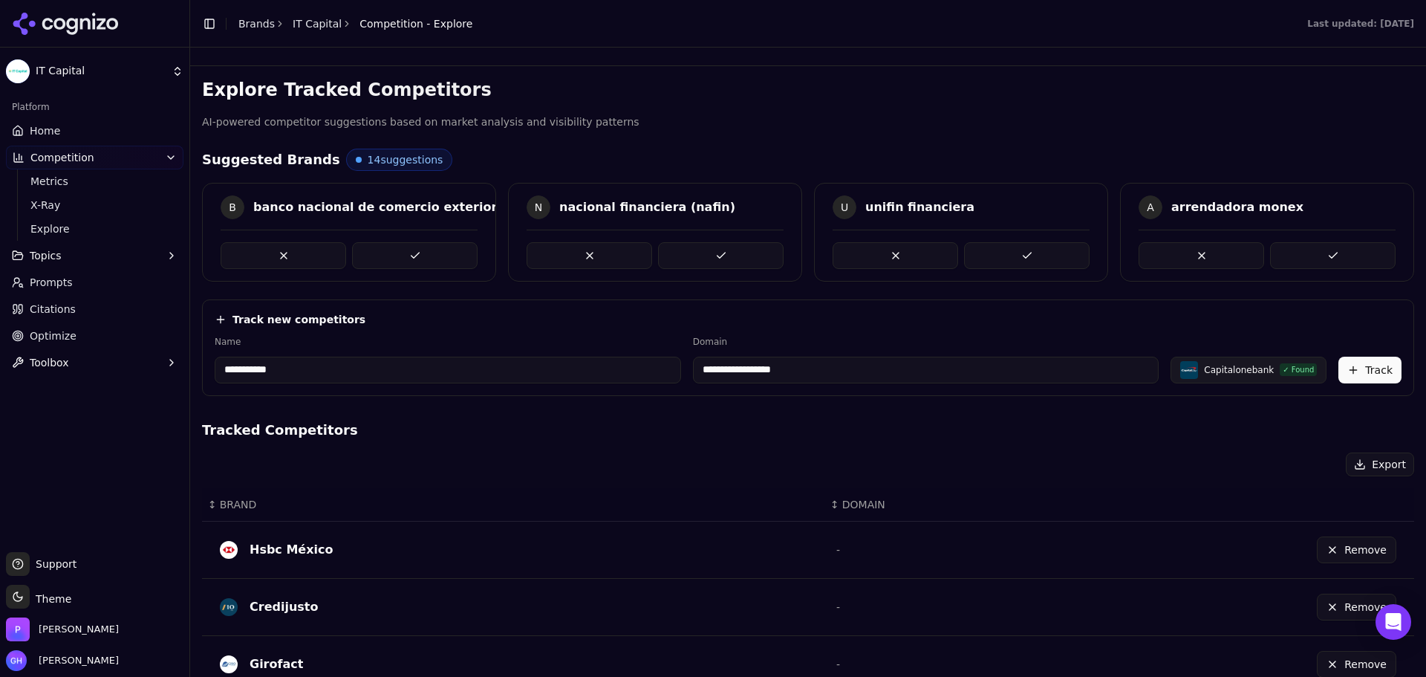
click at [787, 368] on button "Track" at bounding box center [1370, 370] width 63 height 27
click at [58, 117] on div "Platform" at bounding box center [95, 107] width 178 height 24
click at [53, 121] on link "Home" at bounding box center [95, 131] width 178 height 24
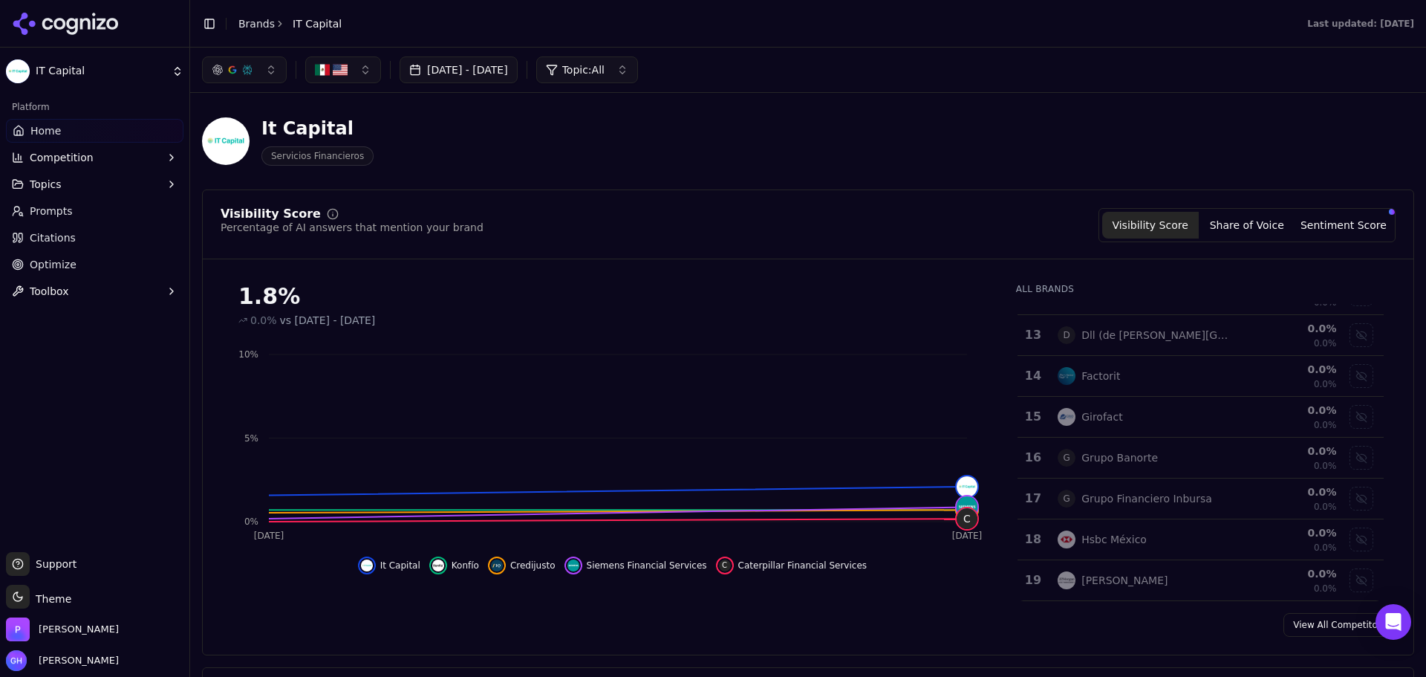
scroll to position [108, 0]
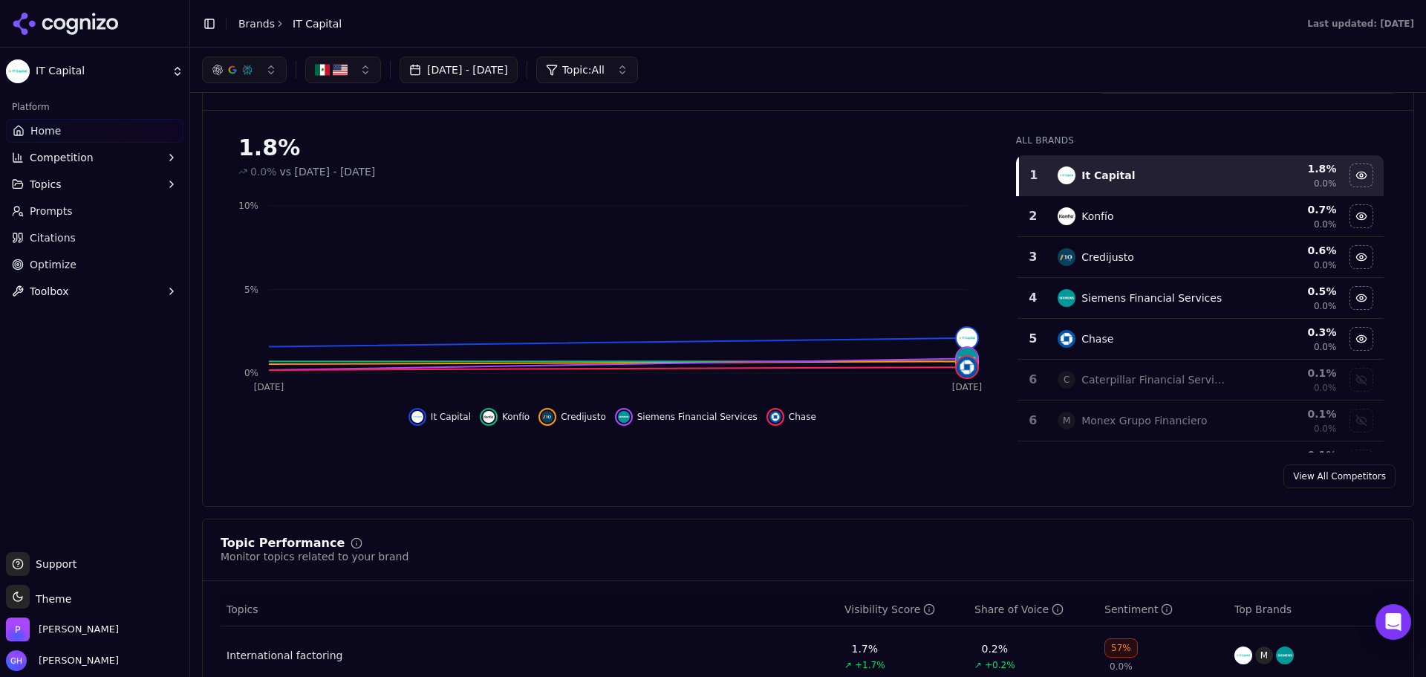
scroll to position [297, 0]
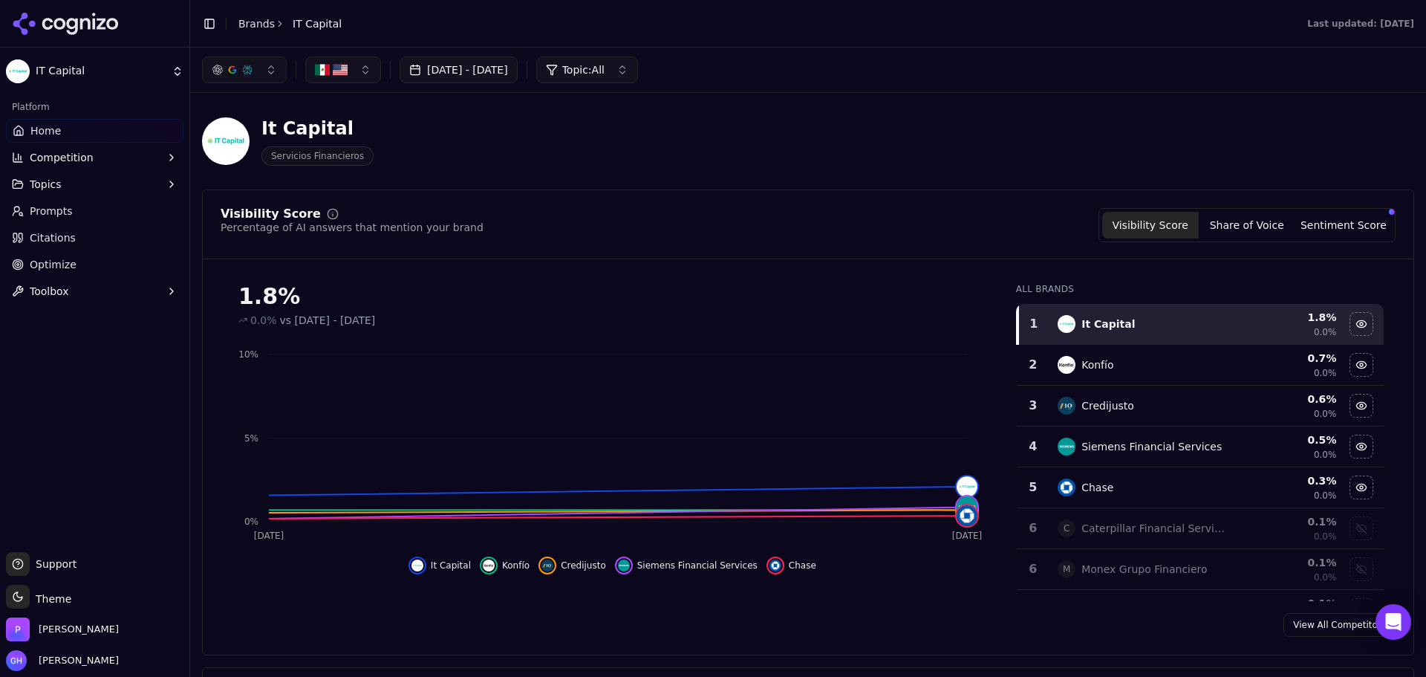
click at [1234, 235] on button "Share of Voice" at bounding box center [1247, 225] width 97 height 27
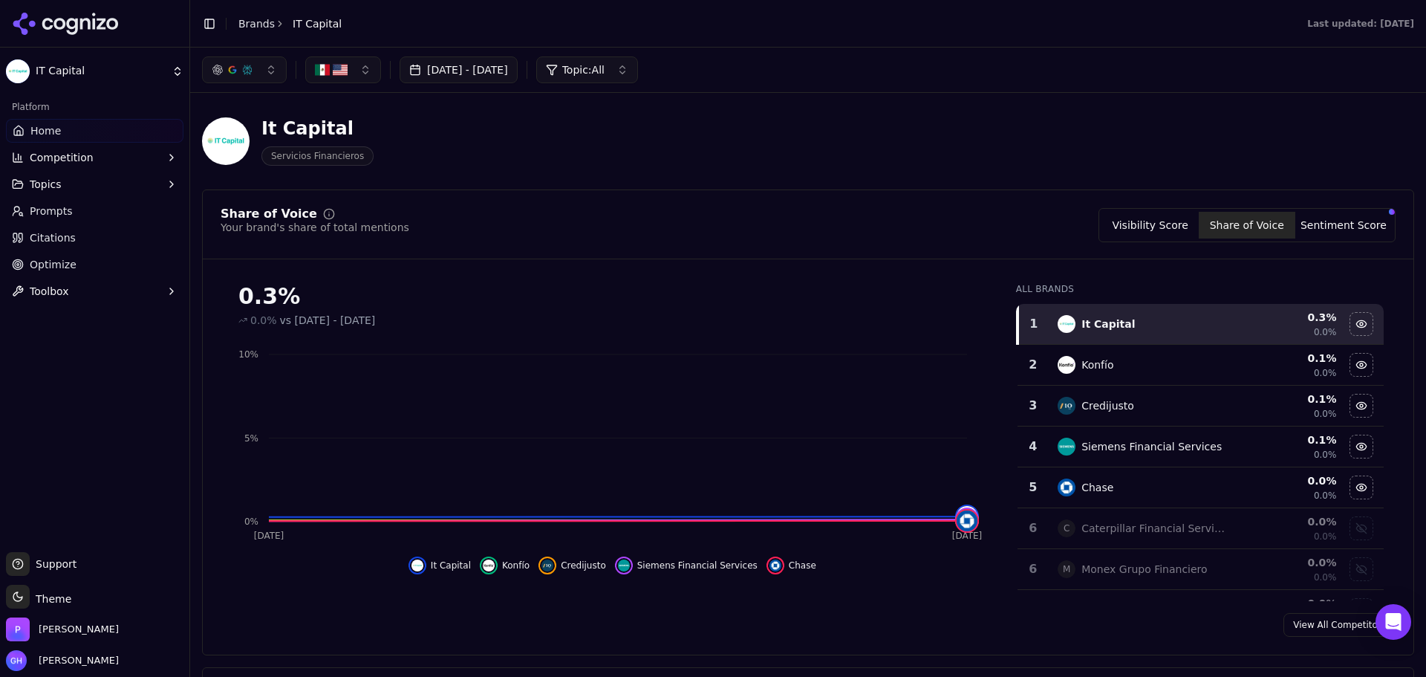
click at [1352, 224] on button "Sentiment Score" at bounding box center [1343, 225] width 97 height 27
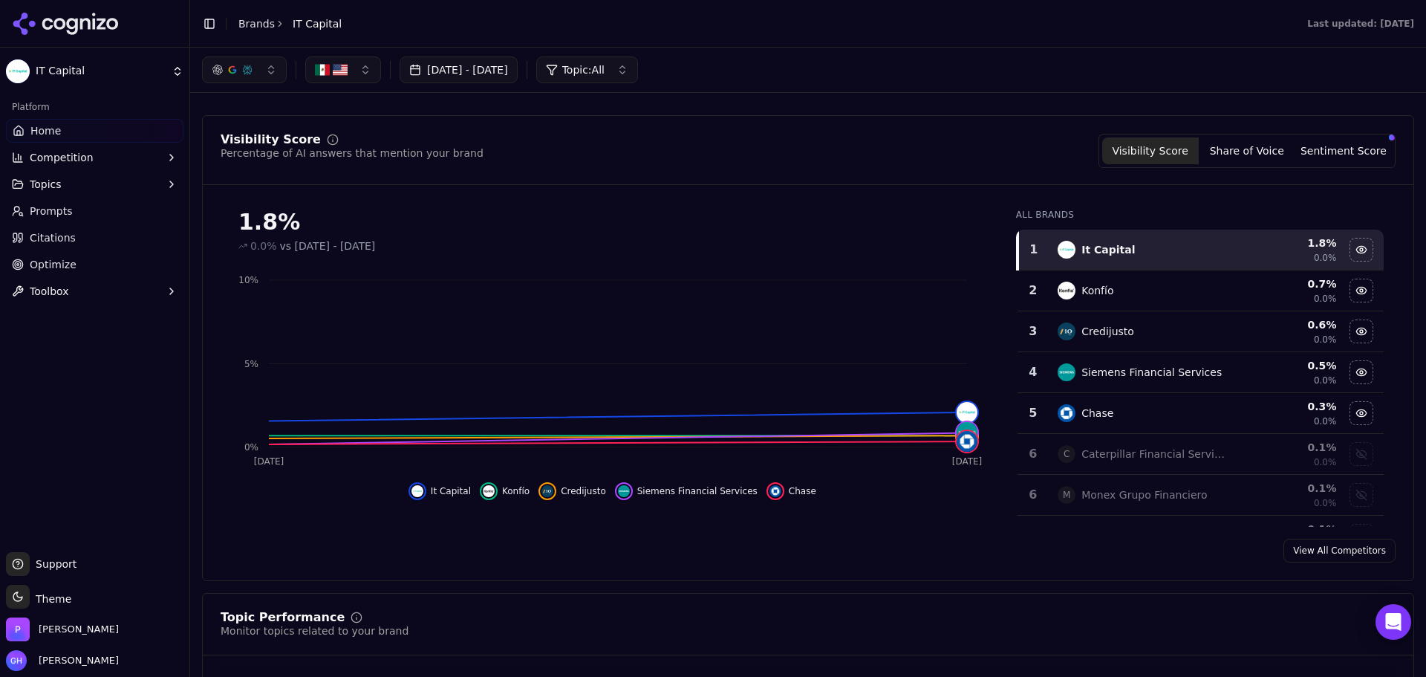
click at [111, 157] on button "Competition" at bounding box center [95, 158] width 178 height 24
click at [63, 235] on span "Explore" at bounding box center [94, 228] width 129 height 15
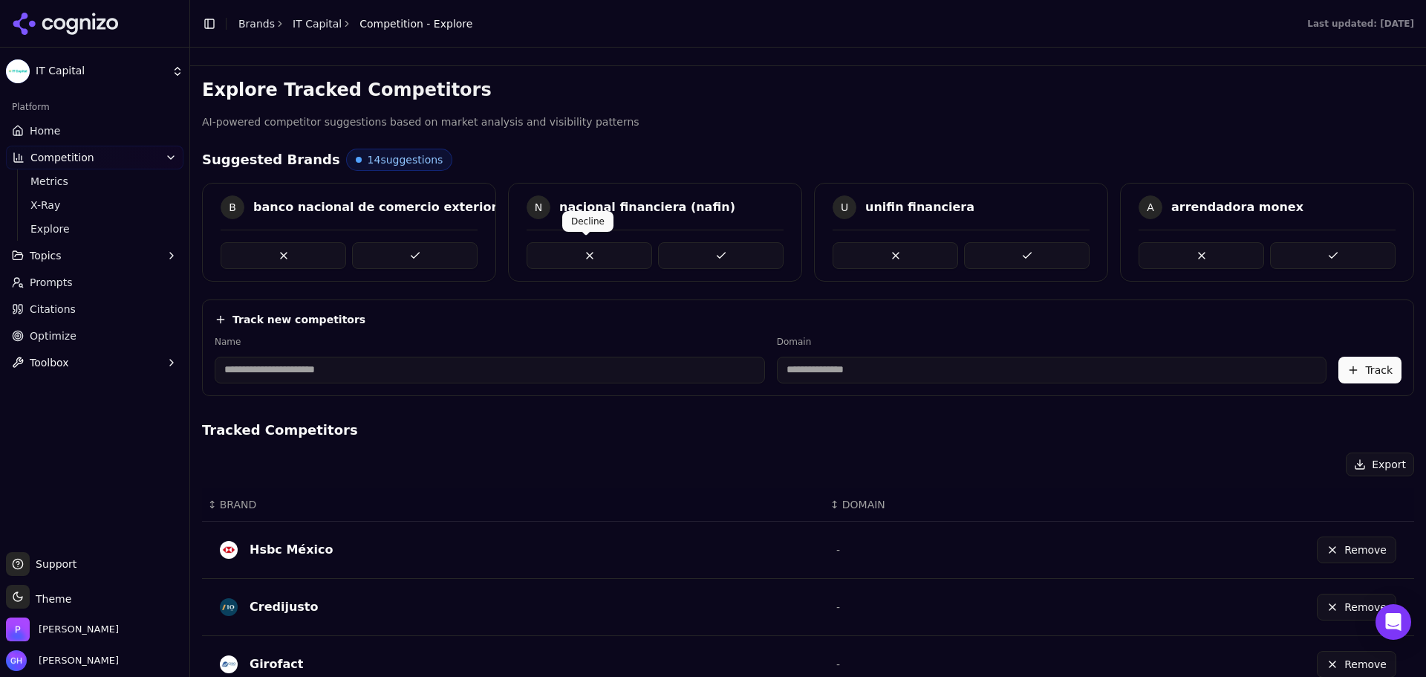
click at [545, 253] on button at bounding box center [590, 255] width 126 height 27
click at [269, 251] on button at bounding box center [284, 255] width 126 height 27
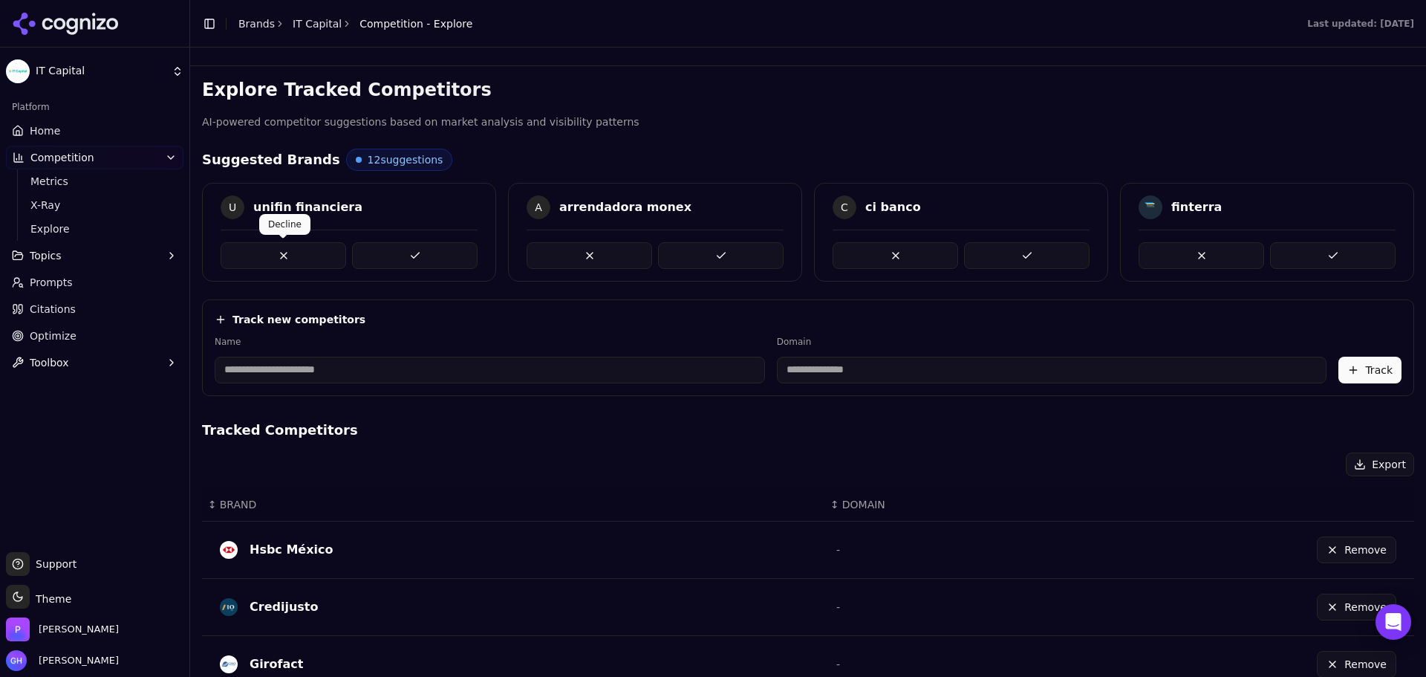
click at [533, 255] on button at bounding box center [590, 255] width 126 height 27
click at [278, 255] on button at bounding box center [284, 255] width 126 height 27
click at [816, 253] on div at bounding box center [961, 249] width 293 height 39
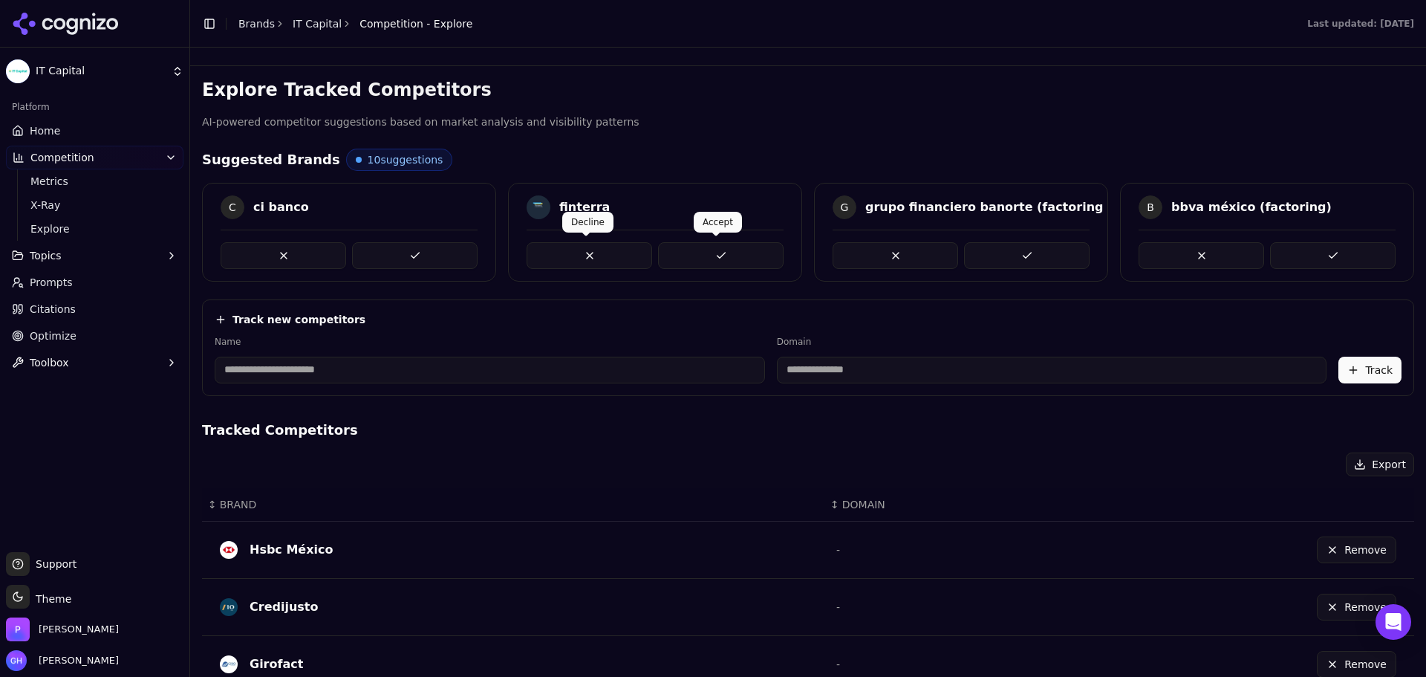
drag, startPoint x: 576, startPoint y: 245, endPoint x: 557, endPoint y: 244, distance: 18.6
click at [575, 244] on button at bounding box center [590, 255] width 126 height 27
click at [280, 240] on span at bounding box center [282, 236] width 7 height 7
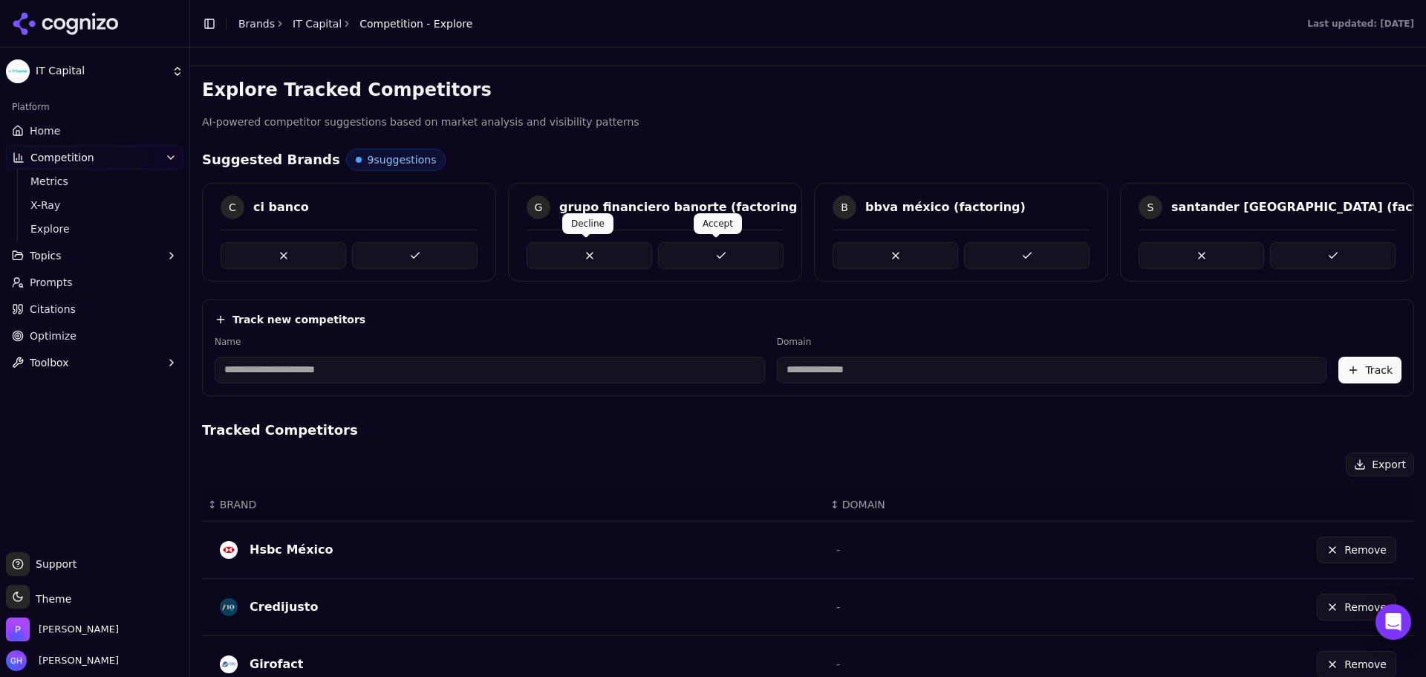
click at [585, 244] on button at bounding box center [590, 255] width 126 height 27
click at [296, 246] on button at bounding box center [284, 255] width 126 height 27
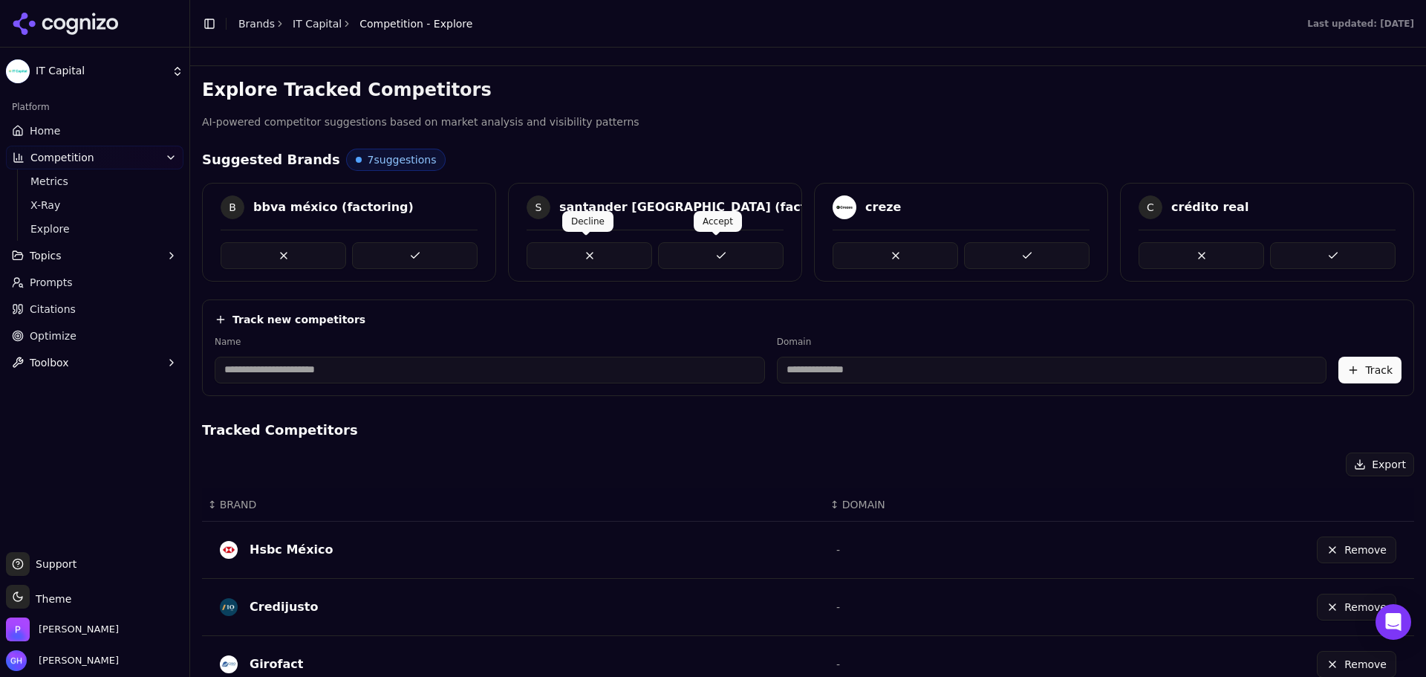
click at [596, 245] on button at bounding box center [590, 255] width 126 height 27
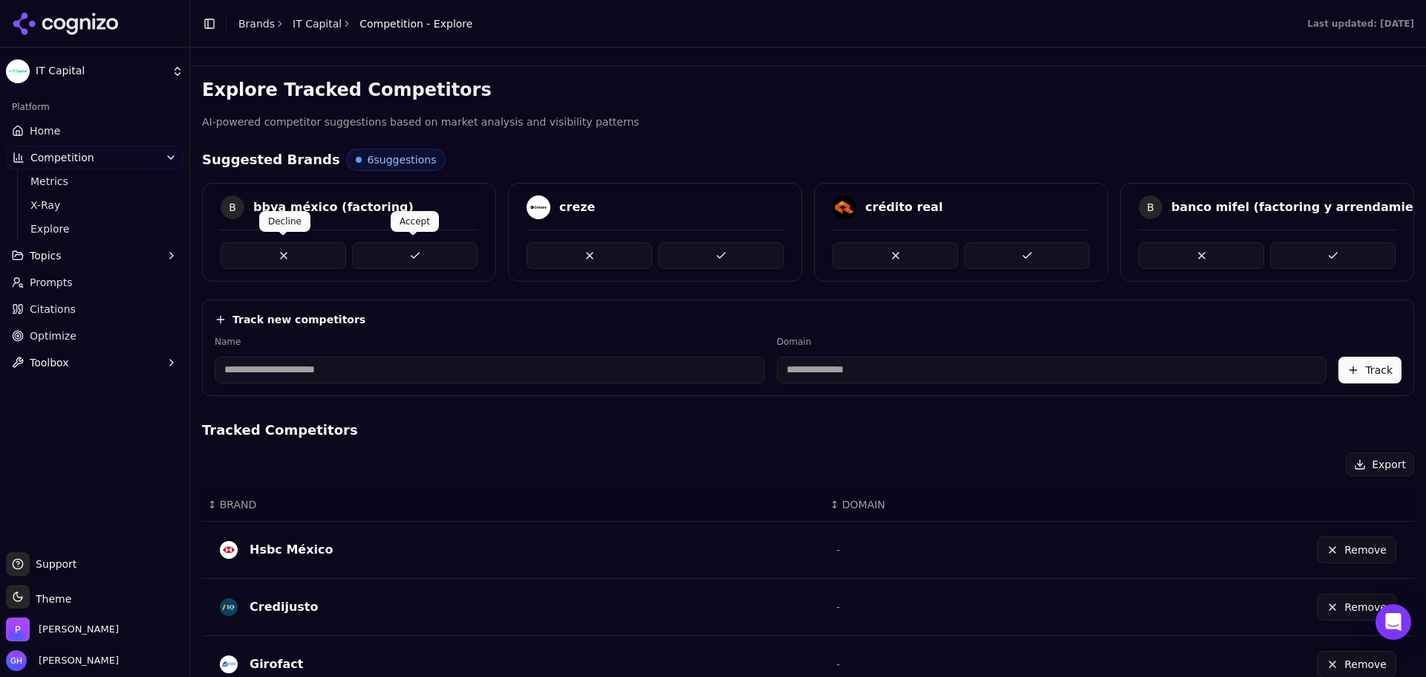
click at [238, 261] on button at bounding box center [284, 255] width 126 height 27
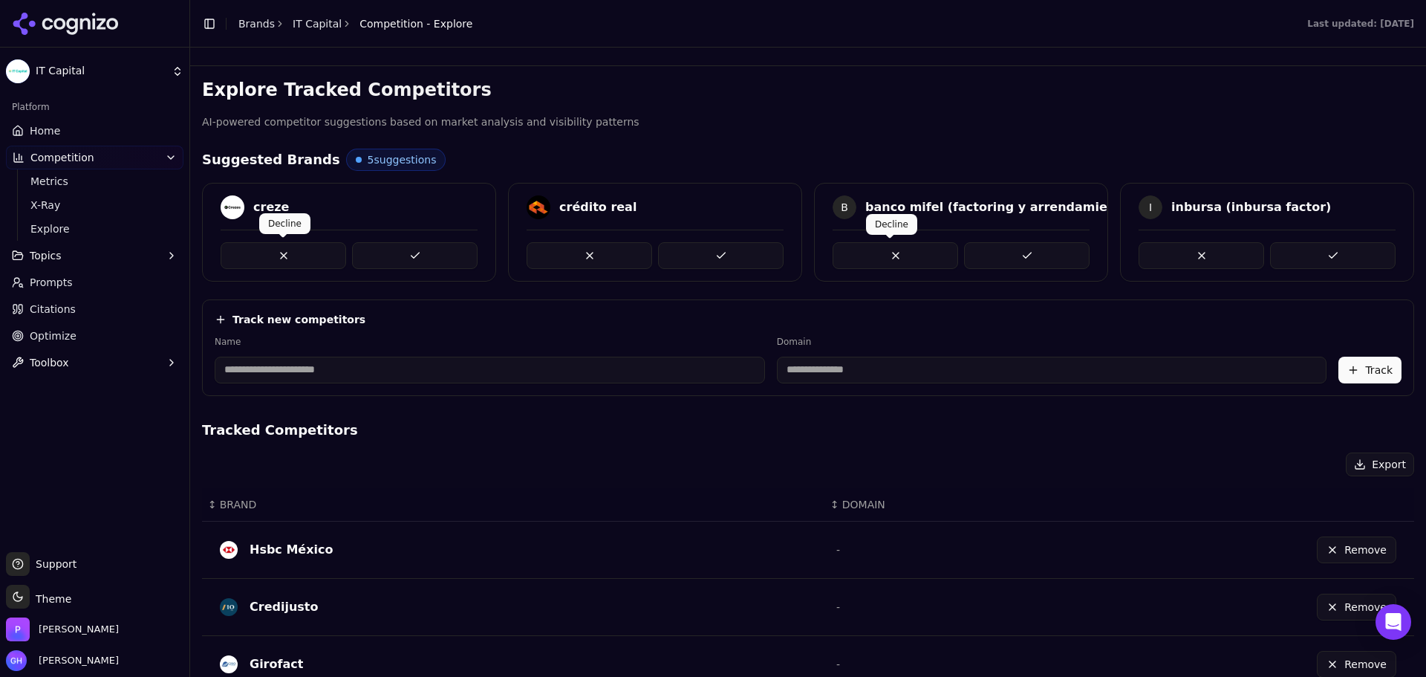
click at [233, 266] on div "creze" at bounding box center [349, 232] width 294 height 99
click at [570, 253] on button at bounding box center [590, 255] width 126 height 27
click at [894, 258] on button at bounding box center [896, 255] width 126 height 27
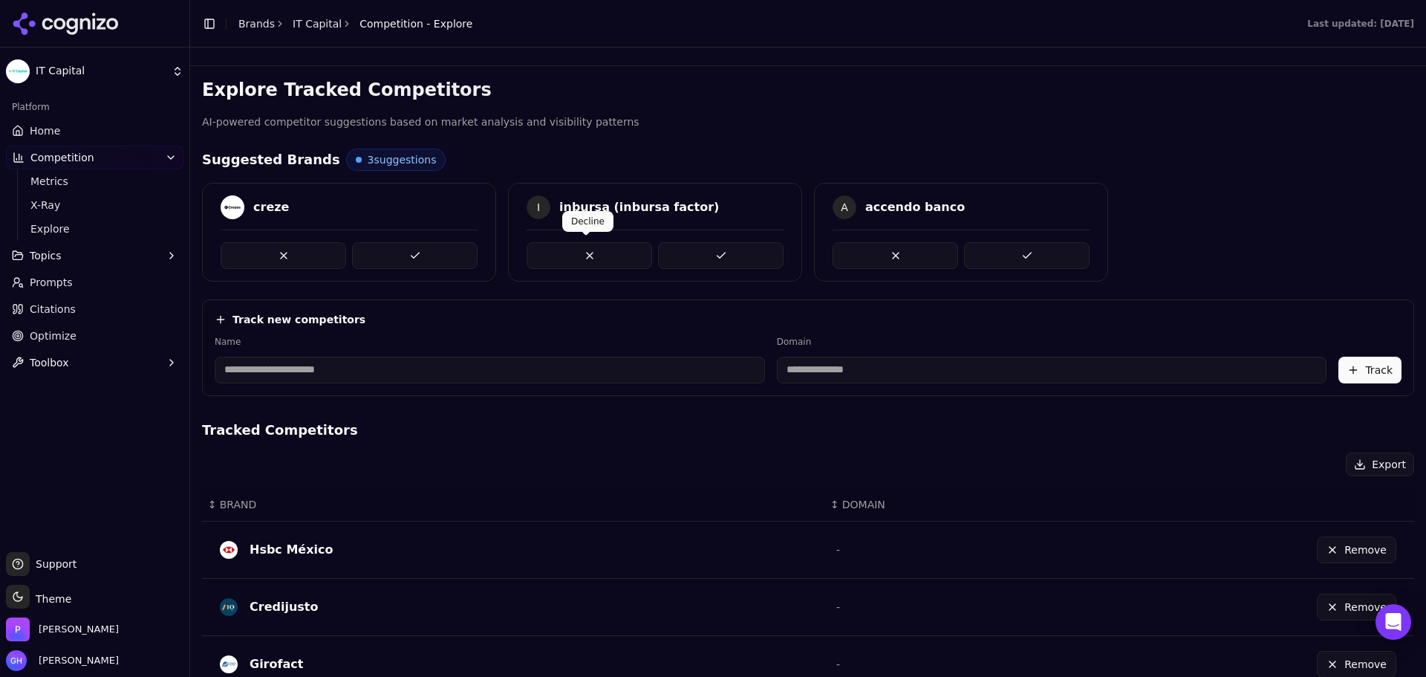
click at [589, 256] on button at bounding box center [590, 255] width 126 height 27
click at [874, 256] on button at bounding box center [896, 255] width 126 height 27
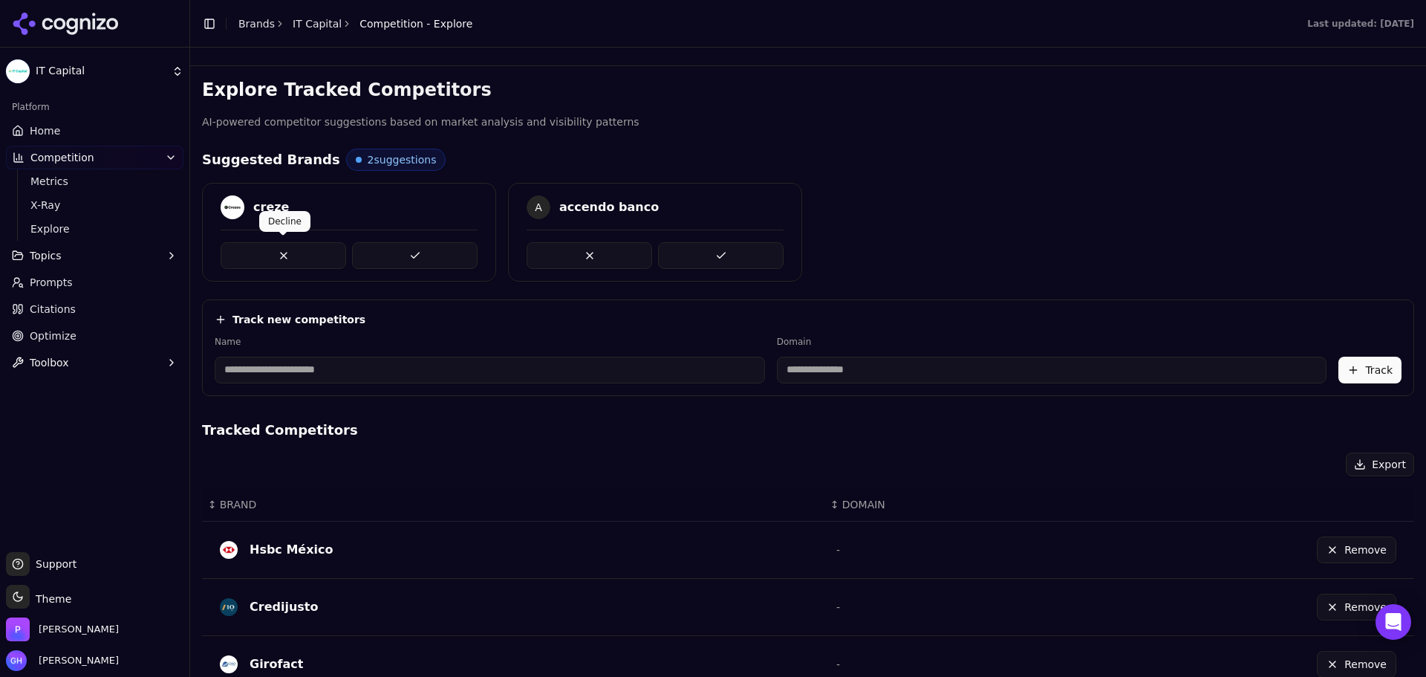
click at [306, 256] on button at bounding box center [284, 255] width 126 height 27
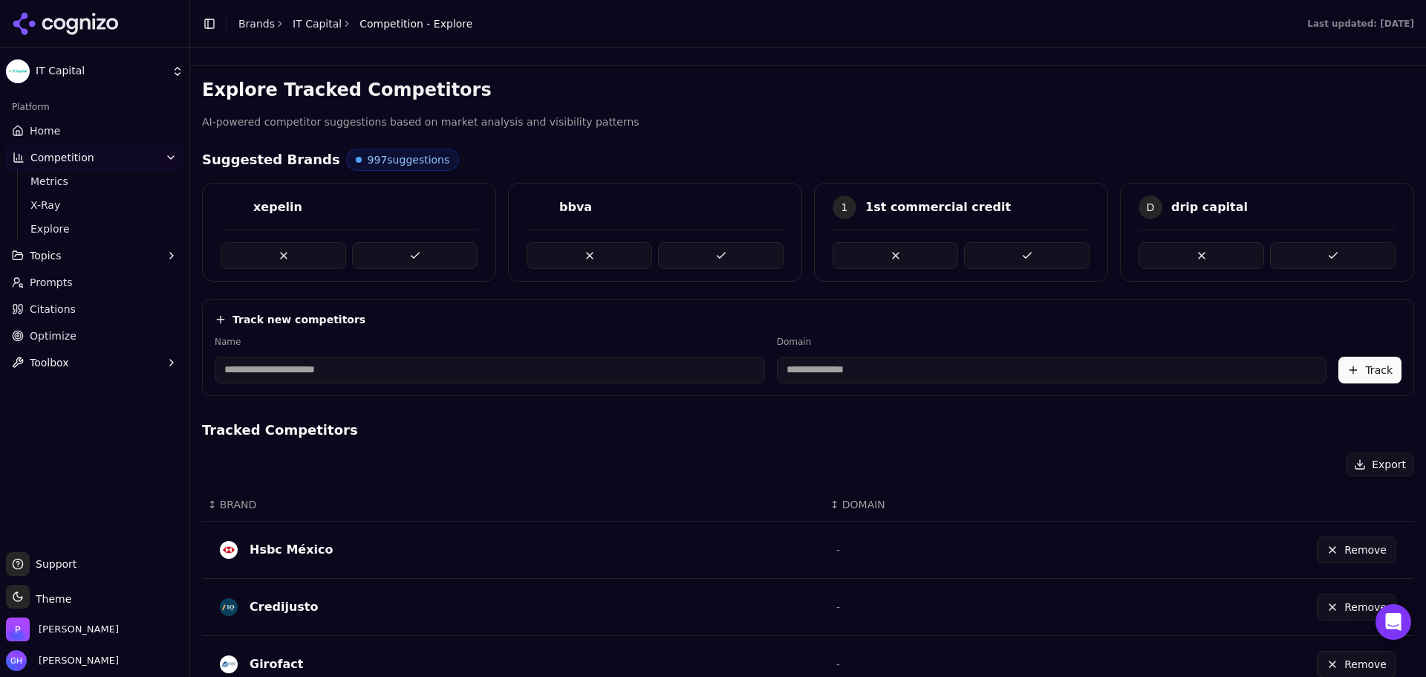
click at [829, 279] on div "xepelin bbva 1 1st commercial credit D drip capital" at bounding box center [808, 232] width 1212 height 99
click at [449, 259] on button at bounding box center [415, 255] width 126 height 27
click at [777, 253] on button at bounding box center [721, 255] width 126 height 27
click at [1007, 253] on button at bounding box center [1027, 255] width 126 height 27
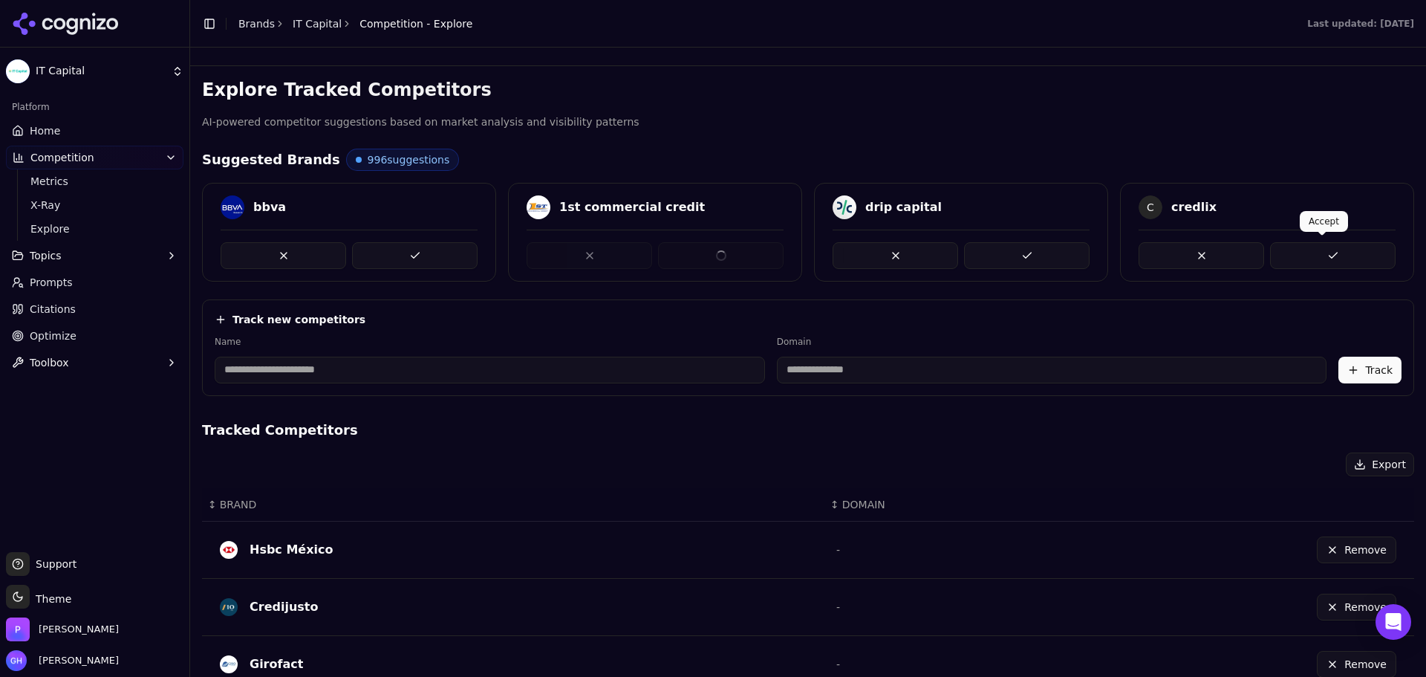
click at [1329, 249] on button at bounding box center [1333, 255] width 126 height 27
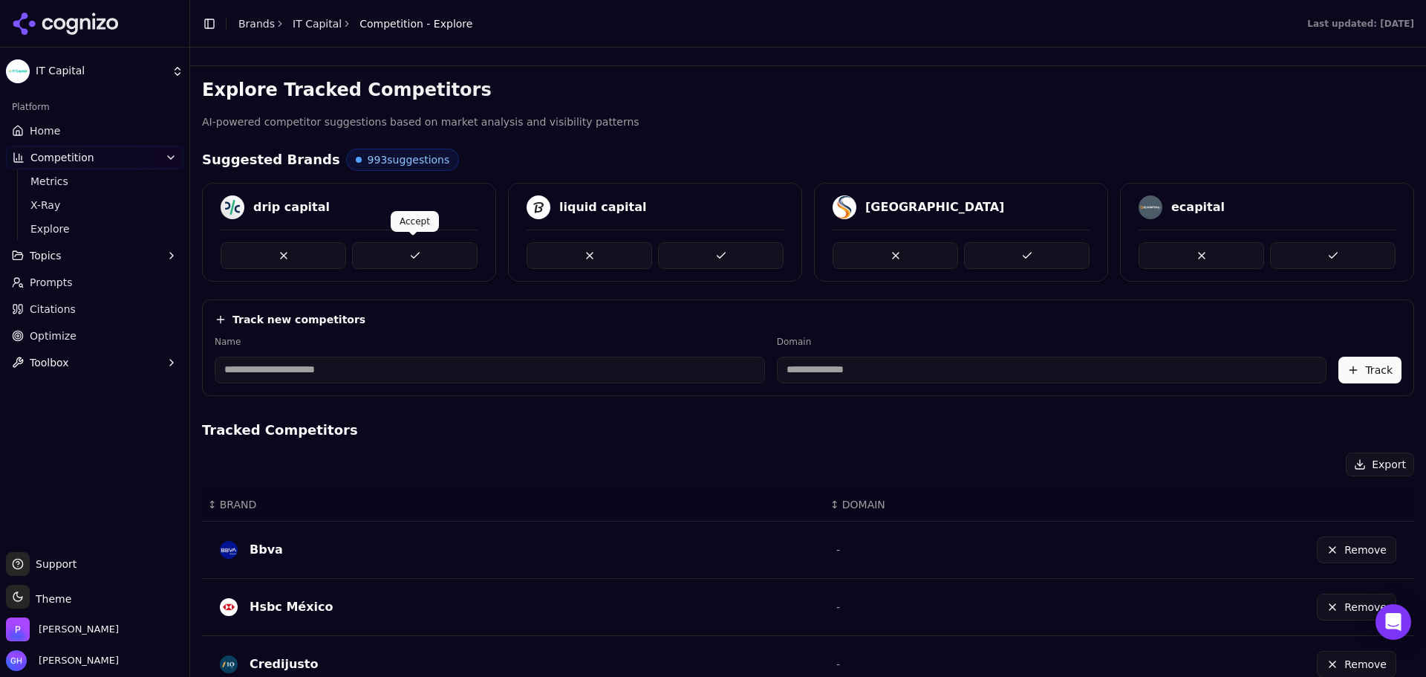
click at [431, 250] on button at bounding box center [415, 255] width 126 height 27
click at [733, 253] on button at bounding box center [721, 255] width 126 height 27
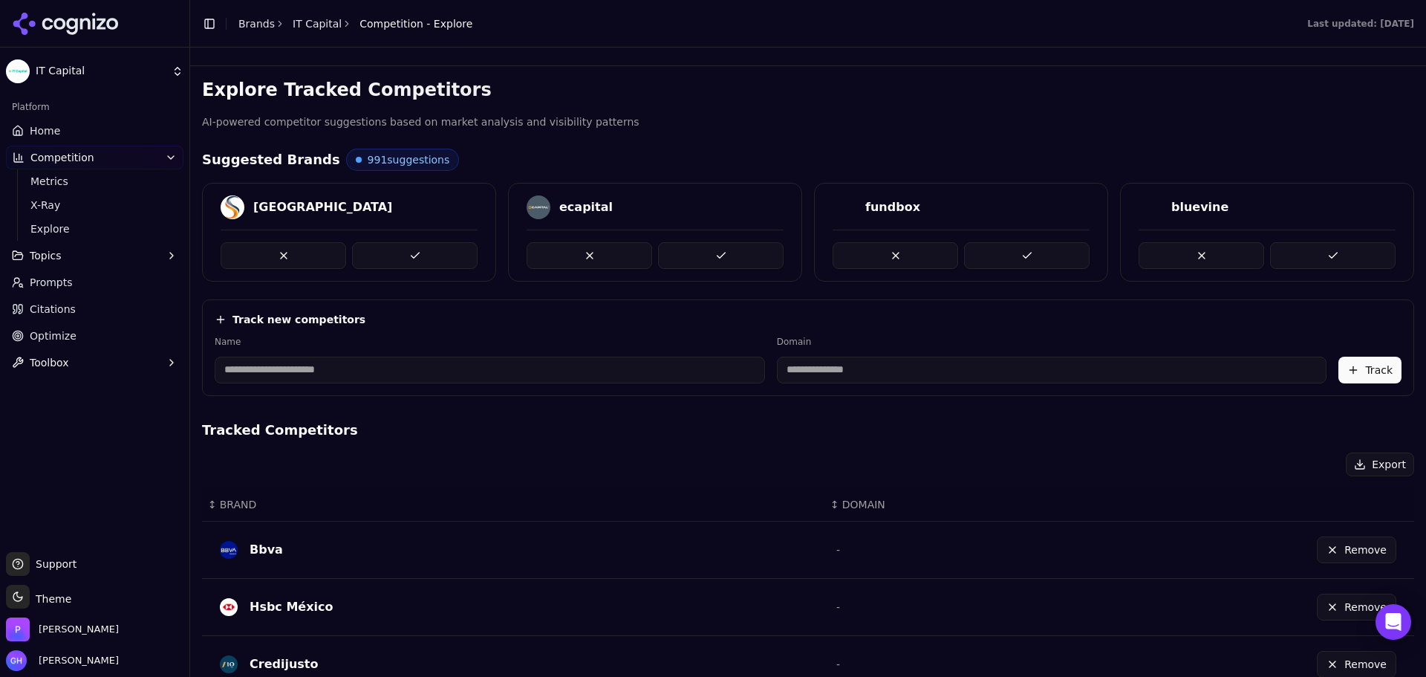
click at [1069, 253] on button at bounding box center [1027, 255] width 126 height 27
click at [421, 253] on button at bounding box center [415, 255] width 126 height 27
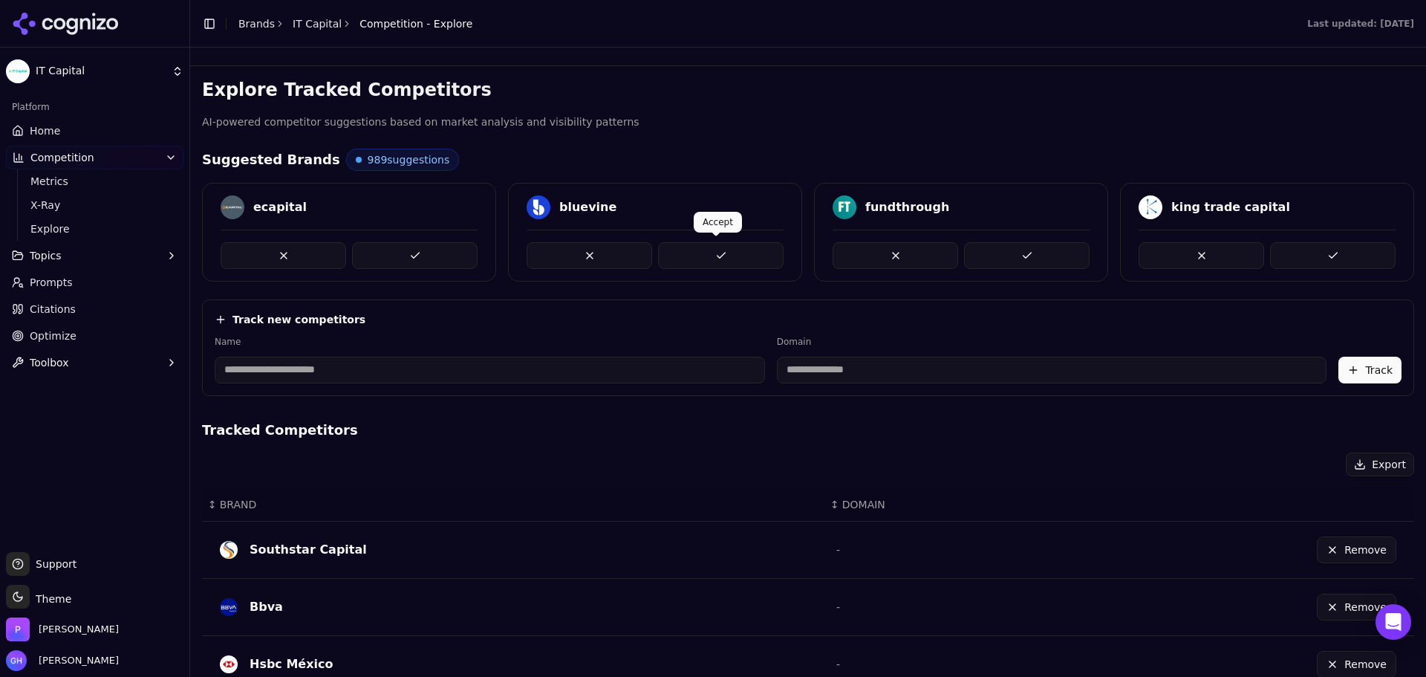
click at [745, 258] on button at bounding box center [721, 255] width 126 height 27
click at [1026, 250] on button at bounding box center [1027, 255] width 126 height 27
click at [57, 137] on span "Home" at bounding box center [45, 130] width 30 height 15
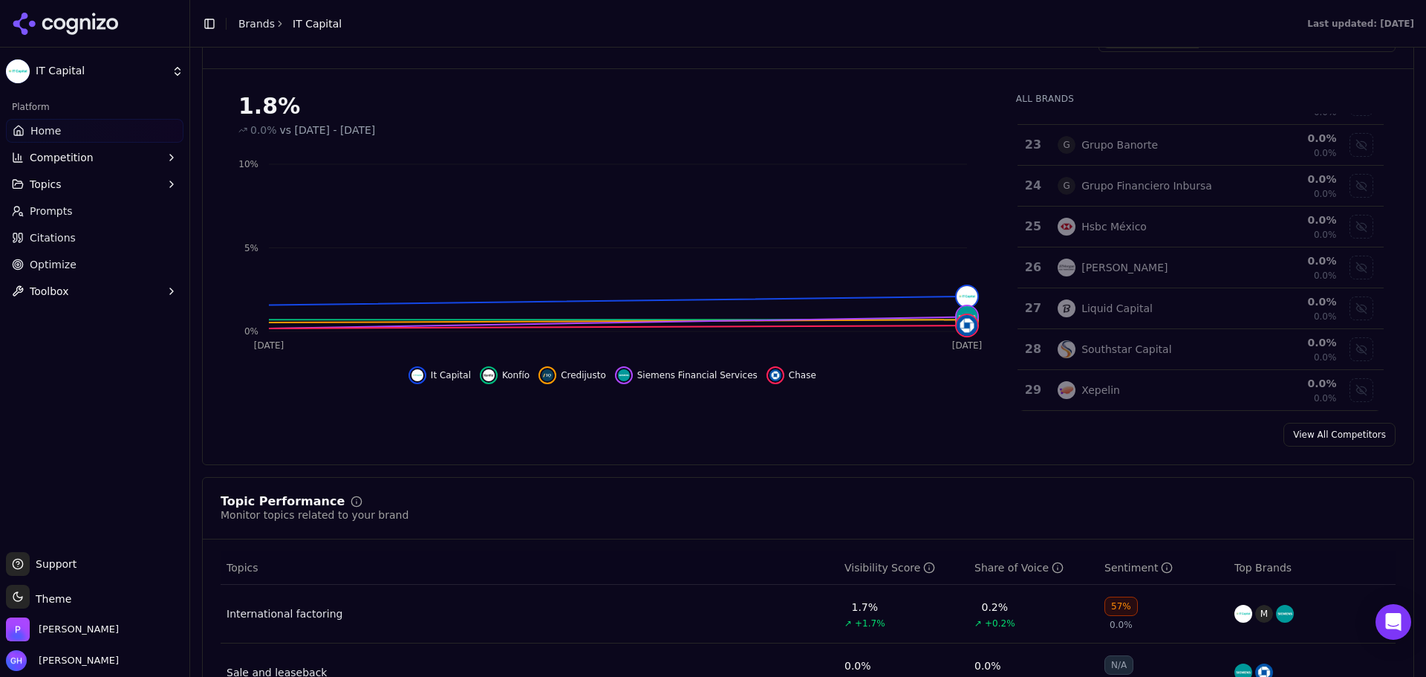
scroll to position [594, 0]
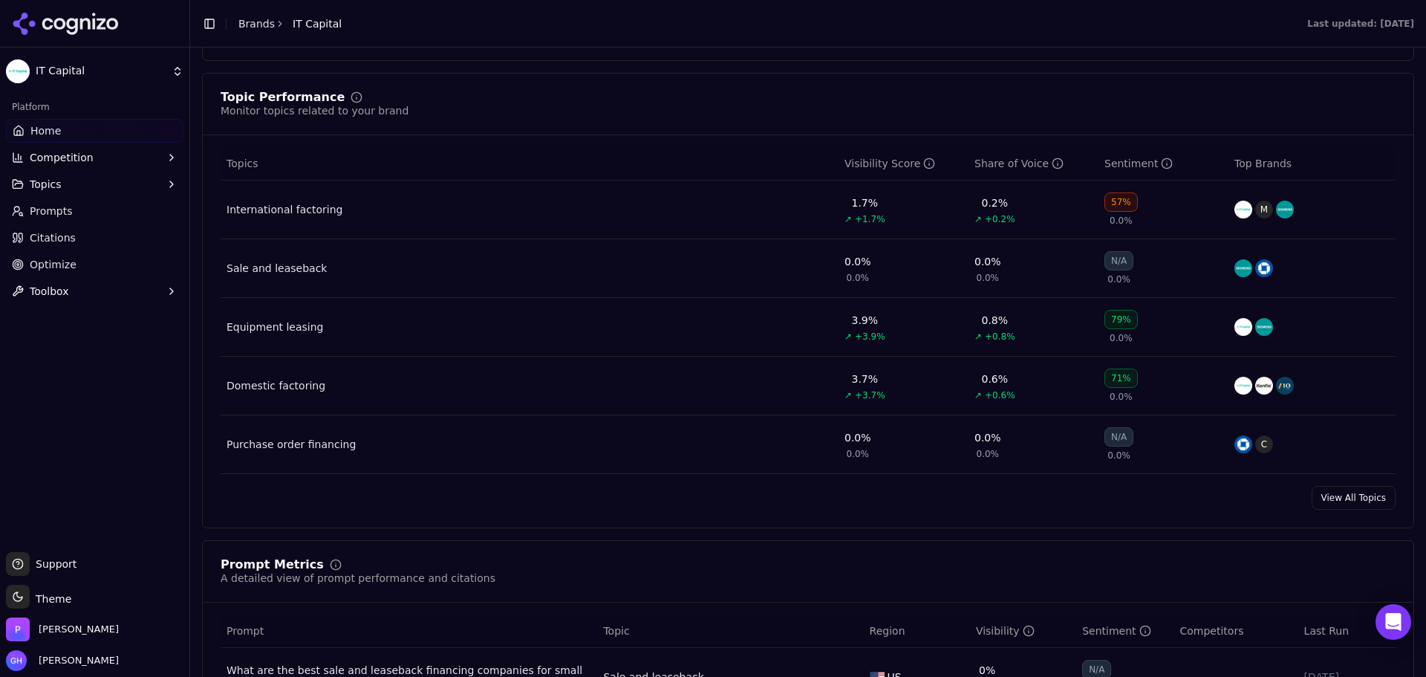
click at [932, 501] on div "View All Topics" at bounding box center [808, 498] width 1211 height 24
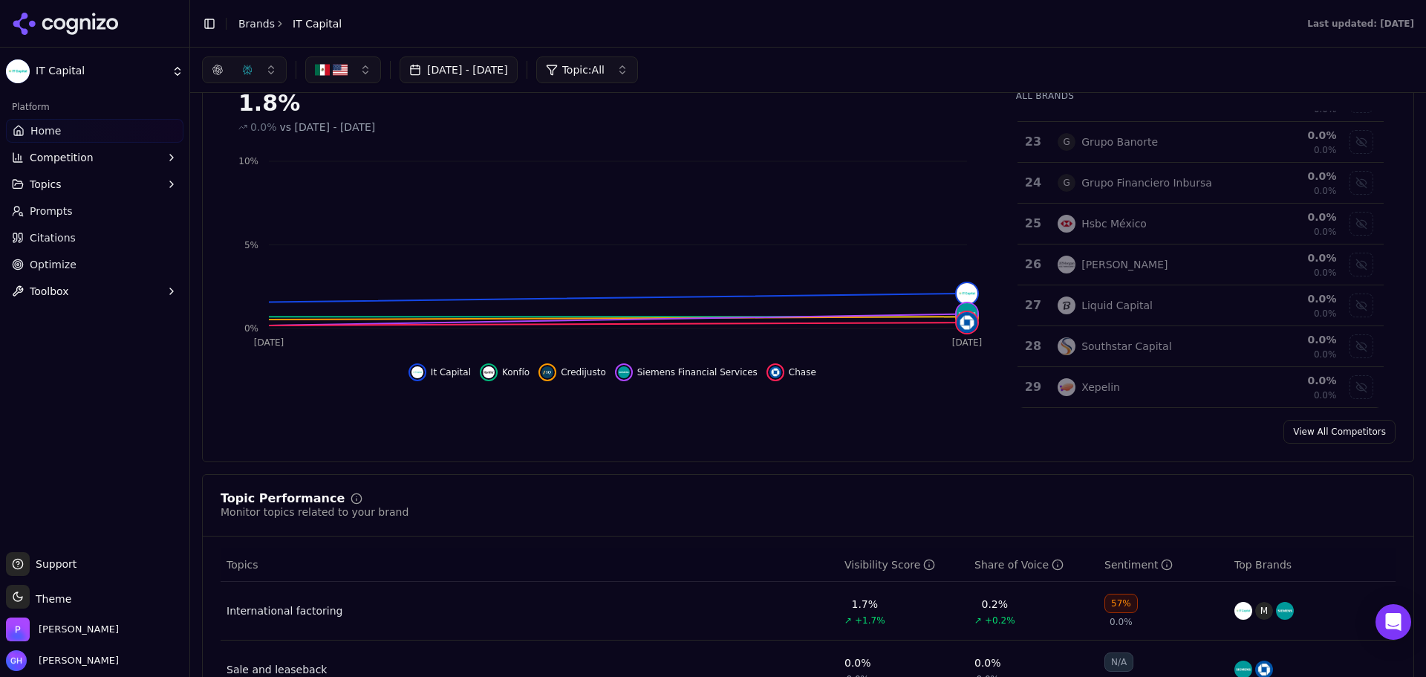
scroll to position [0, 0]
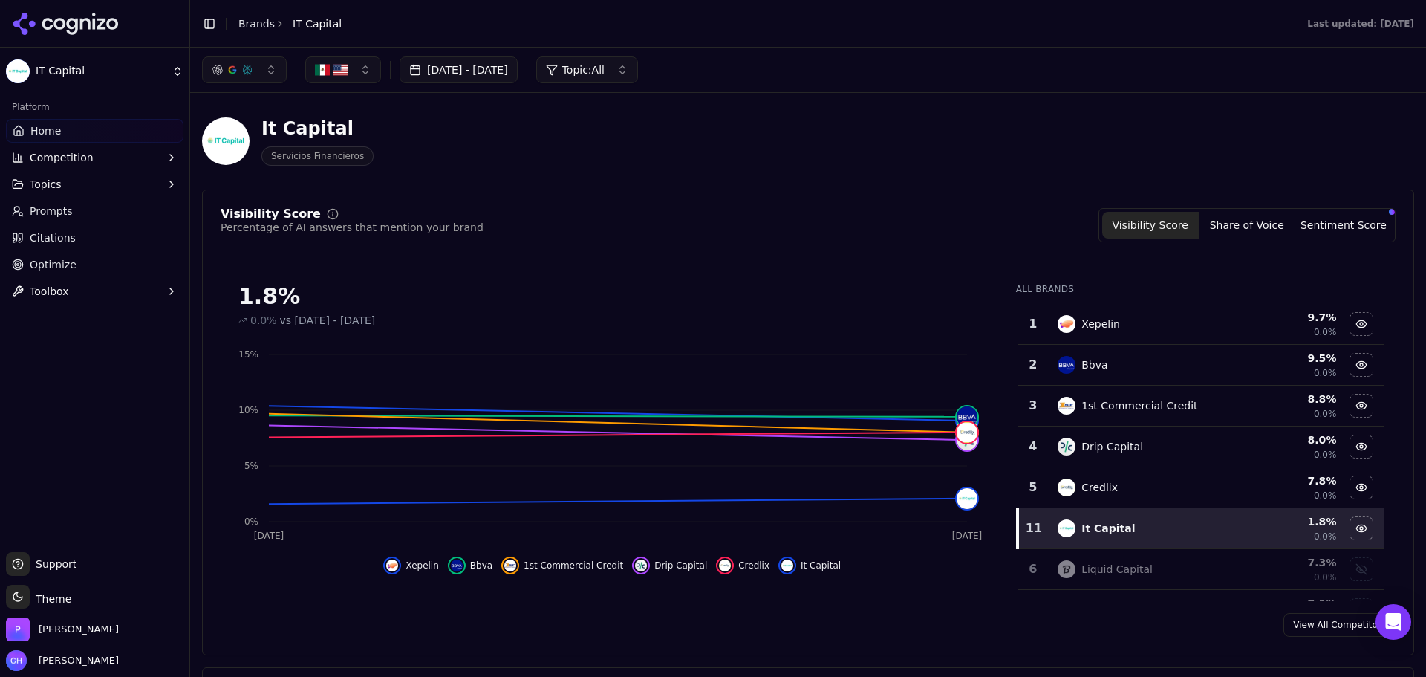
click at [964, 148] on div "It Capital Servicios Financieros" at bounding box center [808, 141] width 1212 height 73
click at [1113, 627] on div "View All Competitors" at bounding box center [808, 625] width 1211 height 24
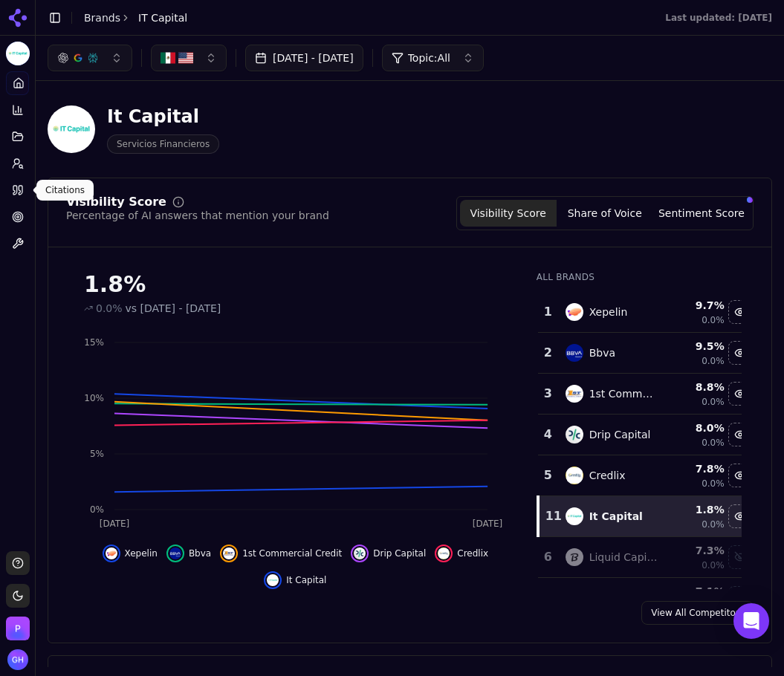
drag, startPoint x: 13, startPoint y: 194, endPoint x: 51, endPoint y: 192, distance: 38.7
click at [24, 189] on link "Citations" at bounding box center [17, 190] width 23 height 24
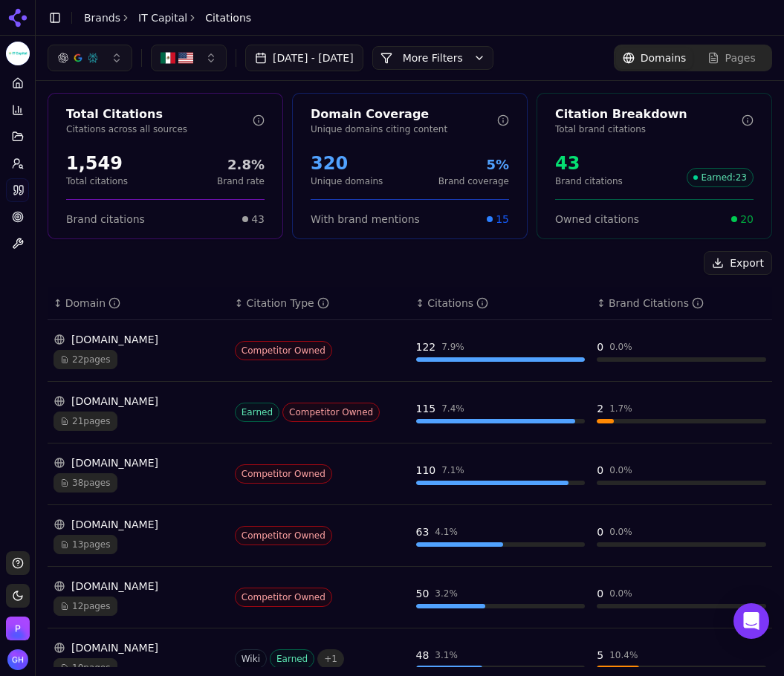
click at [459, 54] on button "More Filters" at bounding box center [432, 58] width 121 height 24
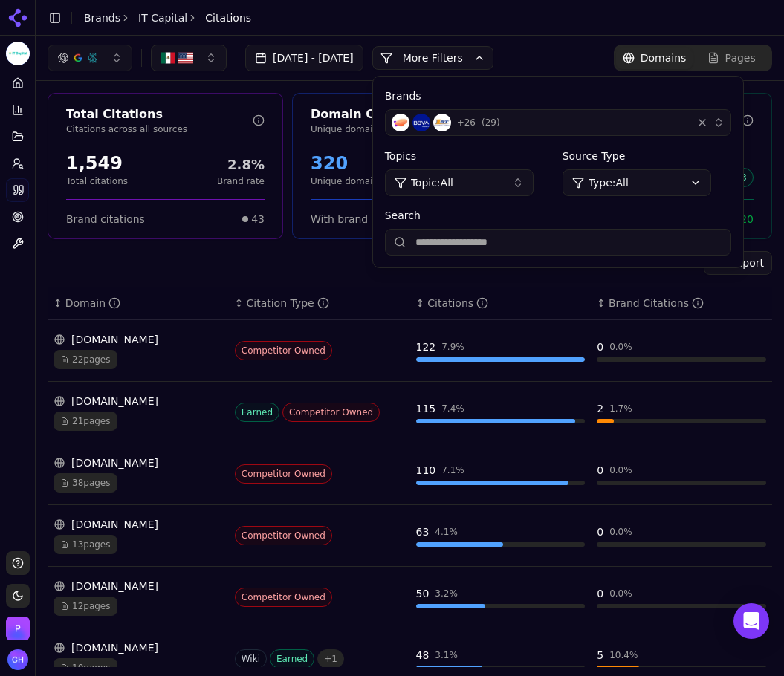
click at [566, 131] on div "+ 26 ( 29 )" at bounding box center [538, 123] width 294 height 18
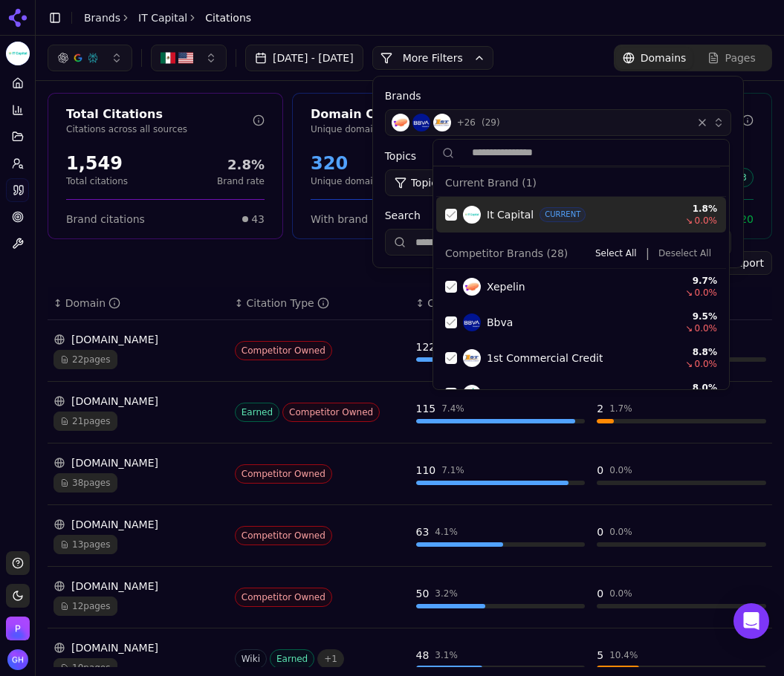
click at [443, 213] on div "It Capital CURRENT 1.8 % ↘ 0.0 %" at bounding box center [581, 215] width 290 height 36
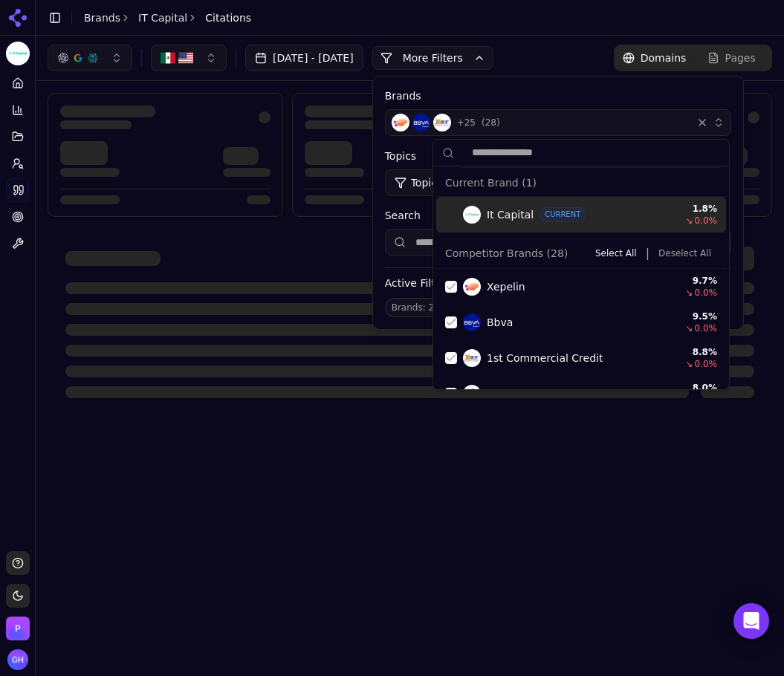
click at [681, 253] on button "Deselect All" at bounding box center [684, 253] width 65 height 18
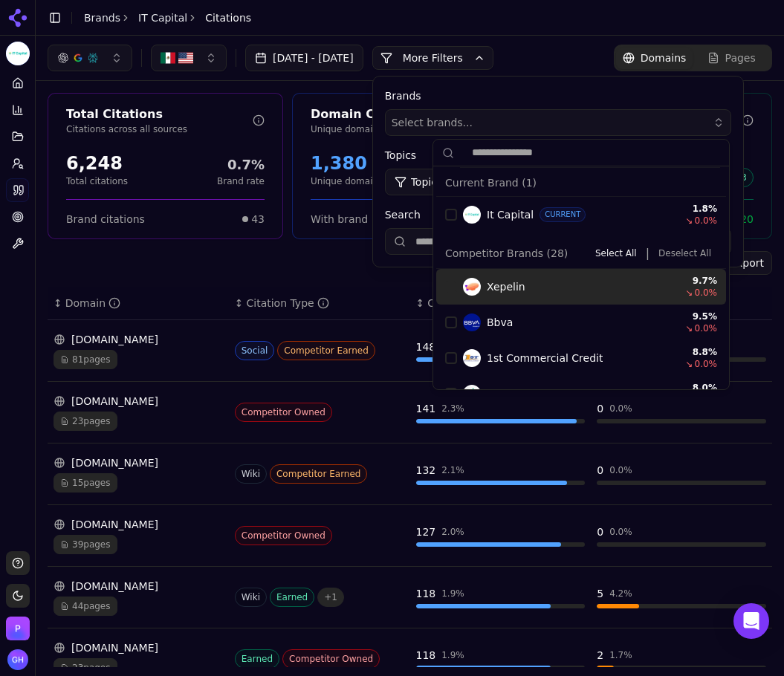
click at [237, 273] on div "Export" at bounding box center [410, 263] width 724 height 24
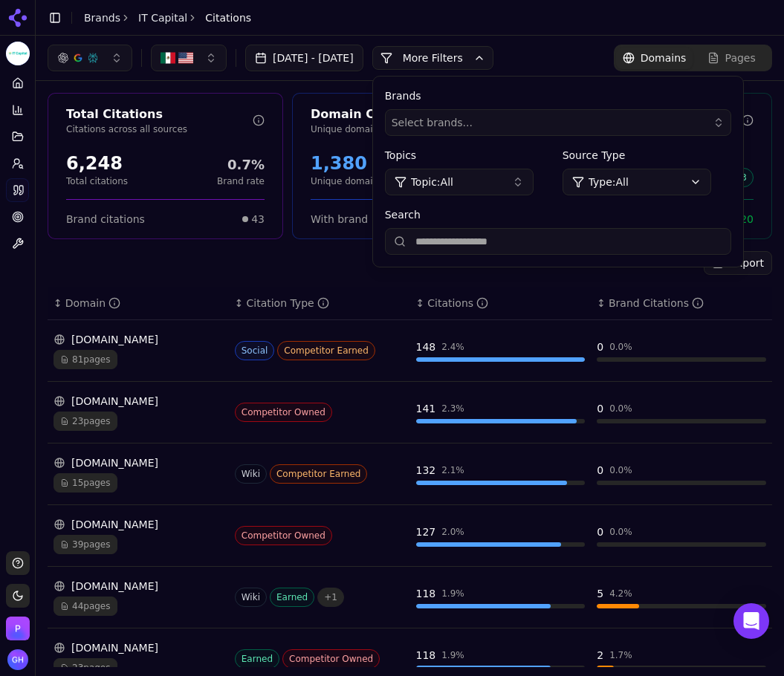
click at [322, 254] on div "Export" at bounding box center [410, 263] width 724 height 24
click at [465, 47] on button "More Filters" at bounding box center [432, 58] width 121 height 24
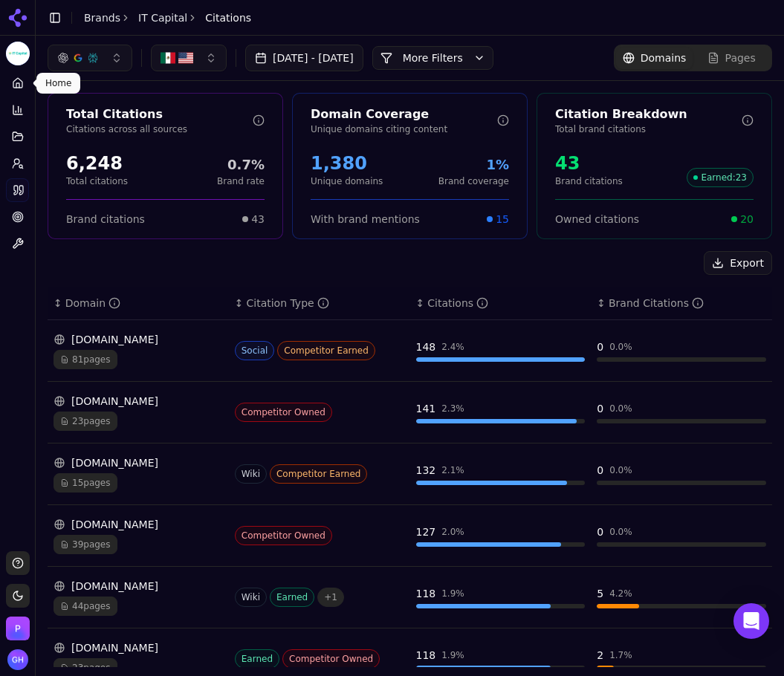
click at [26, 88] on link "Home" at bounding box center [17, 83] width 23 height 24
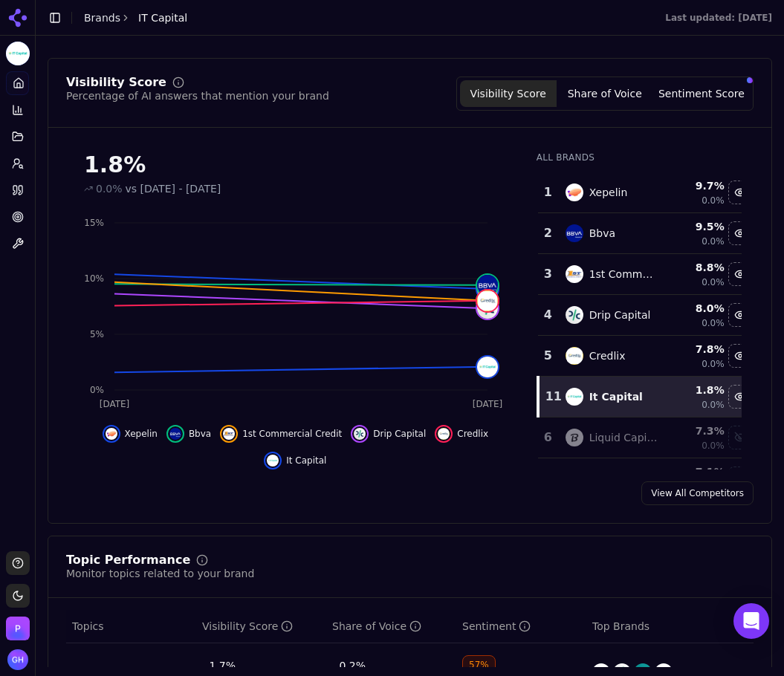
scroll to position [140, 0]
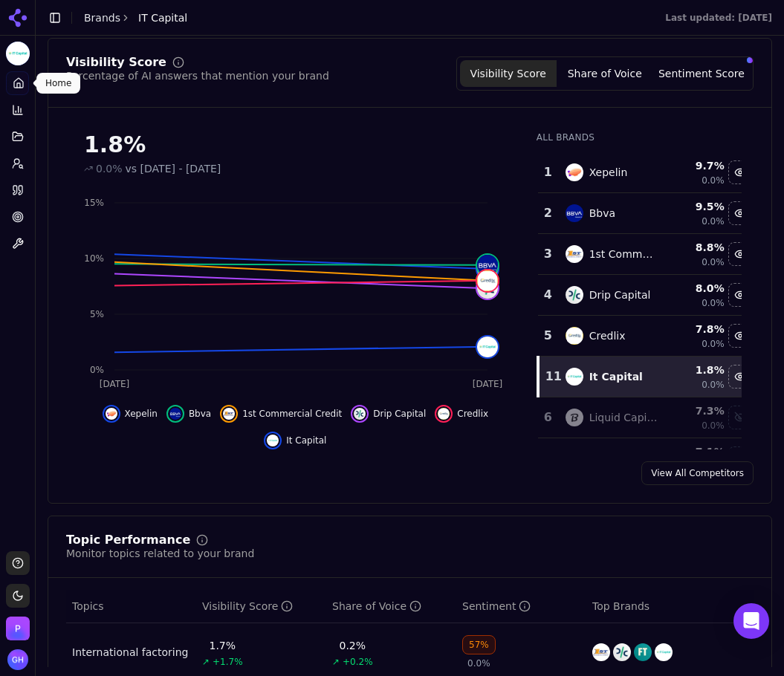
click at [634, 85] on button "Share of Voice" at bounding box center [604, 73] width 97 height 27
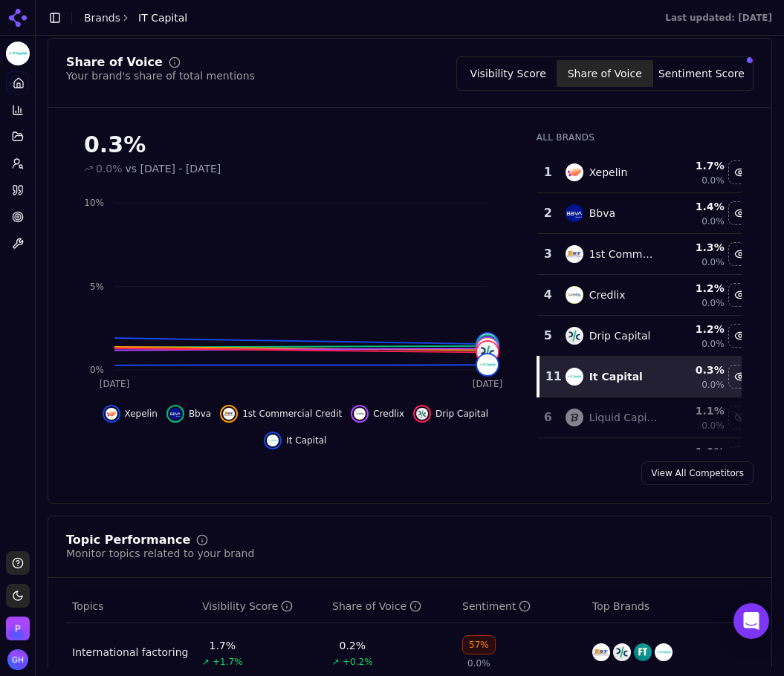
click at [690, 70] on button "Sentiment Score" at bounding box center [701, 73] width 97 height 27
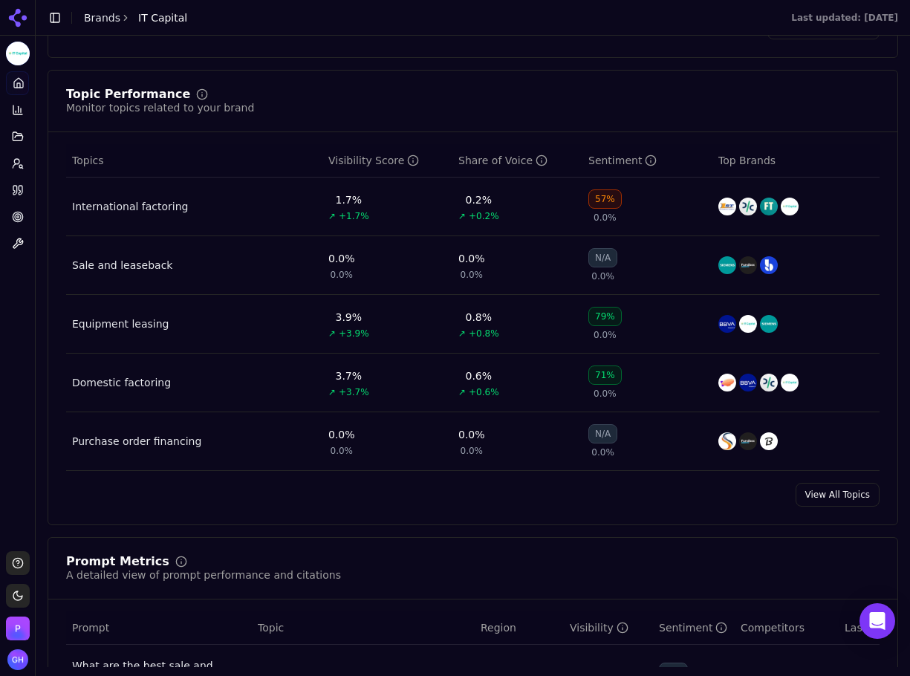
scroll to position [1105, 0]
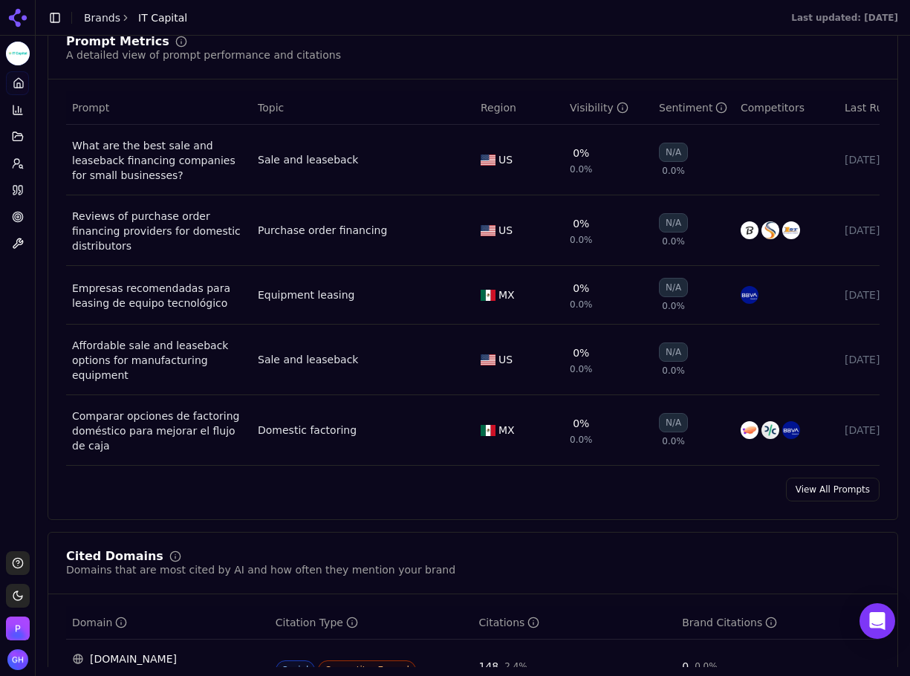
click at [838, 495] on link "View All Prompts" at bounding box center [833, 490] width 94 height 24
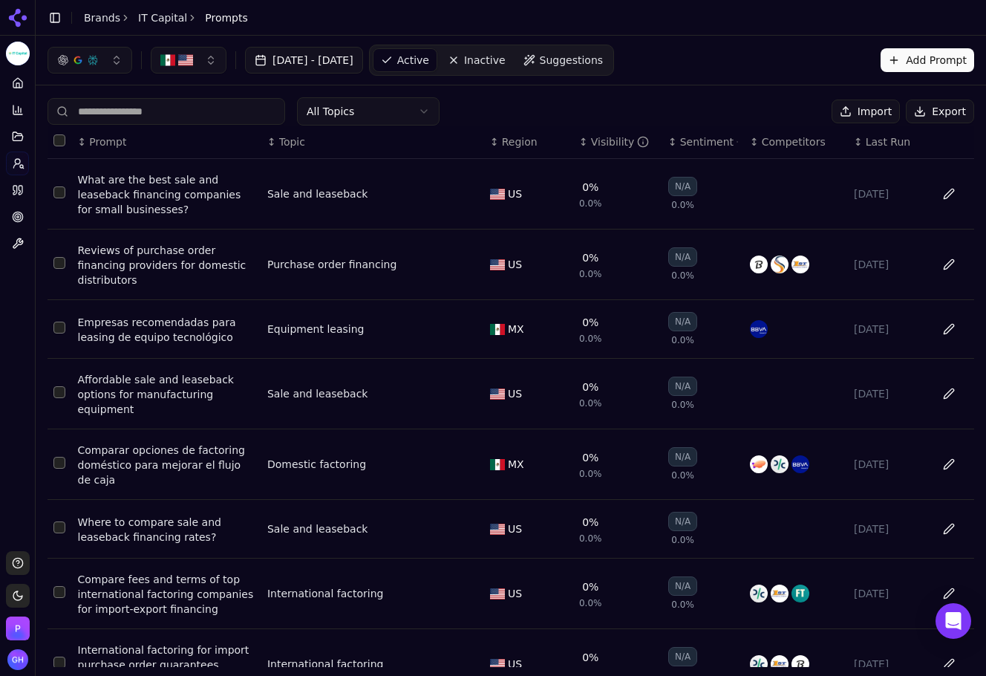
click at [929, 105] on button "Export" at bounding box center [940, 112] width 68 height 24
click at [20, 181] on link "Citations" at bounding box center [17, 190] width 23 height 24
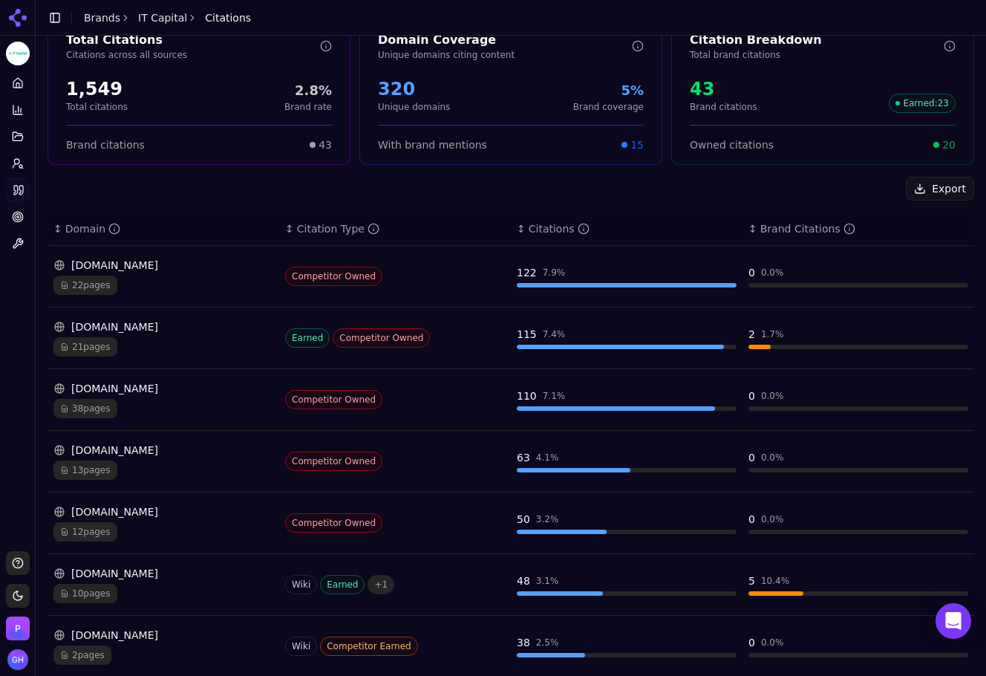
scroll to position [149, 0]
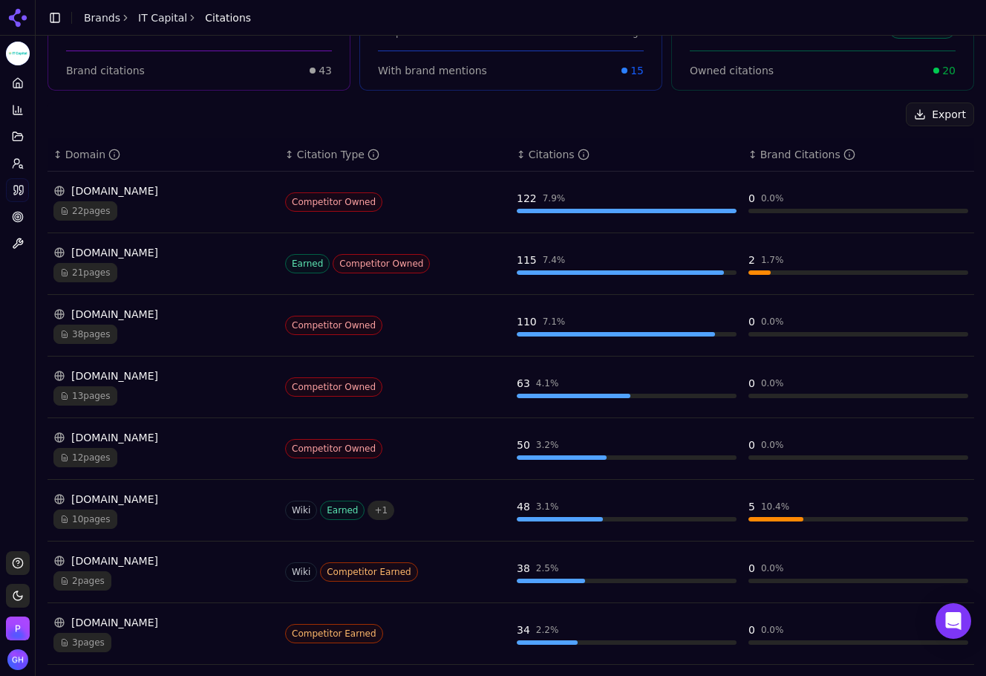
click at [209, 513] on div "10 pages" at bounding box center [163, 519] width 220 height 19
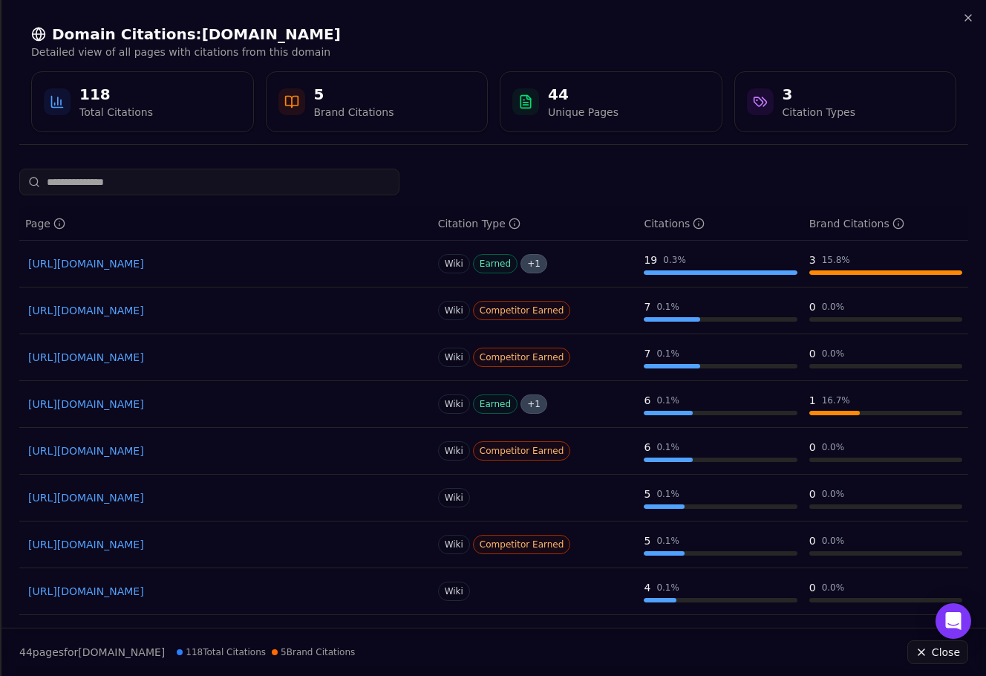
click at [195, 258] on link "[URL][DOMAIN_NAME]" at bounding box center [225, 263] width 395 height 15
